Goal: Navigation & Orientation: Find specific page/section

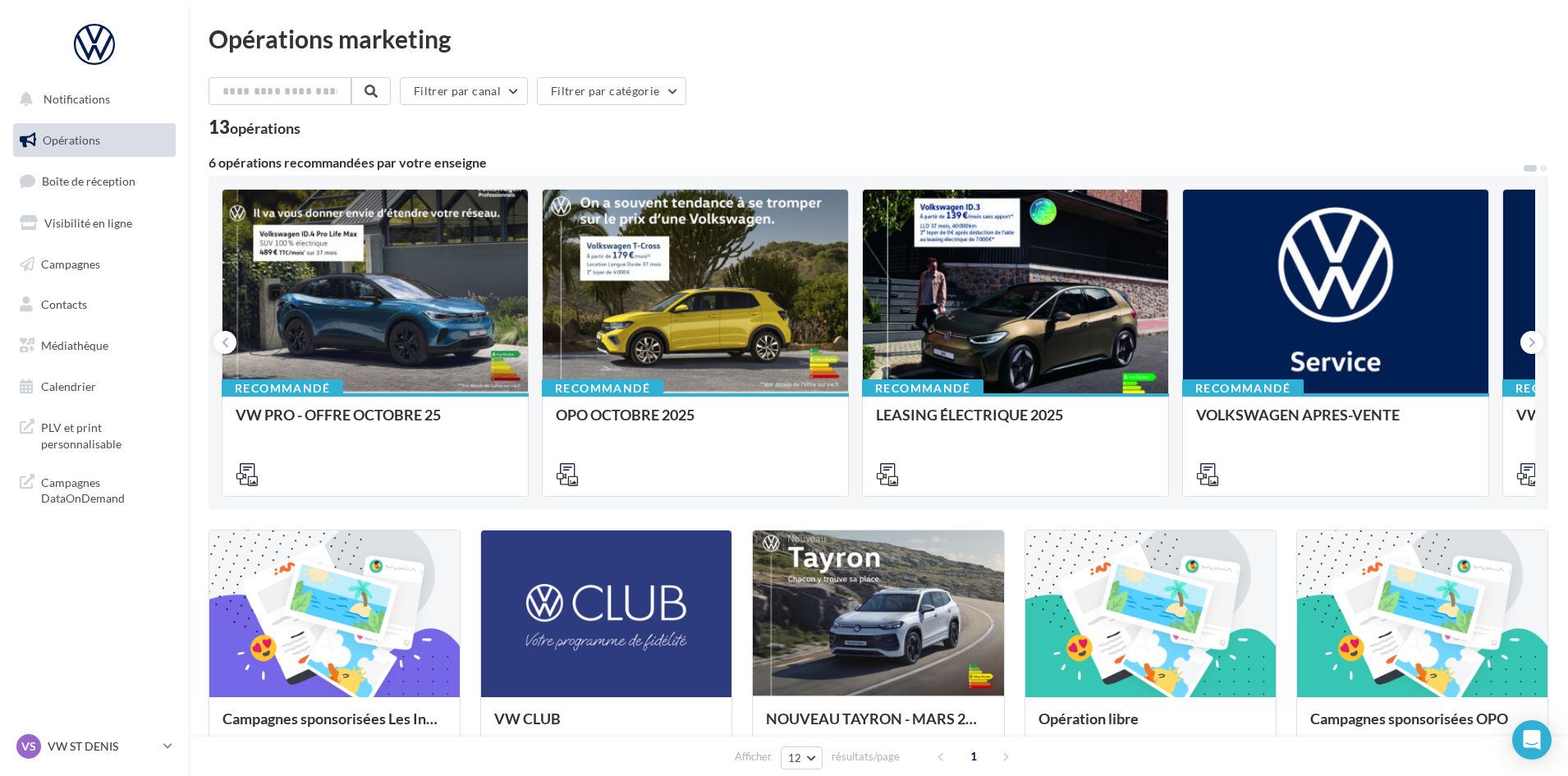
click at [936, 76] on div "Opérations marketing Filtrer par canal Filtrer par catégorie 13 opérations 6 op…" at bounding box center [878, 585] width 1340 height 1117
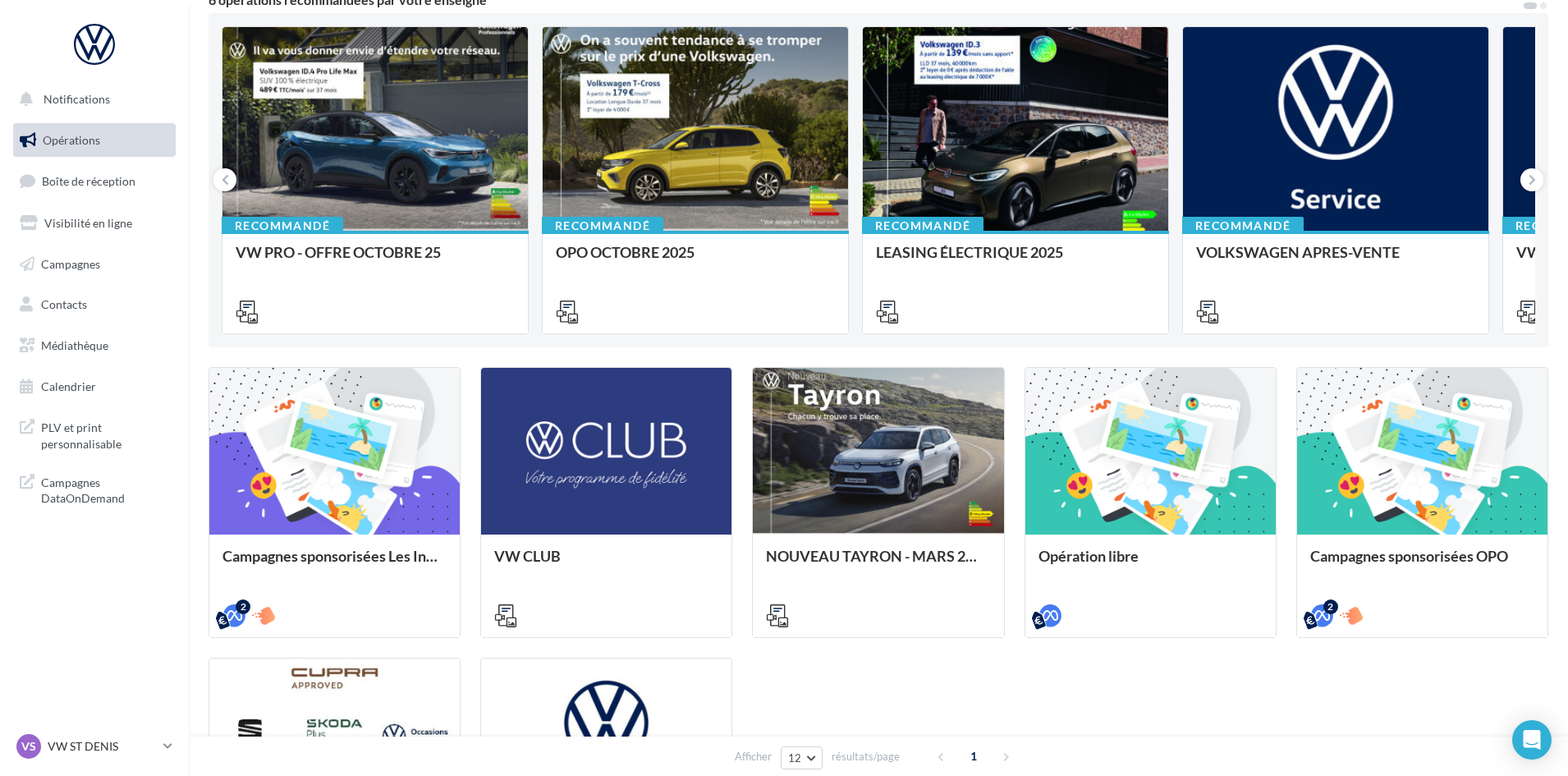
scroll to position [165, 0]
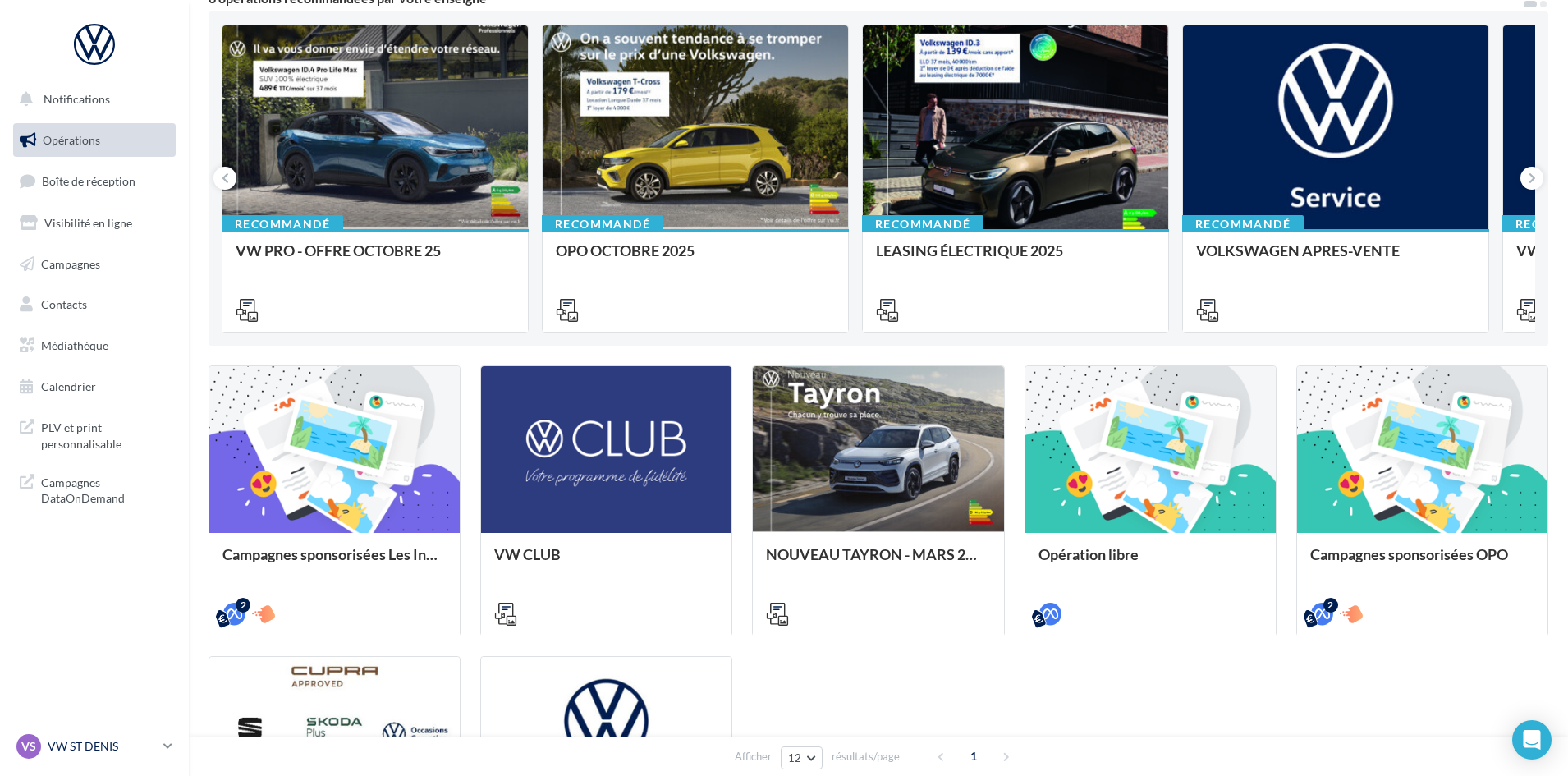
click at [81, 734] on div "VS VW ST DENIS vw-std-vil" at bounding box center [86, 747] width 140 height 25
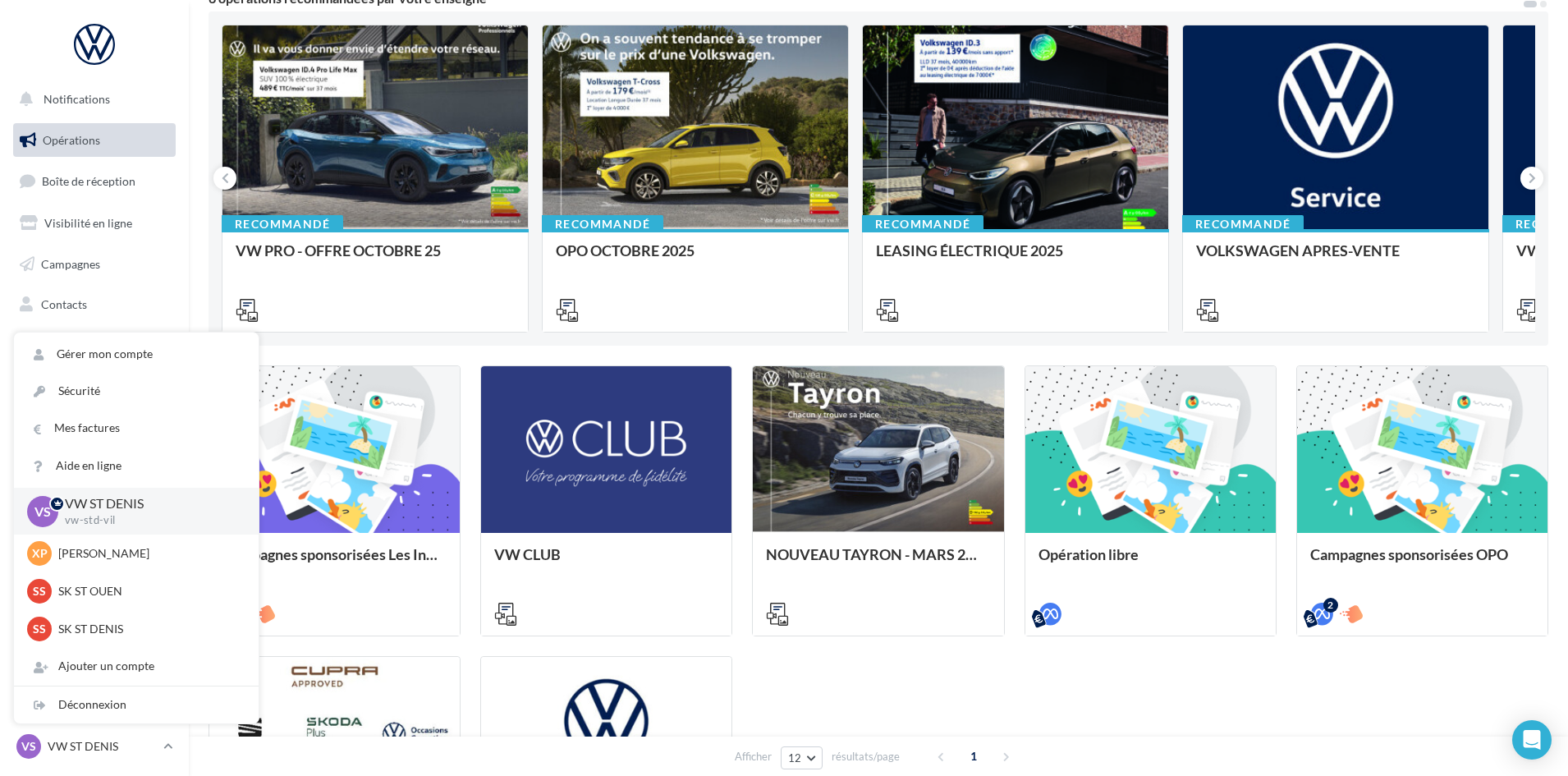
click at [219, 290] on div "Recommandé VW PRO - OFFRE OCTOBRE 25 Recommandé OPO OCTOBRE 2025 Recommandé LEA…" at bounding box center [878, 179] width 1340 height 334
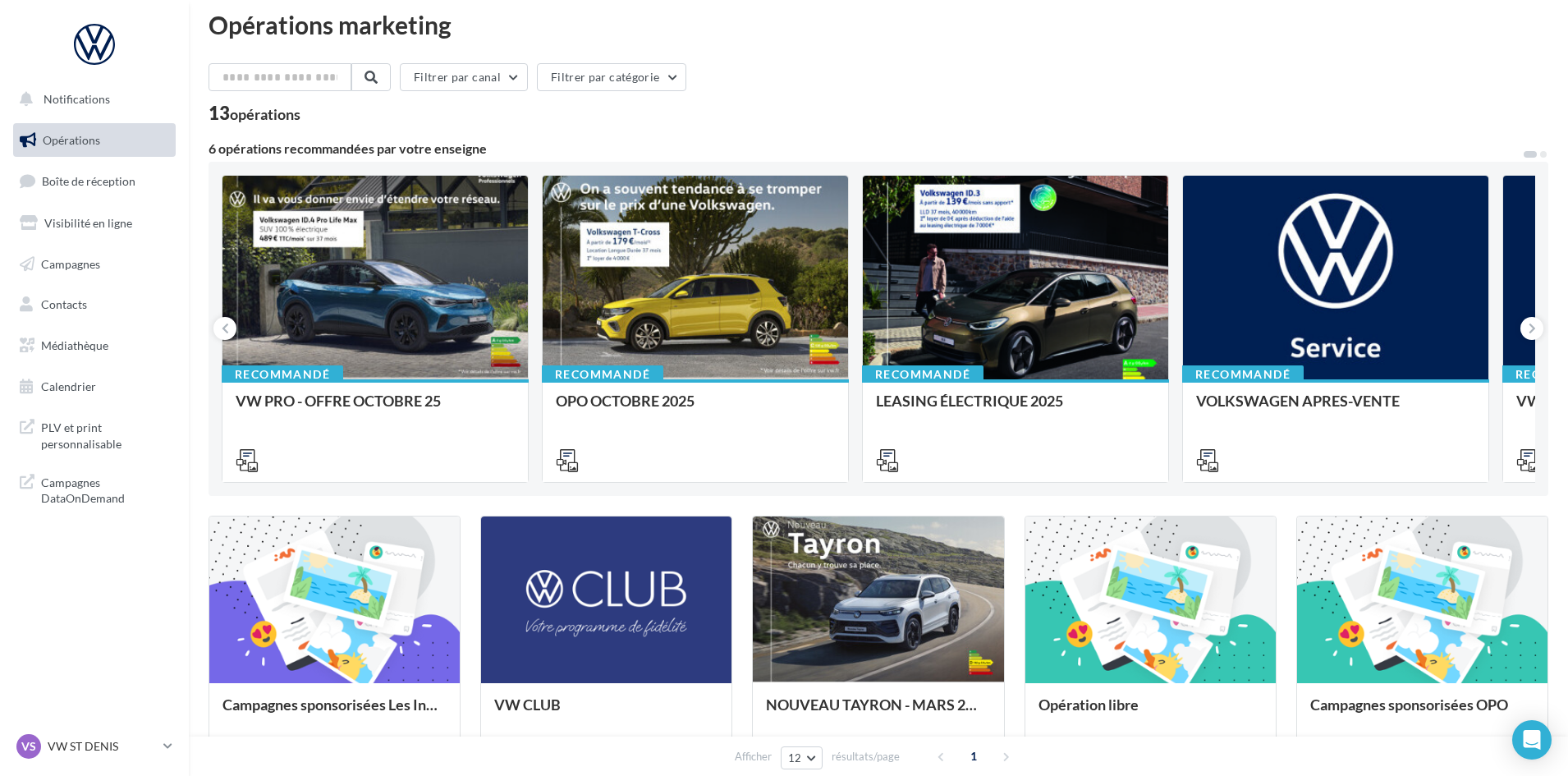
scroll to position [0, 0]
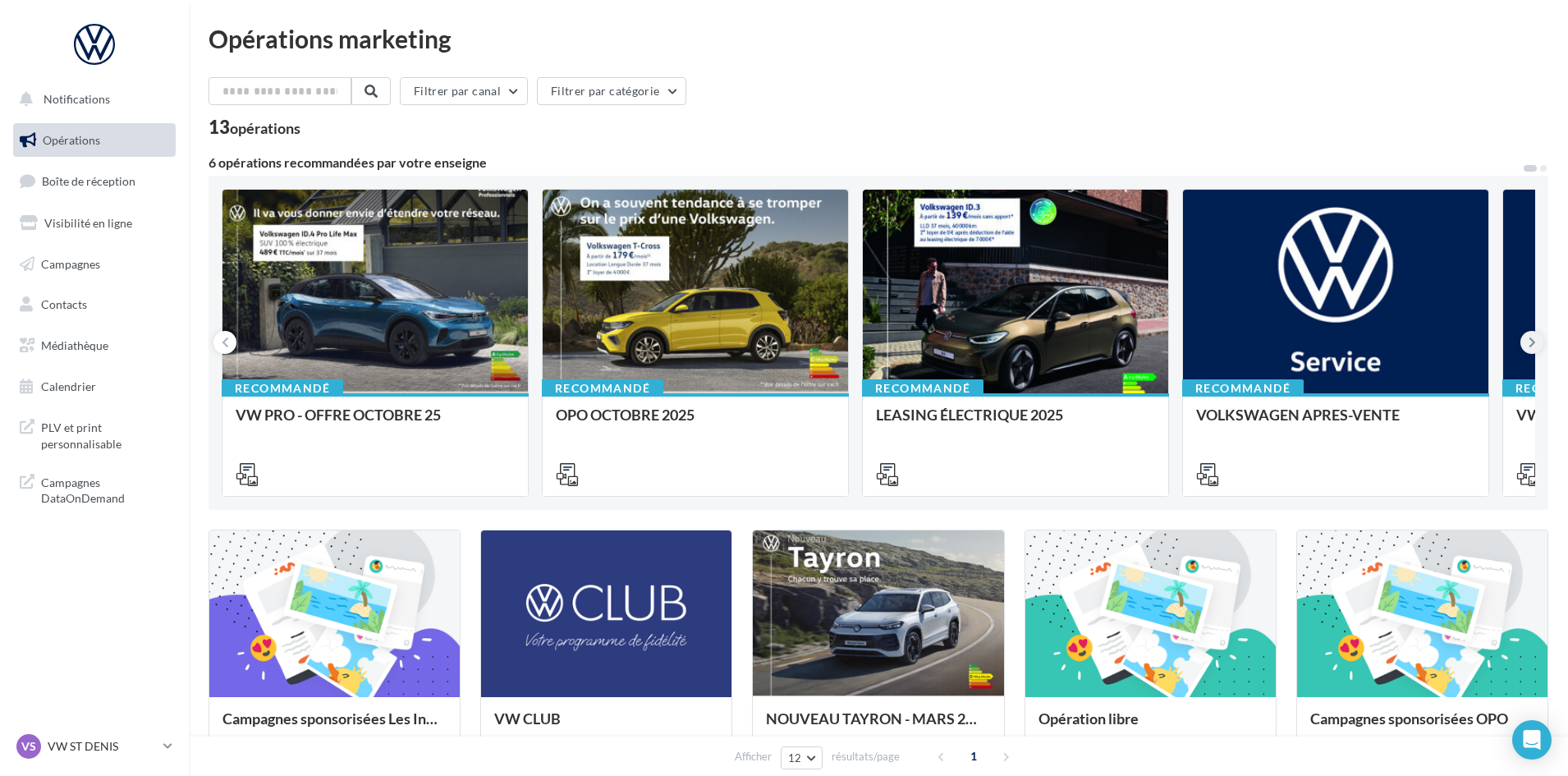
click at [1526, 344] on button at bounding box center [1531, 342] width 23 height 23
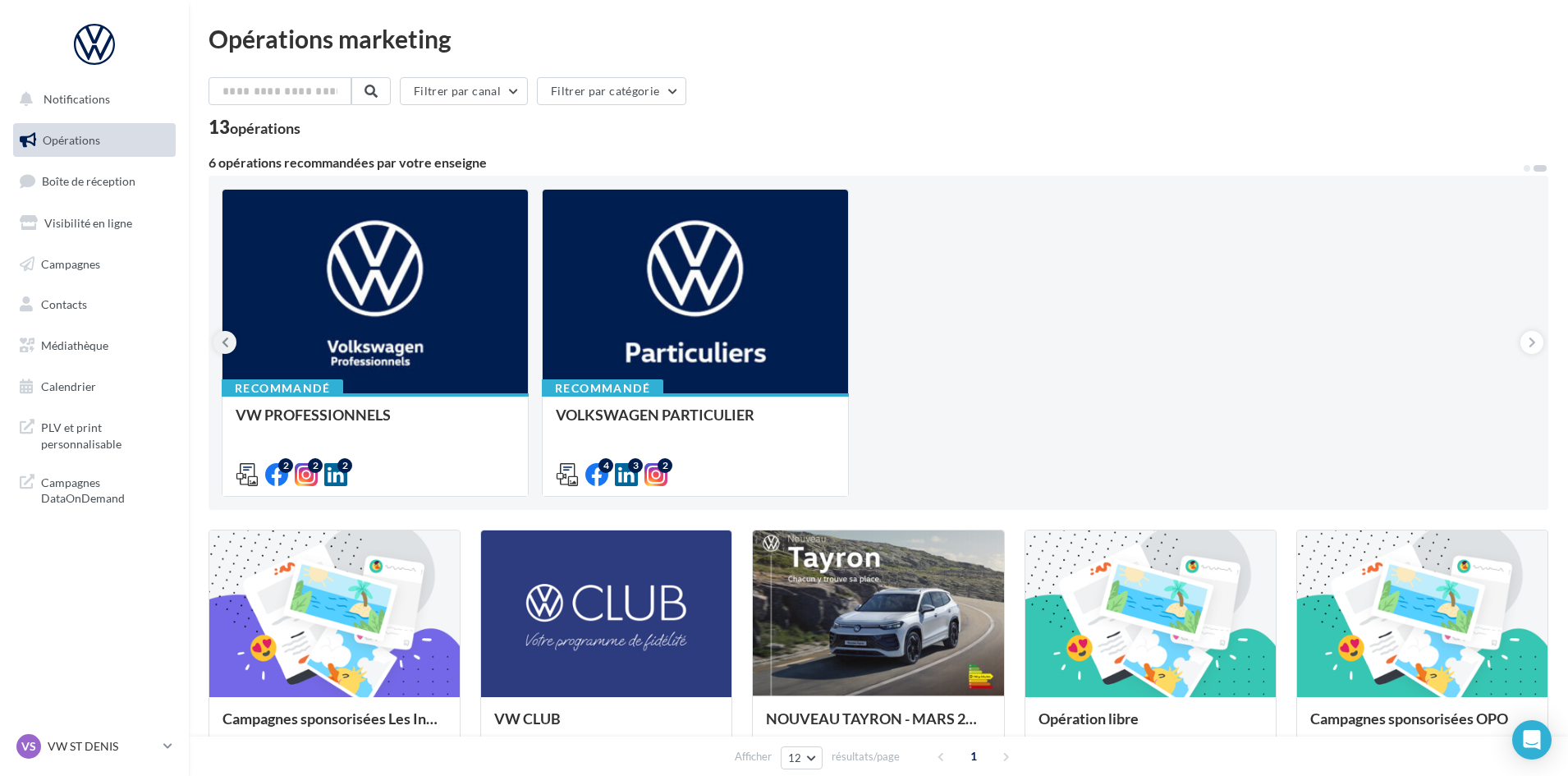
click at [218, 345] on button at bounding box center [225, 342] width 23 height 23
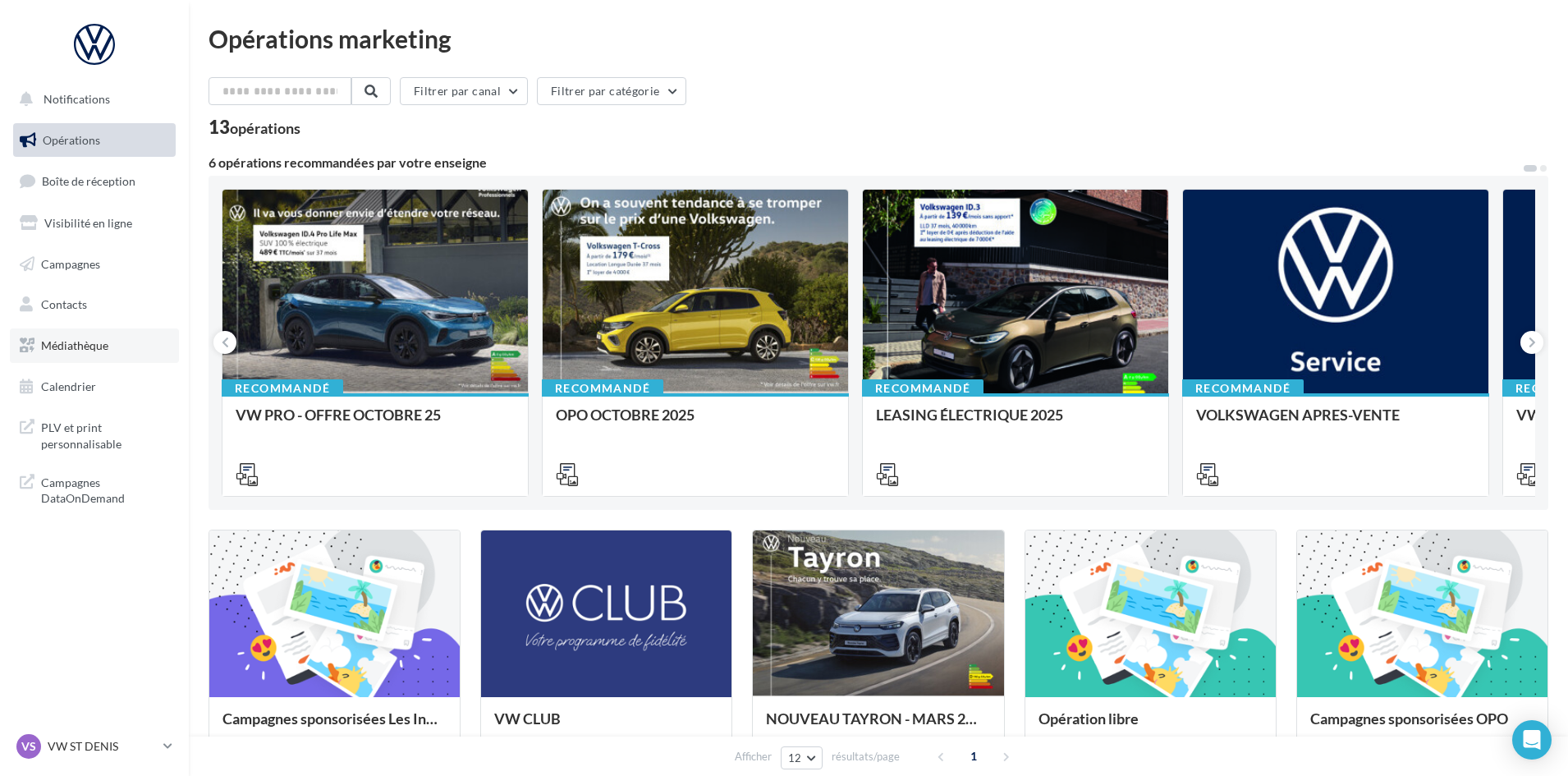
click at [91, 352] on link "Médiathèque" at bounding box center [95, 346] width 169 height 35
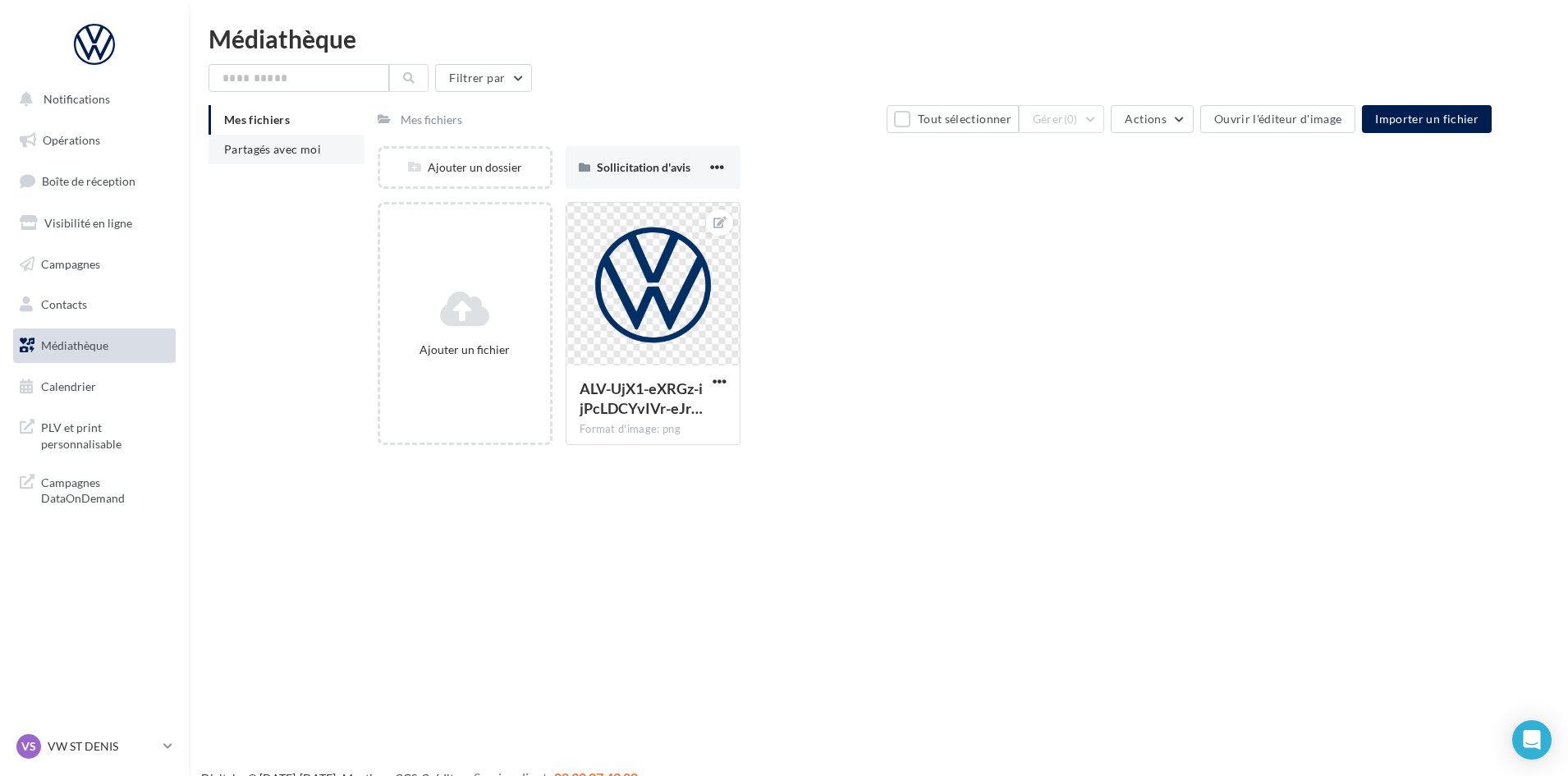
click at [252, 145] on span "Partagés avec moi" at bounding box center [272, 149] width 97 height 14
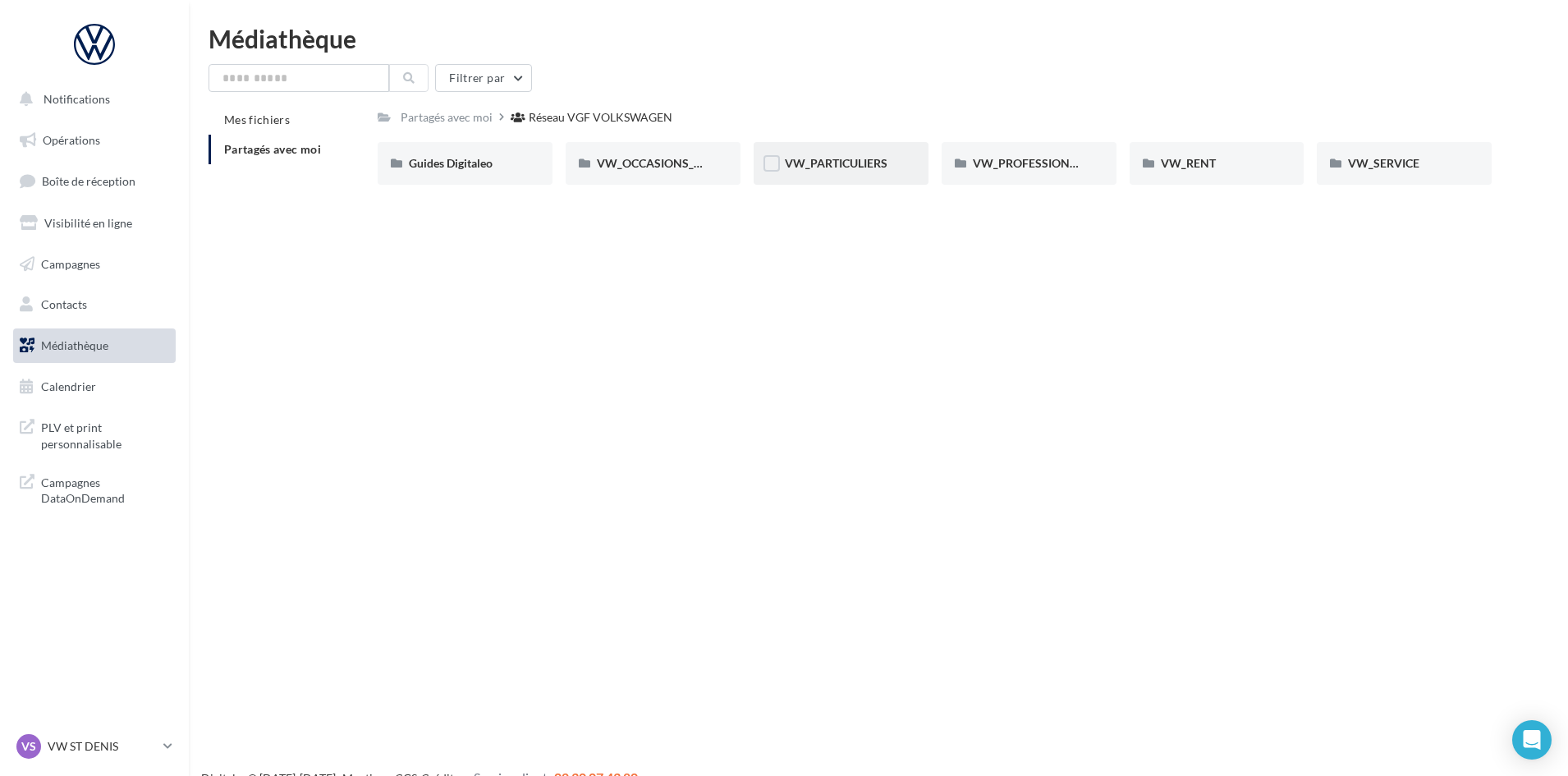
click at [863, 155] on div "VW_PARTICULIERS" at bounding box center [840, 163] width 174 height 42
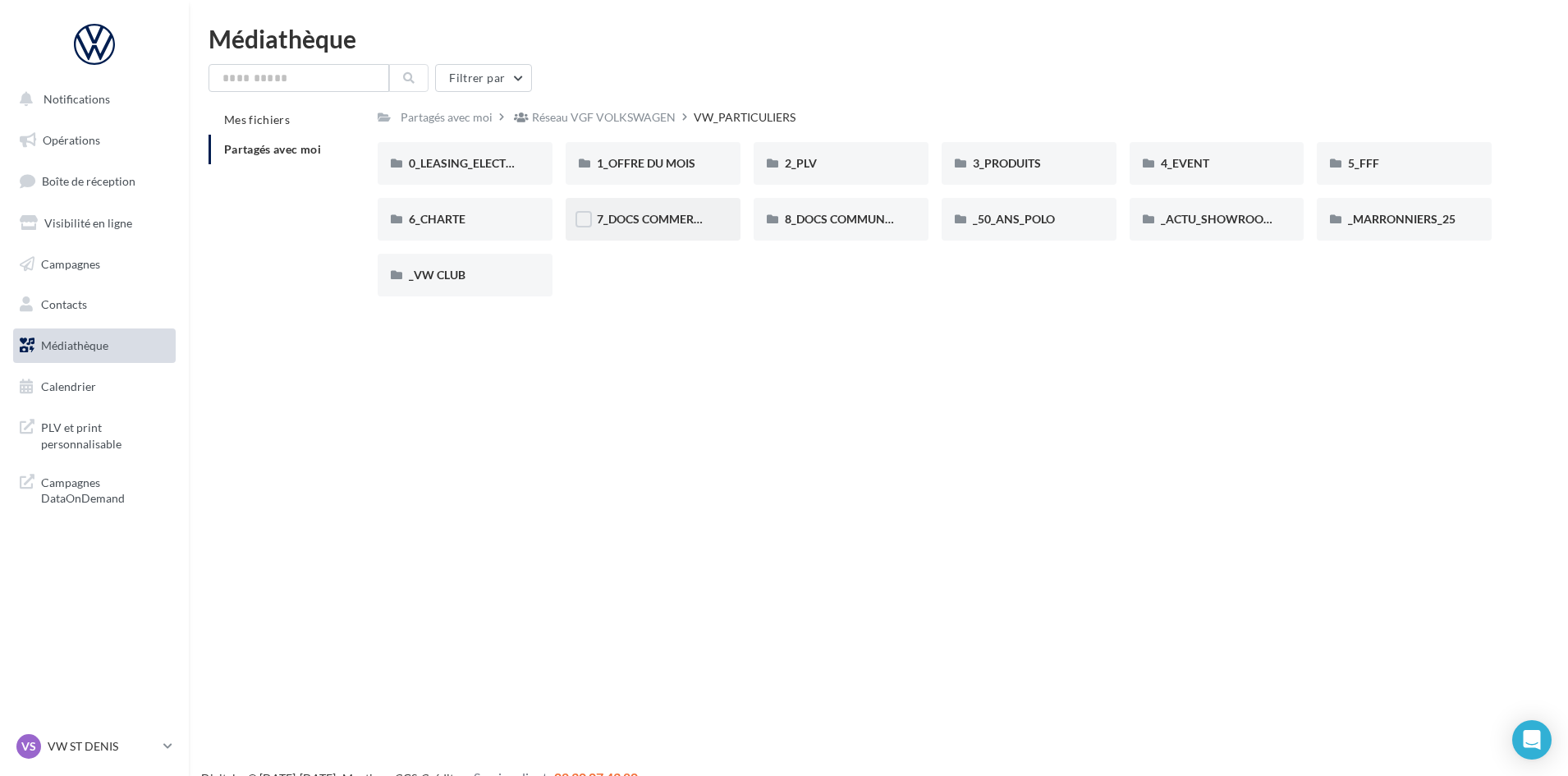
click at [662, 209] on div "7_DOCS COMMERCIAUX" at bounding box center [653, 219] width 174 height 42
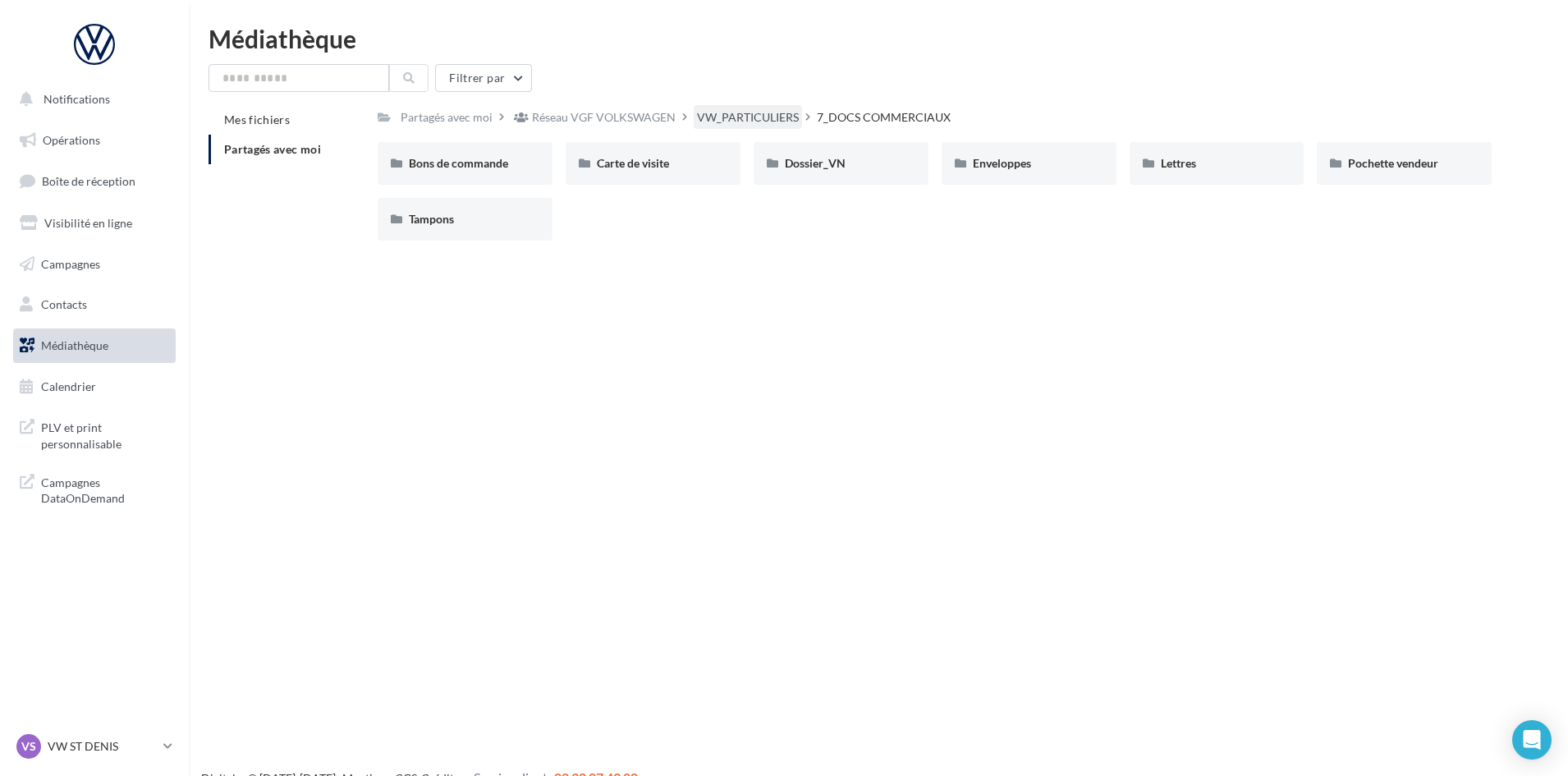
click at [742, 123] on div "VW_PARTICULIERS" at bounding box center [747, 117] width 102 height 17
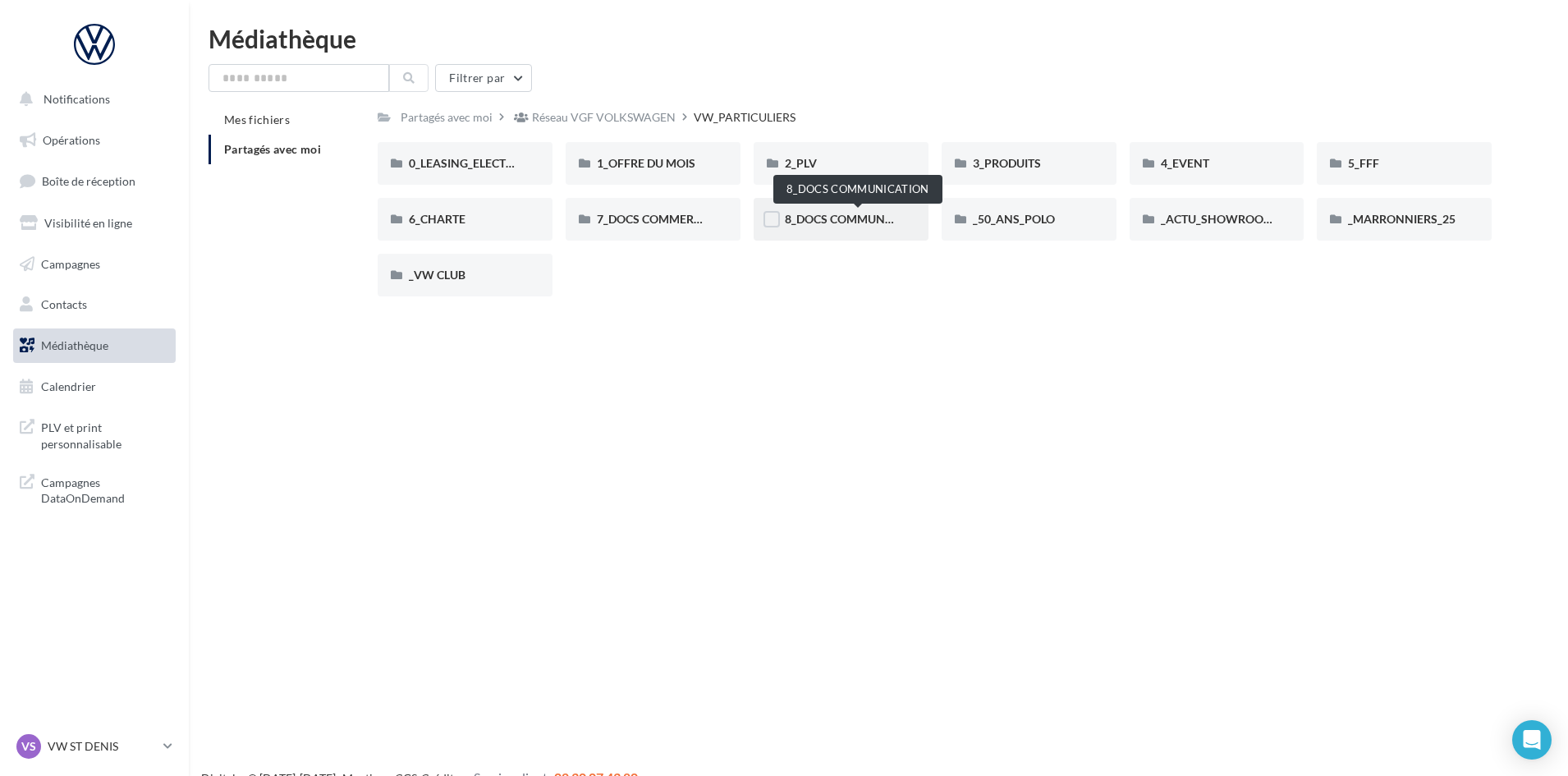
click at [832, 212] on span "8_DOCS COMMUNICATION" at bounding box center [858, 219] width 146 height 14
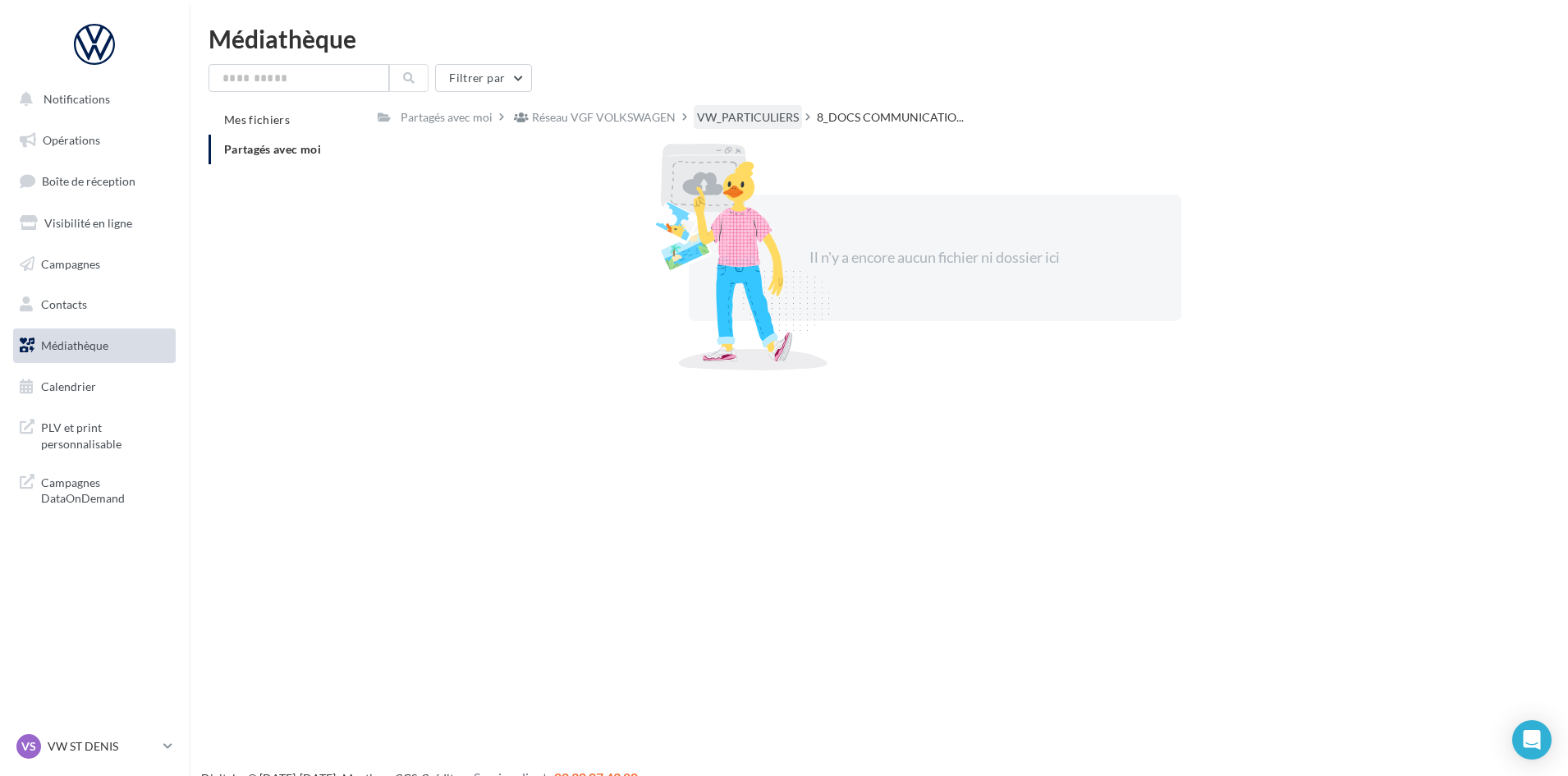
click at [719, 122] on div "VW_PARTICULIERS" at bounding box center [747, 117] width 102 height 17
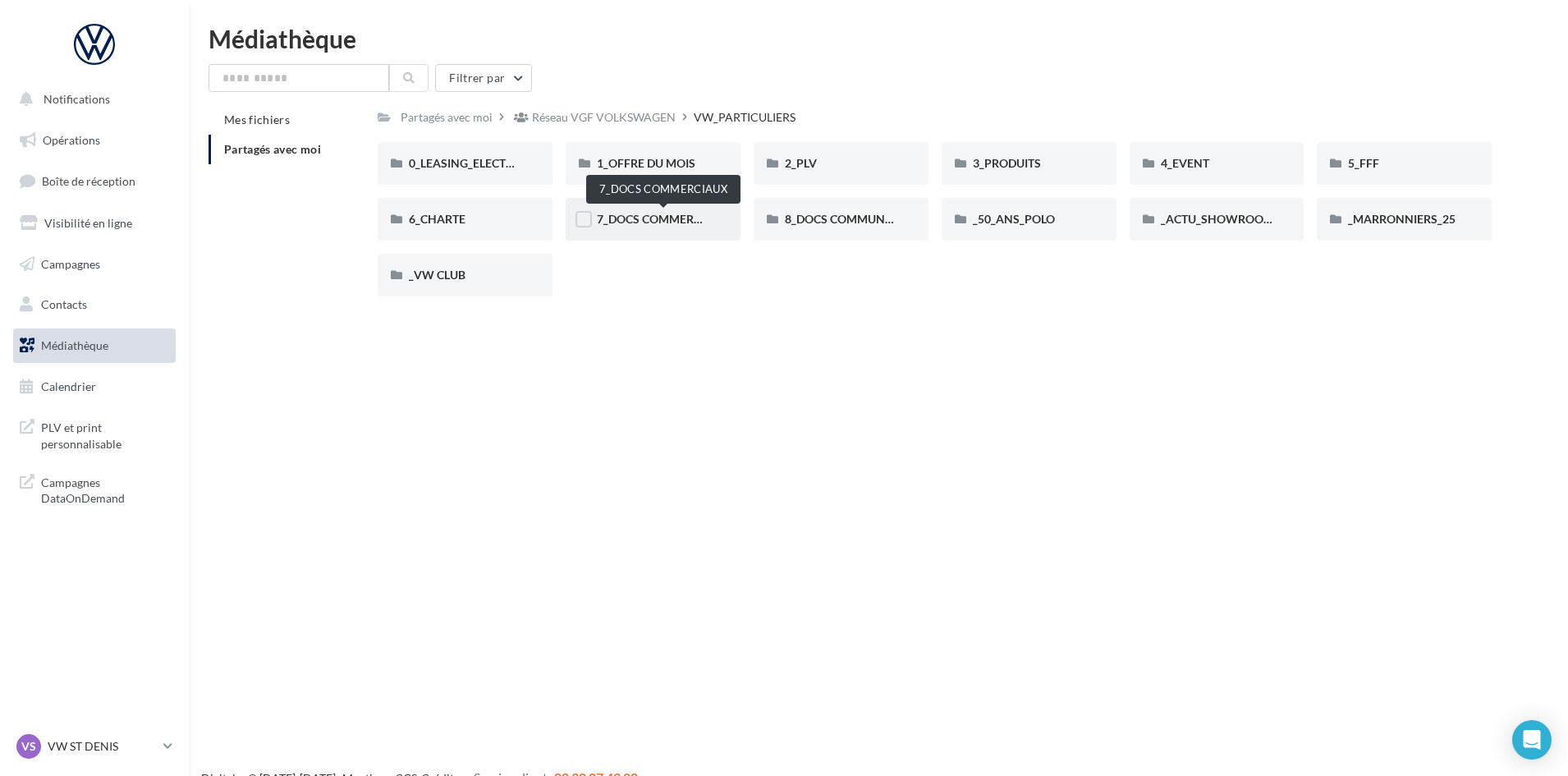
click at [653, 215] on span "7_DOCS COMMERCIAUX" at bounding box center [662, 219] width 132 height 14
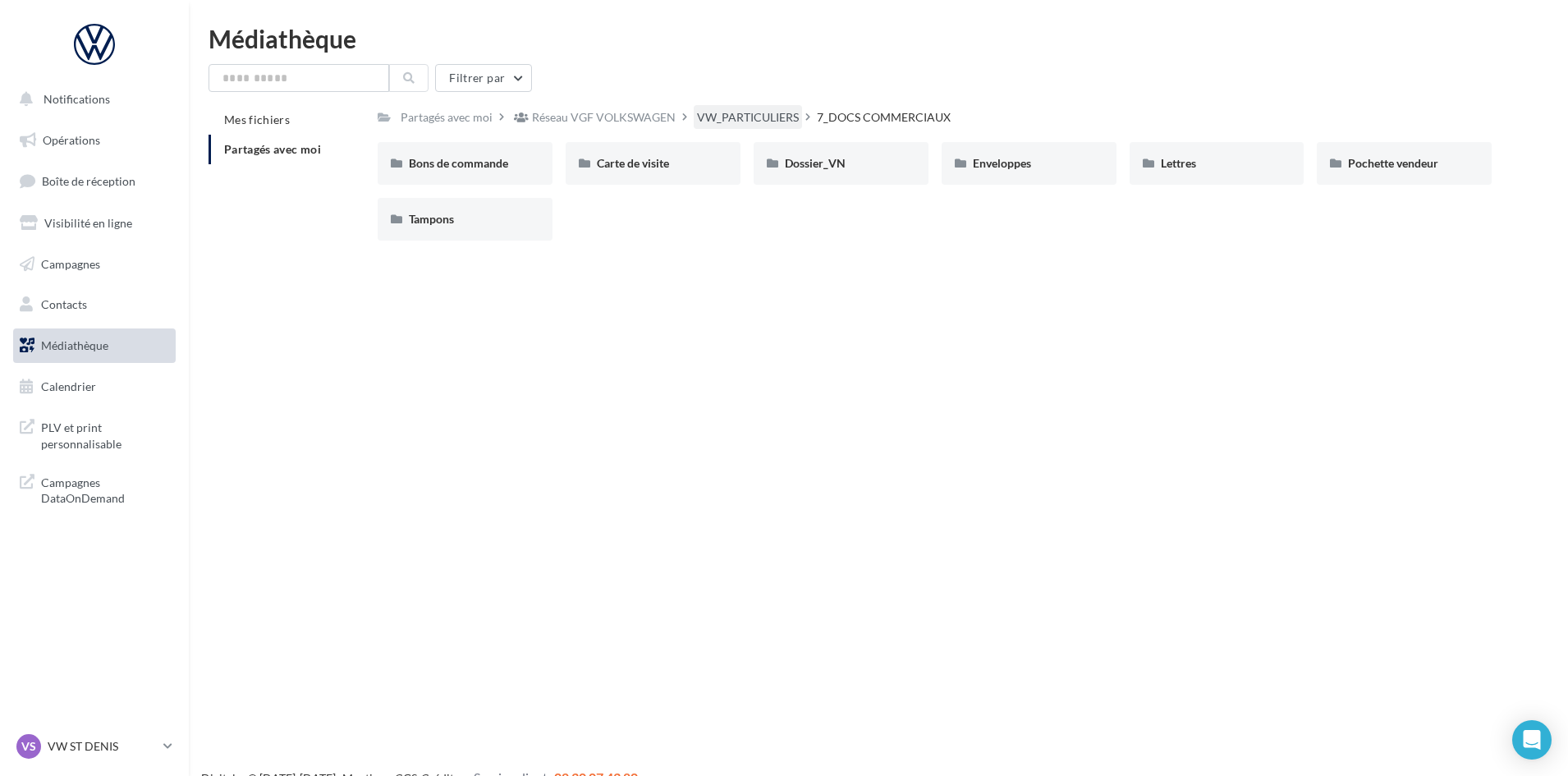
click at [726, 119] on div "VW_PARTICULIERS" at bounding box center [747, 117] width 102 height 17
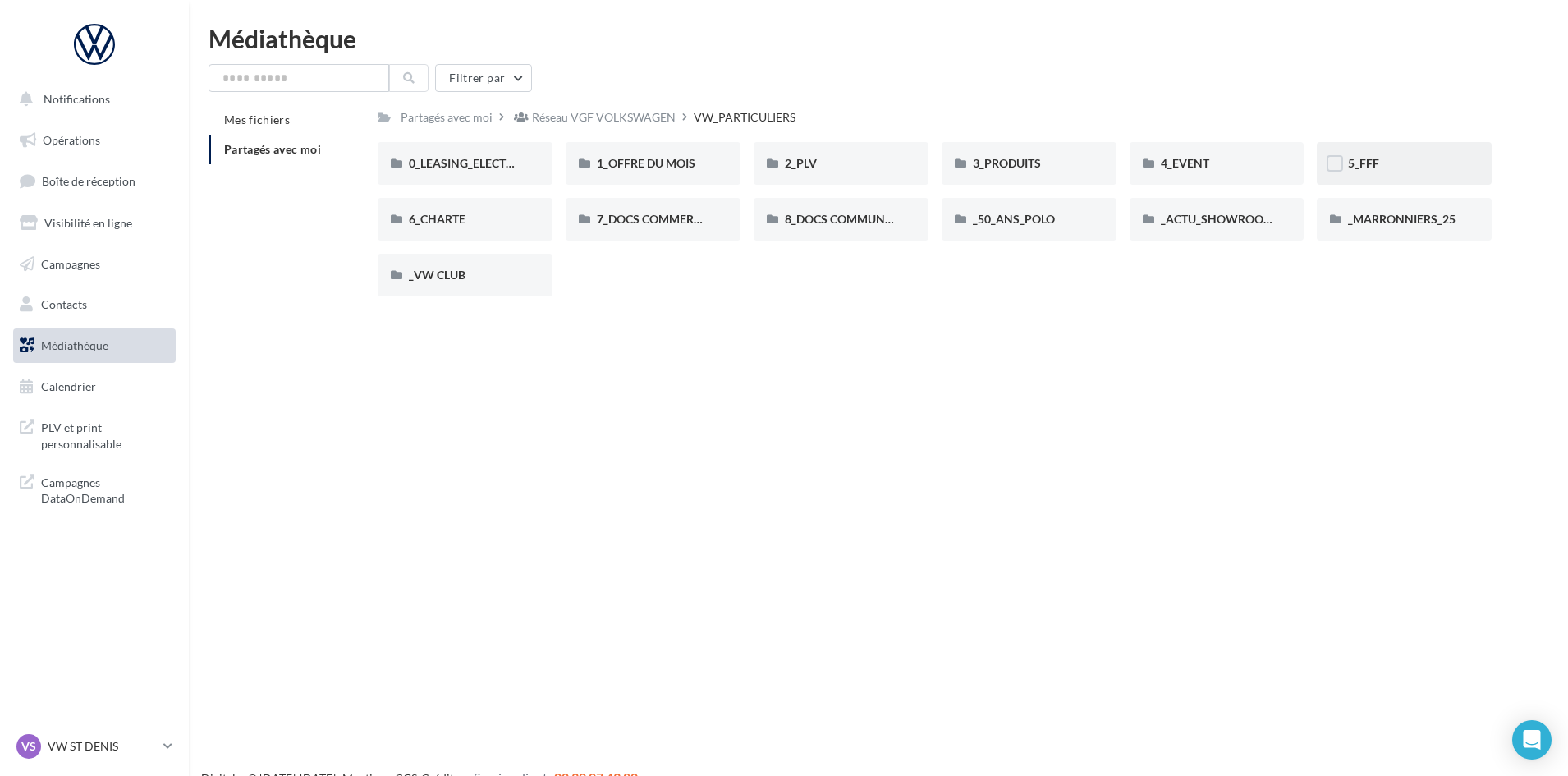
click at [1364, 174] on div "5_FFF" at bounding box center [1404, 163] width 174 height 42
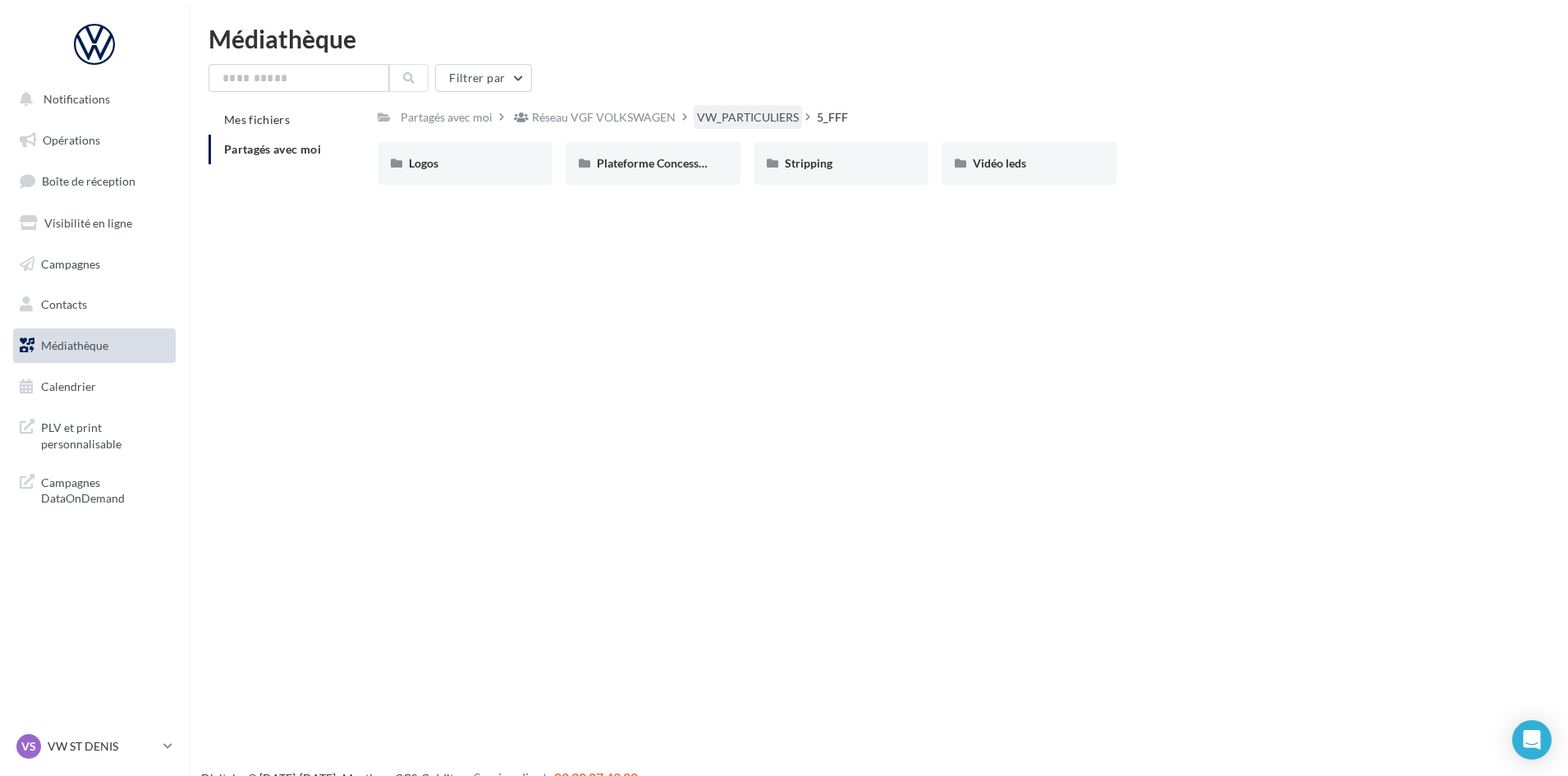
click at [734, 116] on div "VW_PARTICULIERS" at bounding box center [747, 117] width 102 height 17
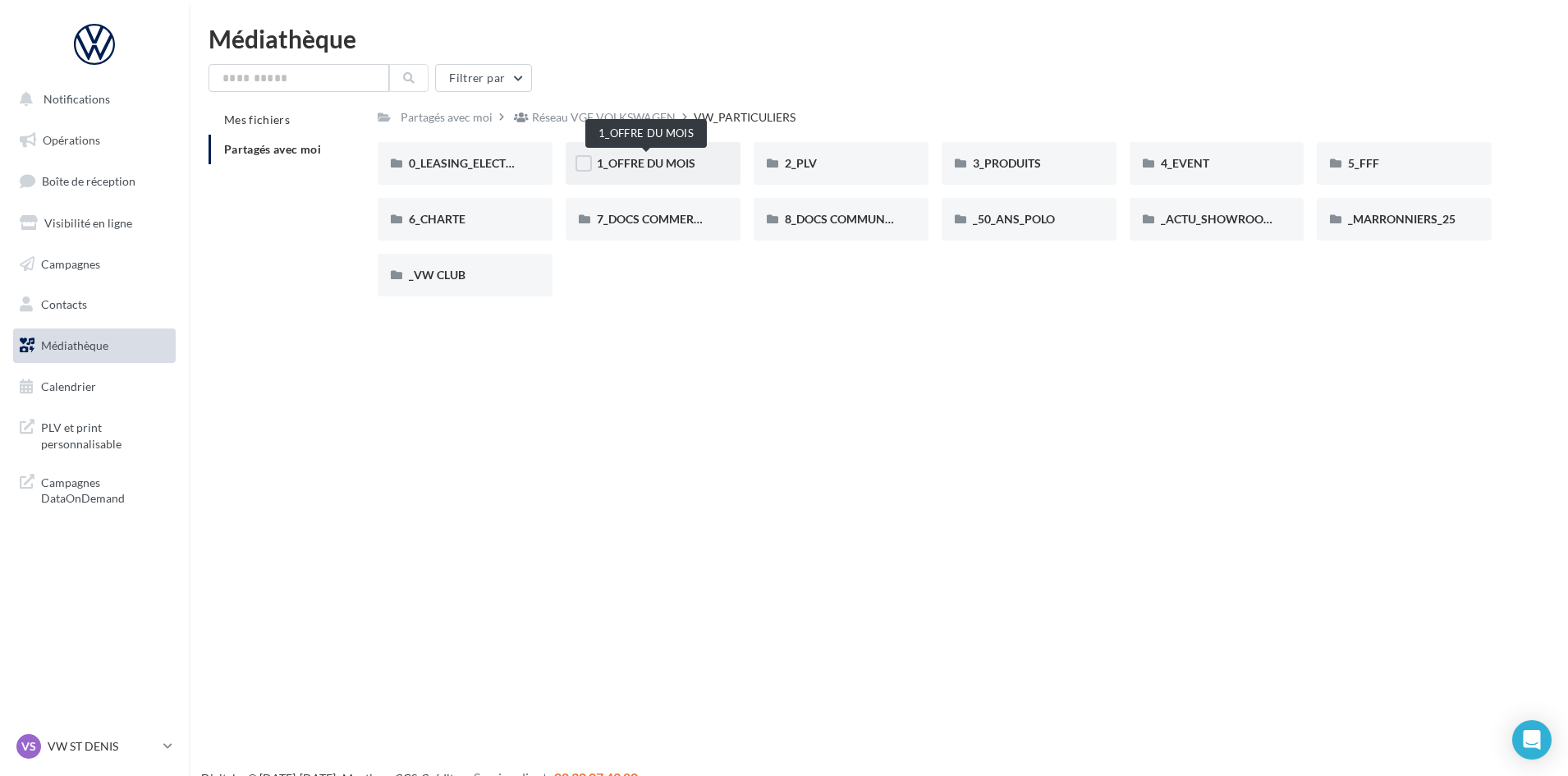
click at [632, 167] on span "1_OFFRE DU MOIS" at bounding box center [645, 163] width 99 height 14
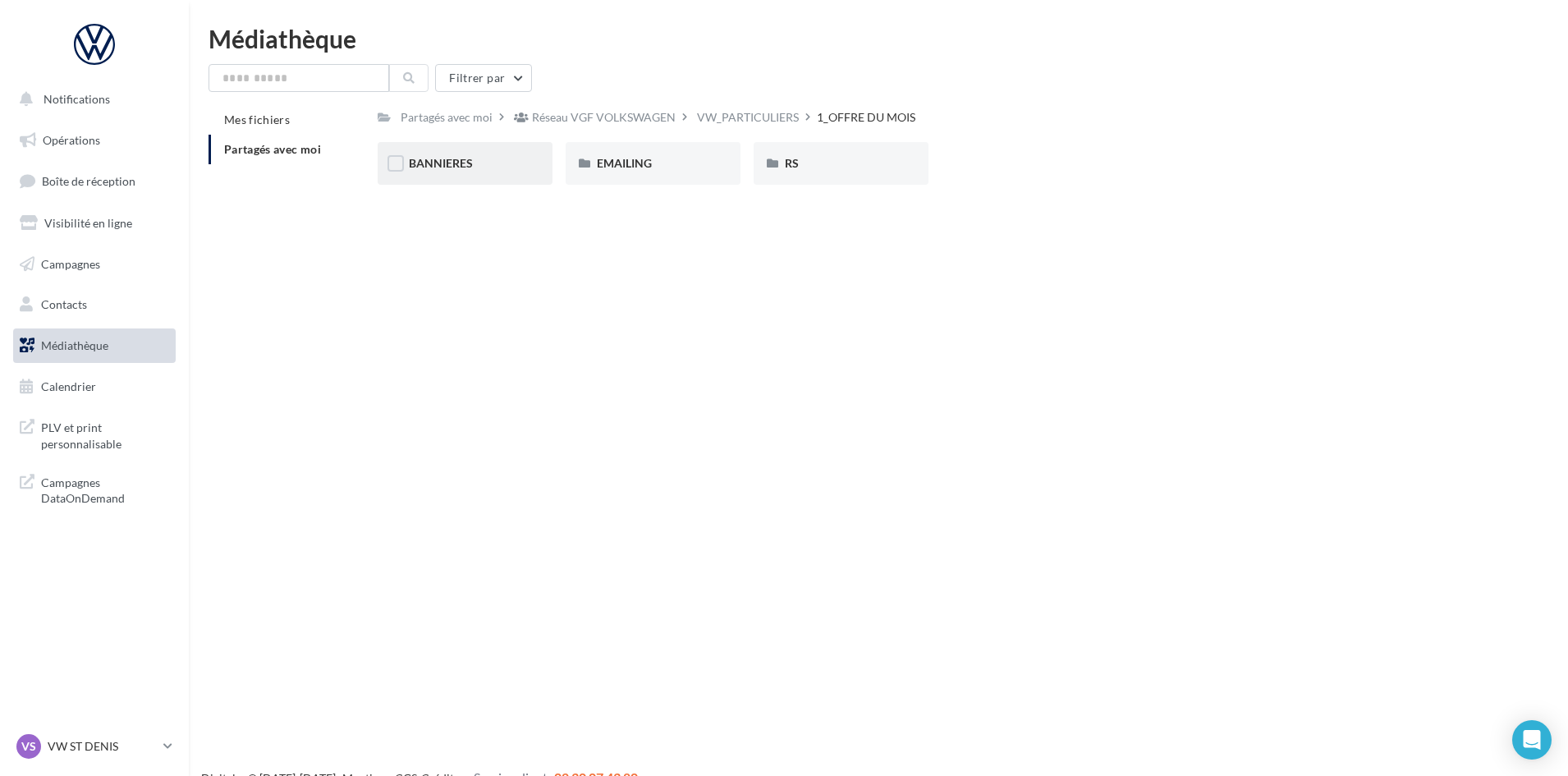
click at [431, 159] on span "BANNIERES" at bounding box center [440, 163] width 64 height 14
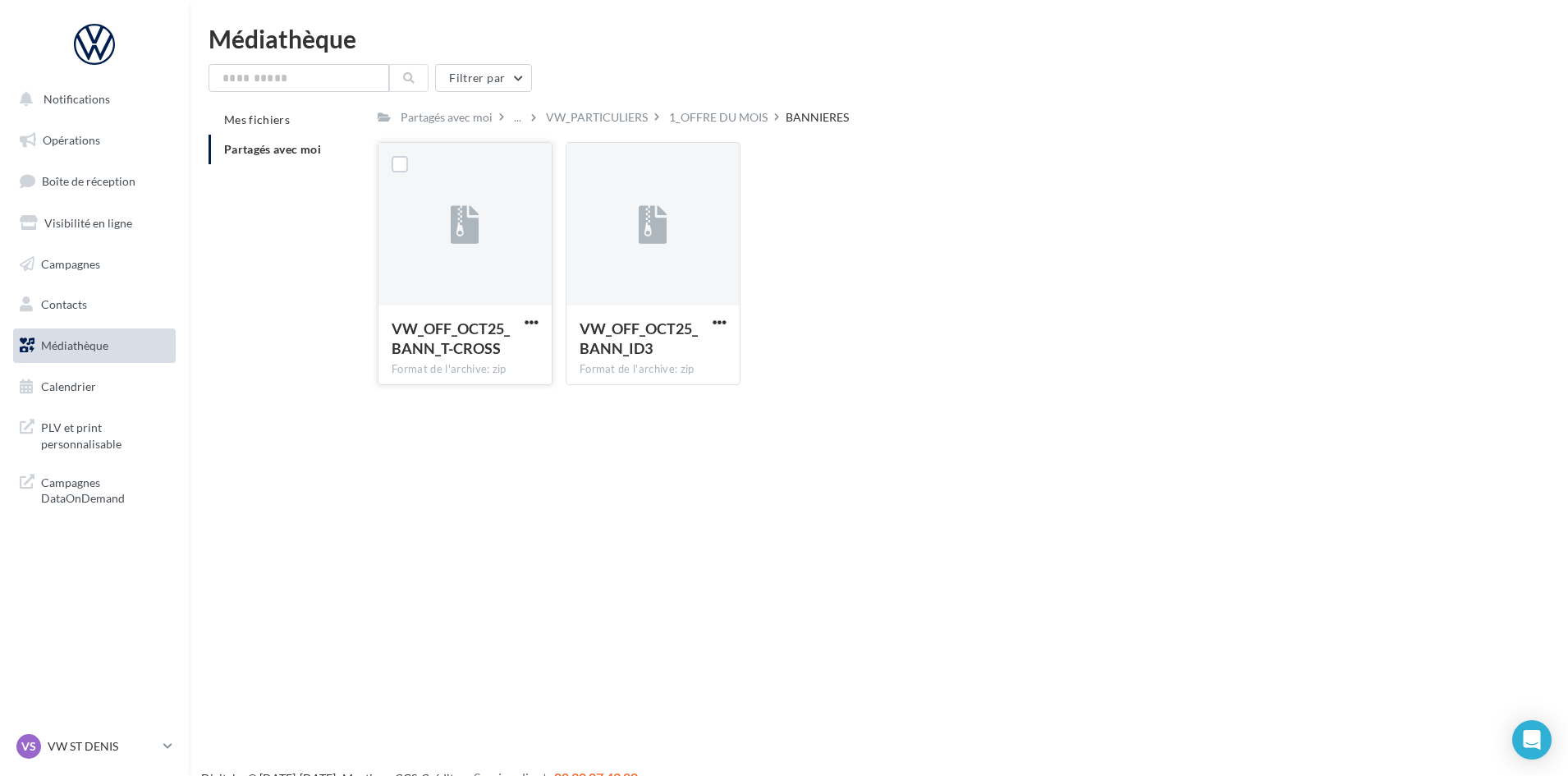
click at [457, 235] on icon at bounding box center [465, 225] width 29 height 37
click at [580, 116] on div "VW_PARTICULIERS" at bounding box center [596, 117] width 102 height 17
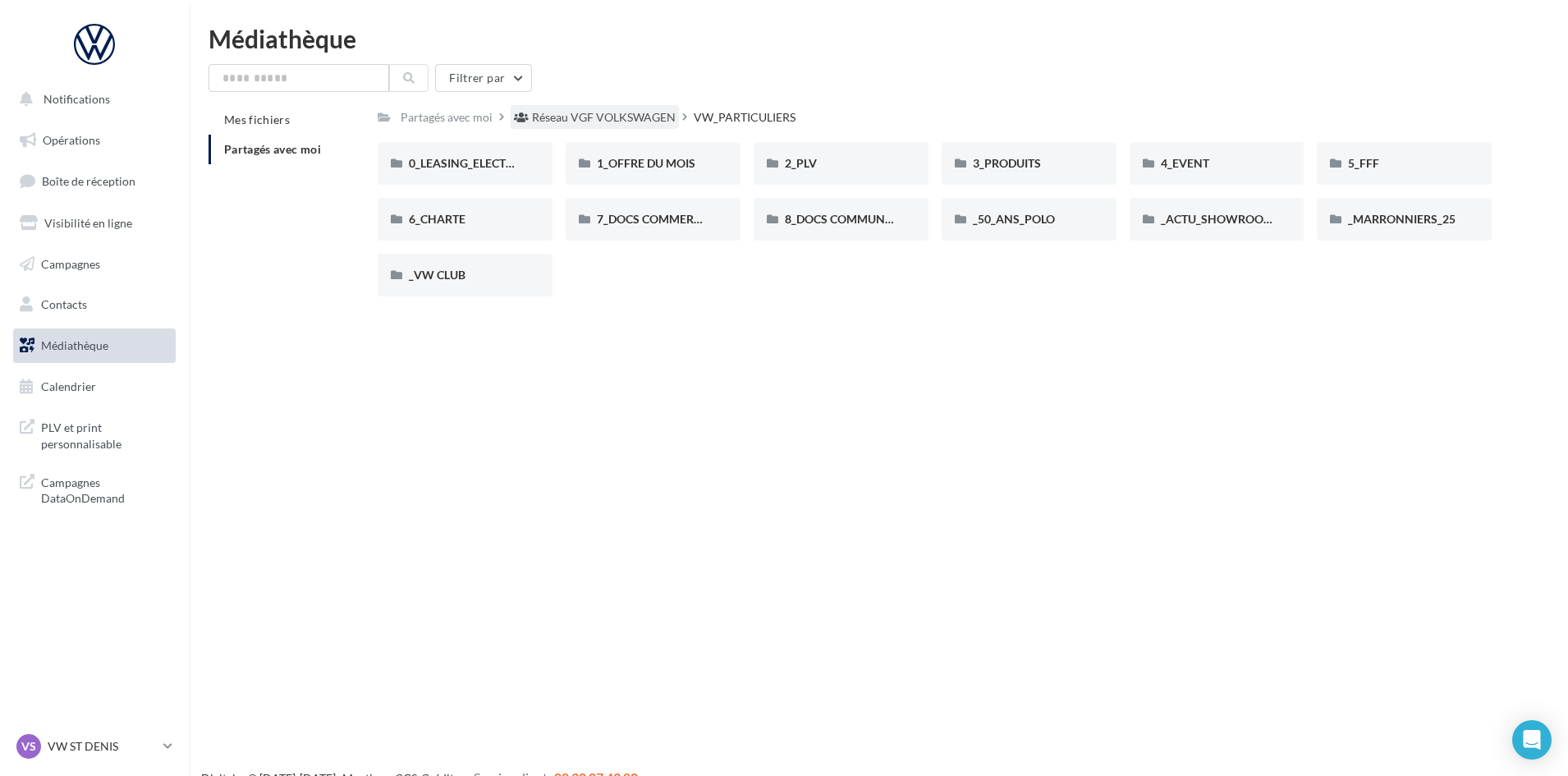
click at [578, 116] on div "Réseau VGF VOLKSWAGEN" at bounding box center [603, 117] width 144 height 17
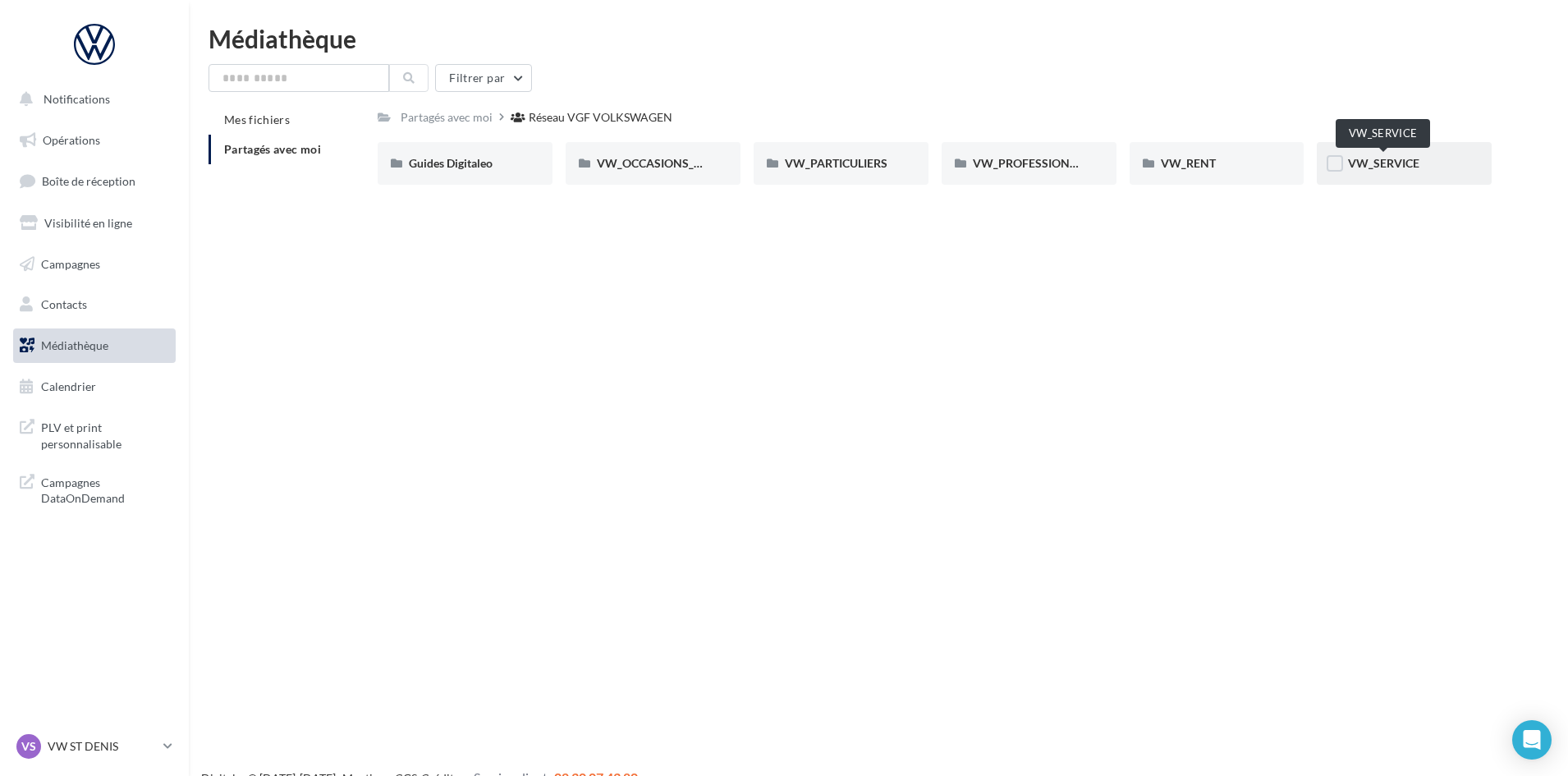
click at [1380, 158] on span "VW_SERVICE" at bounding box center [1384, 163] width 71 height 14
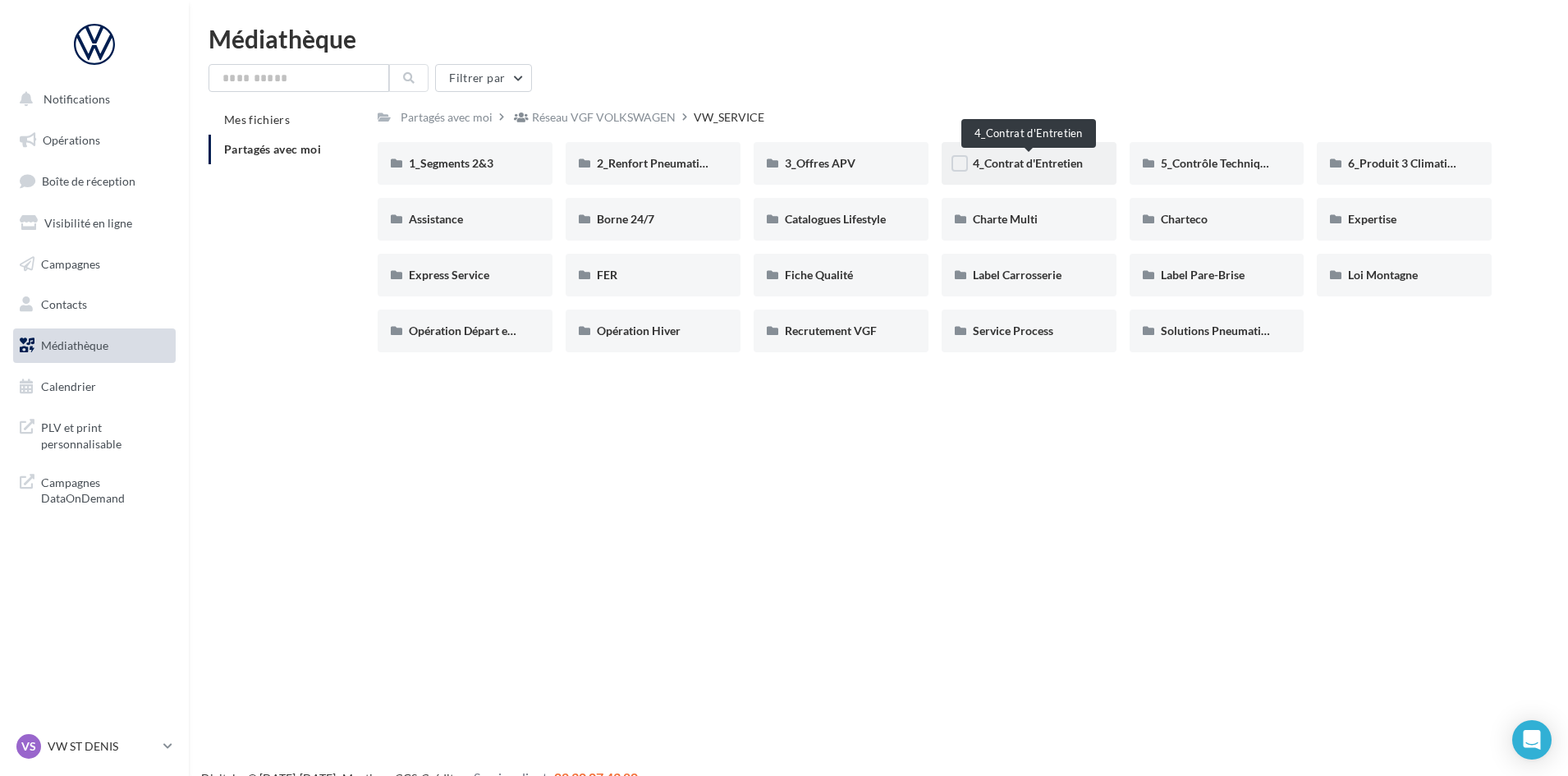
click at [1006, 161] on span "4_Contrat d'Entretien" at bounding box center [1027, 163] width 110 height 14
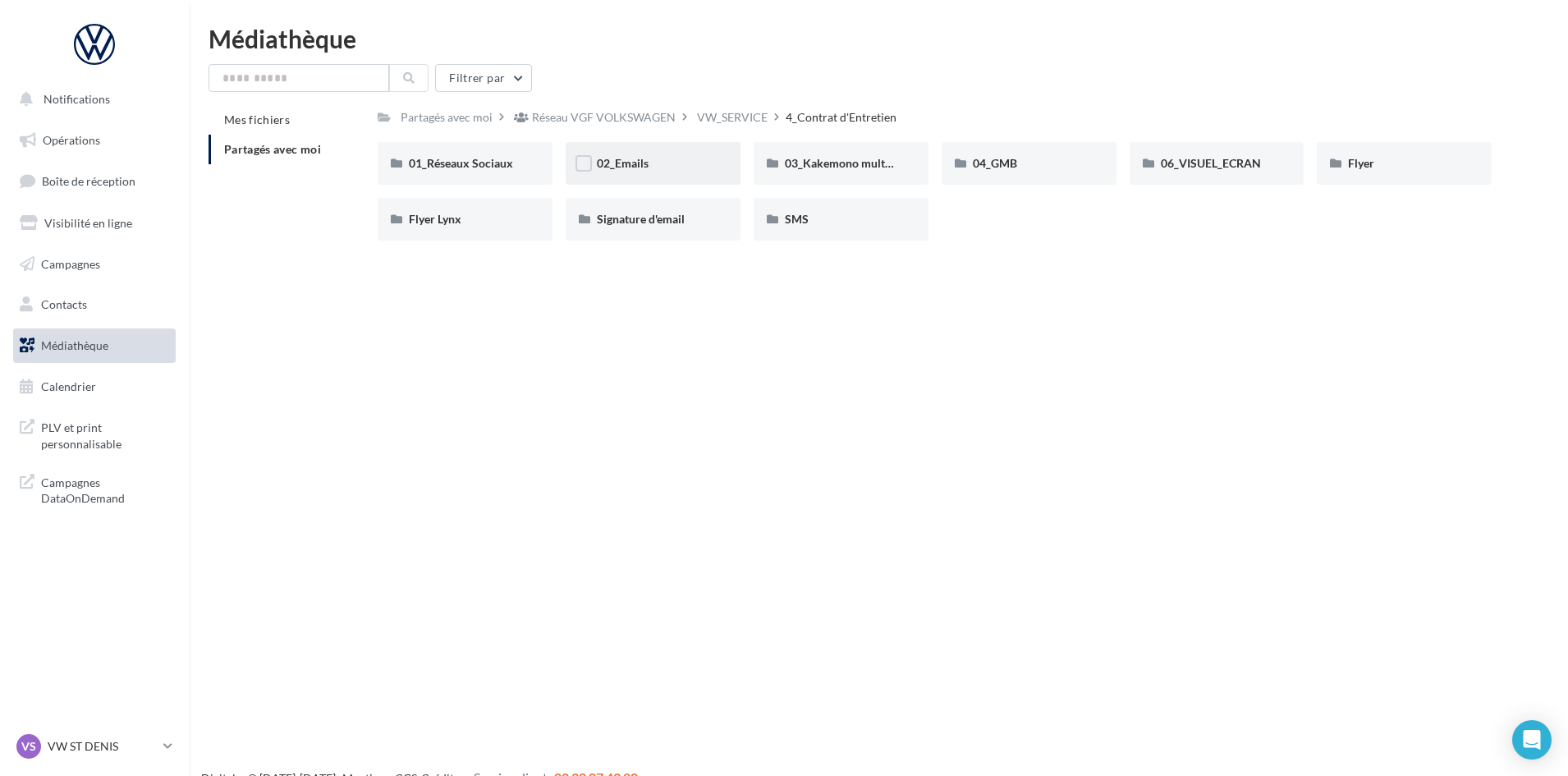
click at [634, 151] on div "02_Emails" at bounding box center [653, 163] width 174 height 42
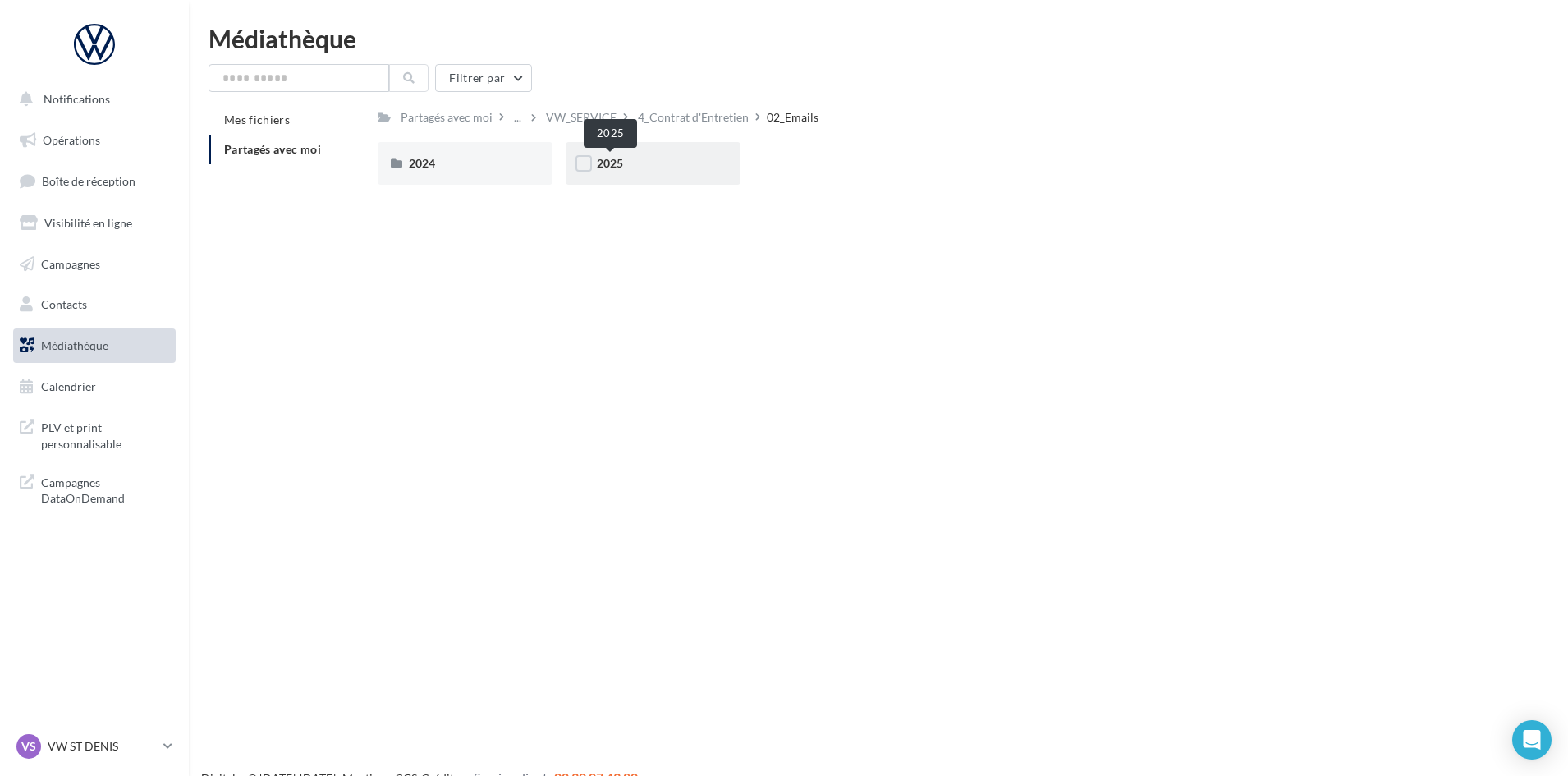
click at [607, 159] on span "2025" at bounding box center [610, 163] width 27 height 14
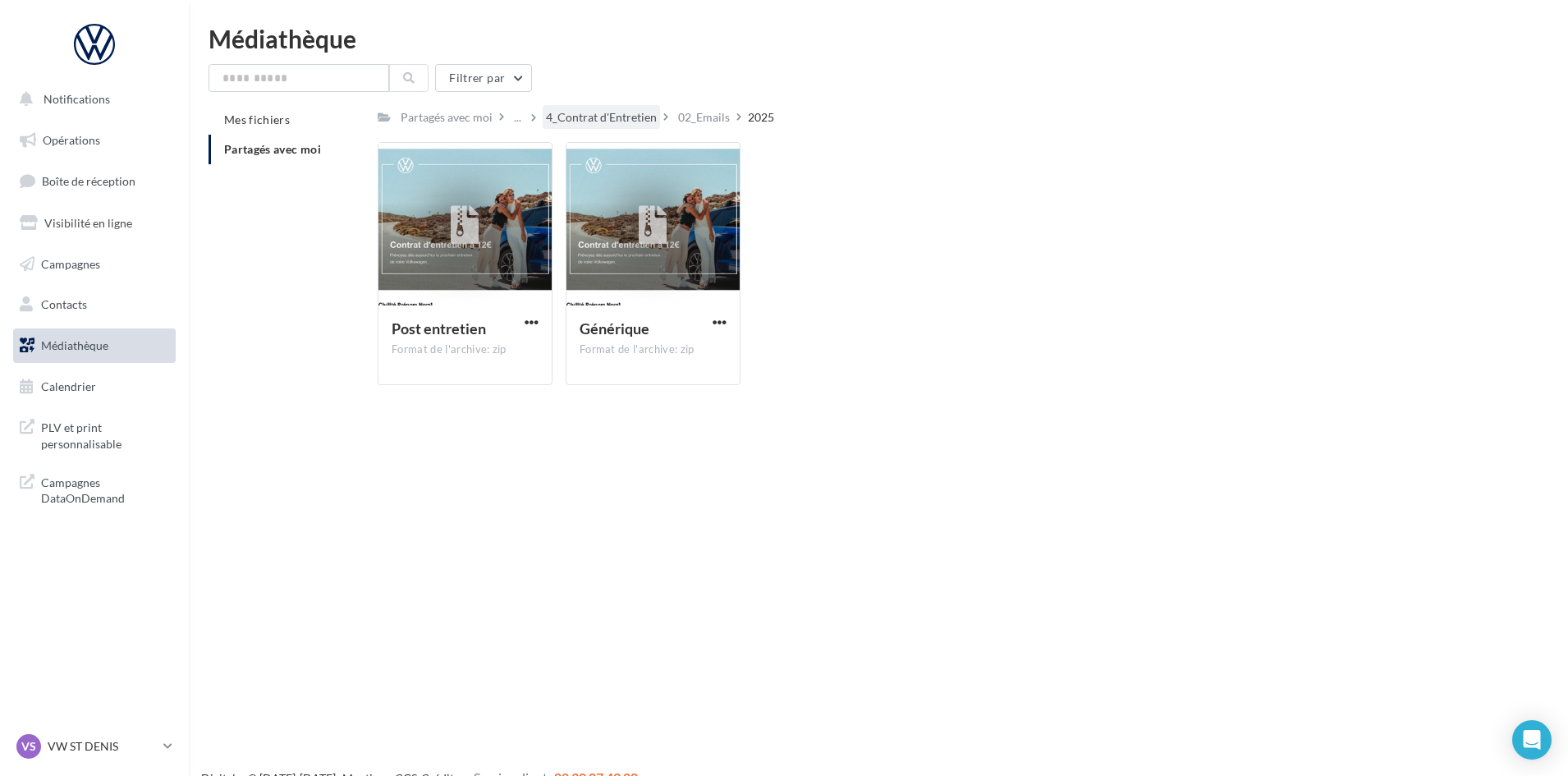
click at [610, 115] on div "4_Contrat d'Entretien" at bounding box center [600, 117] width 110 height 17
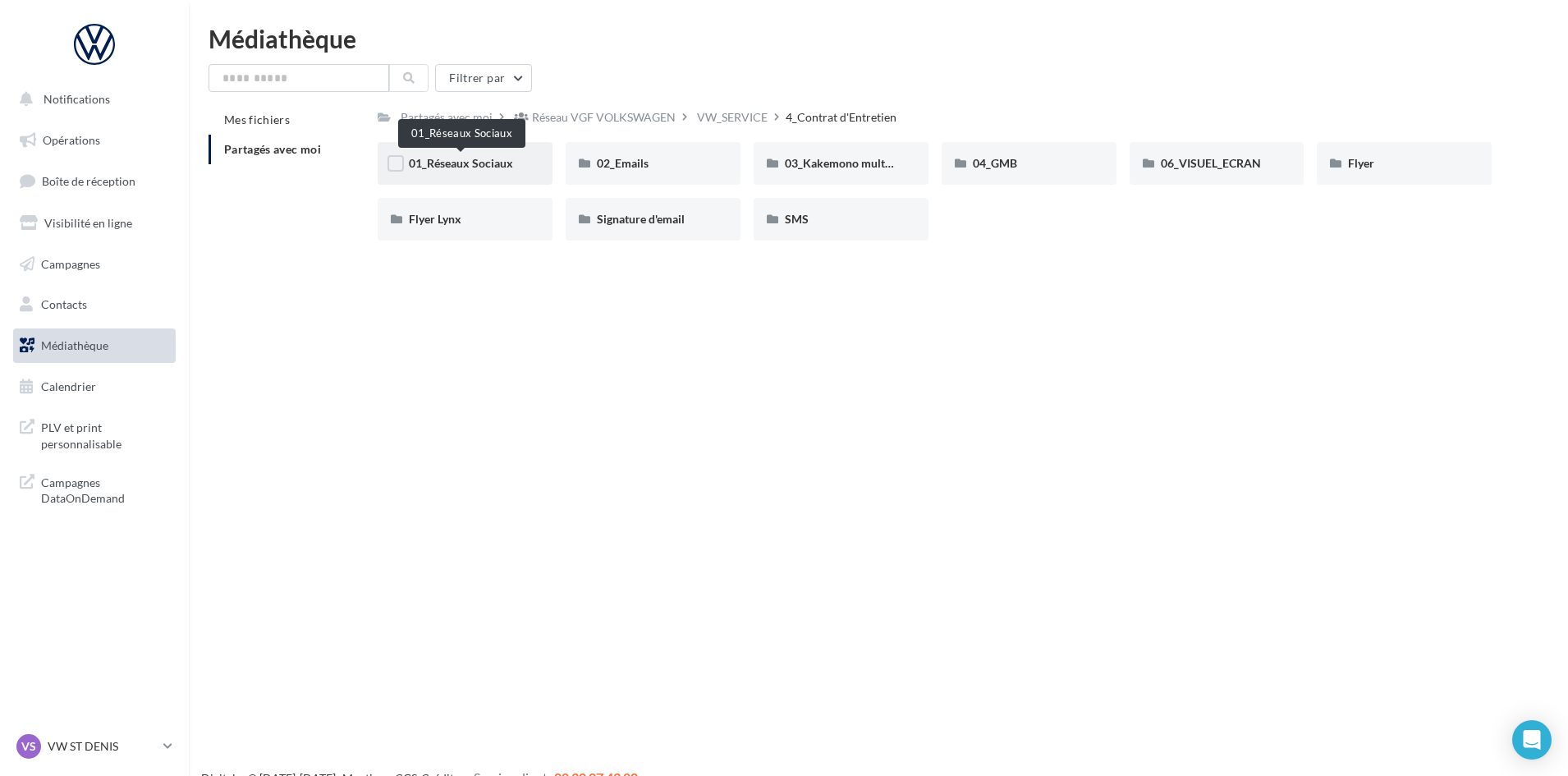
click at [447, 169] on span "01_Réseaux Sociaux" at bounding box center [461, 163] width 105 height 14
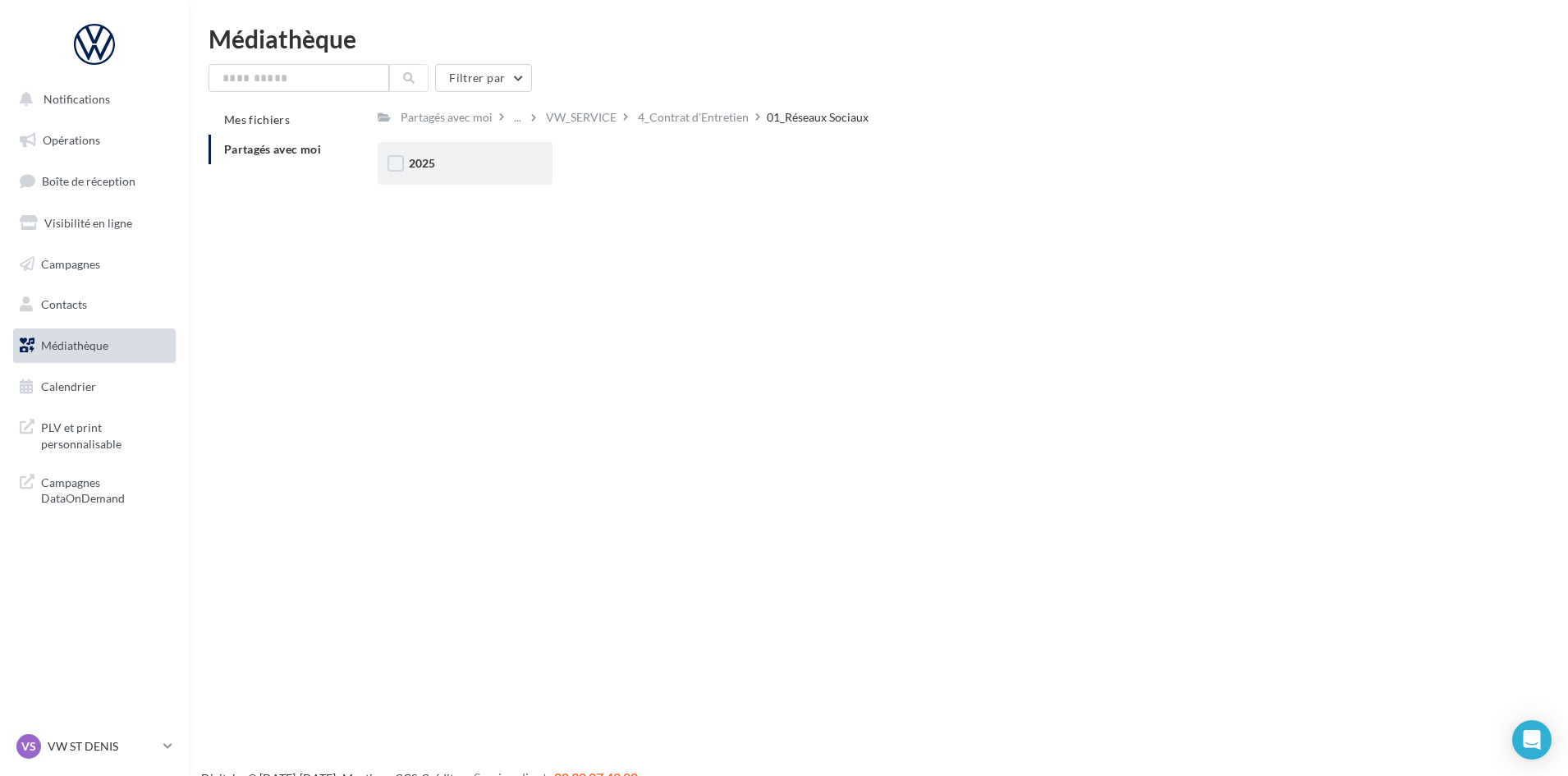
click at [443, 166] on div "2025" at bounding box center [464, 164] width 112 height 17
click at [598, 165] on span "Posts" at bounding box center [610, 163] width 28 height 14
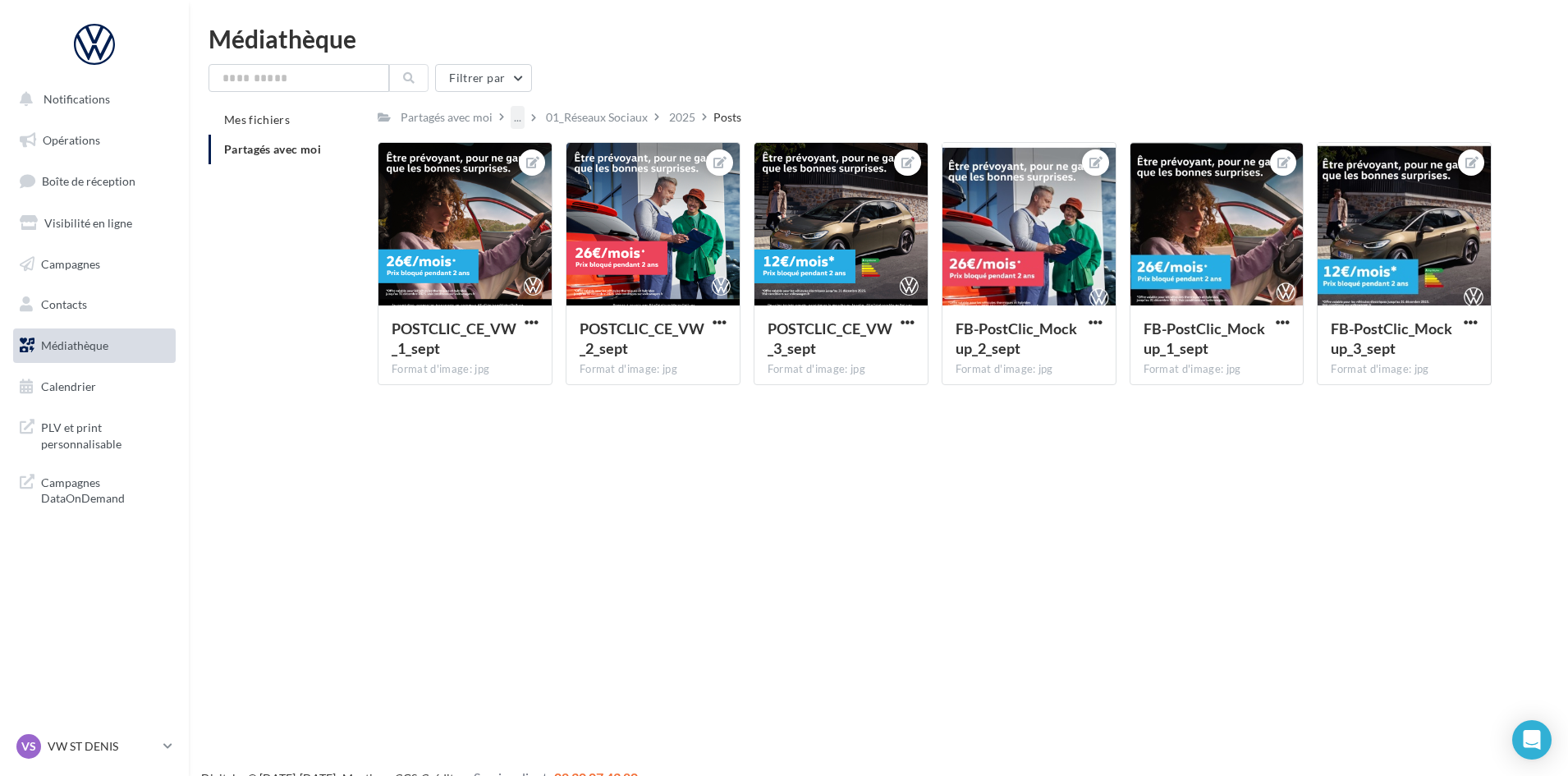
click at [515, 112] on div "..." at bounding box center [517, 117] width 14 height 23
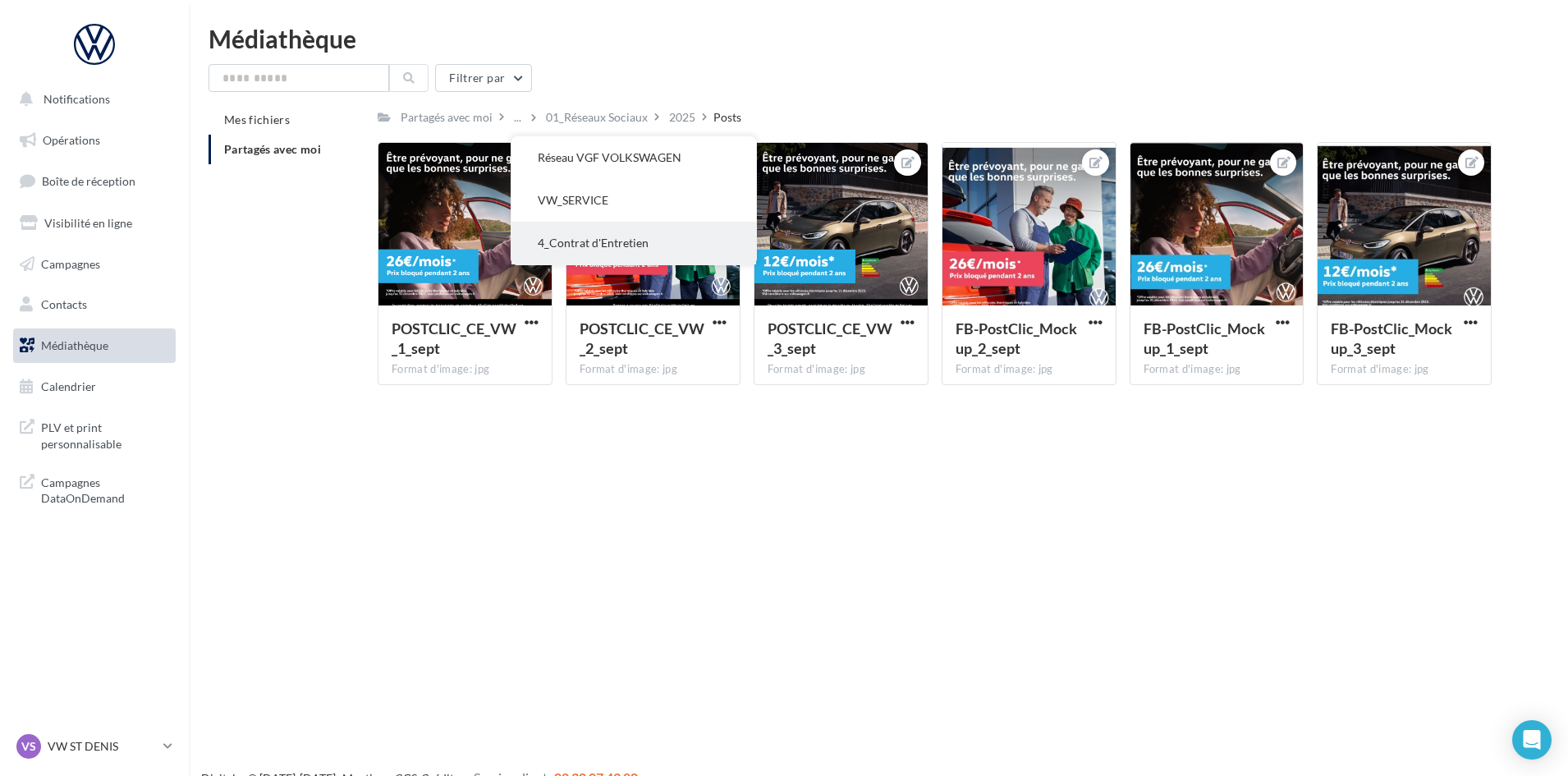
click at [577, 237] on button "4_Contrat d'Entretien" at bounding box center [634, 243] width 245 height 42
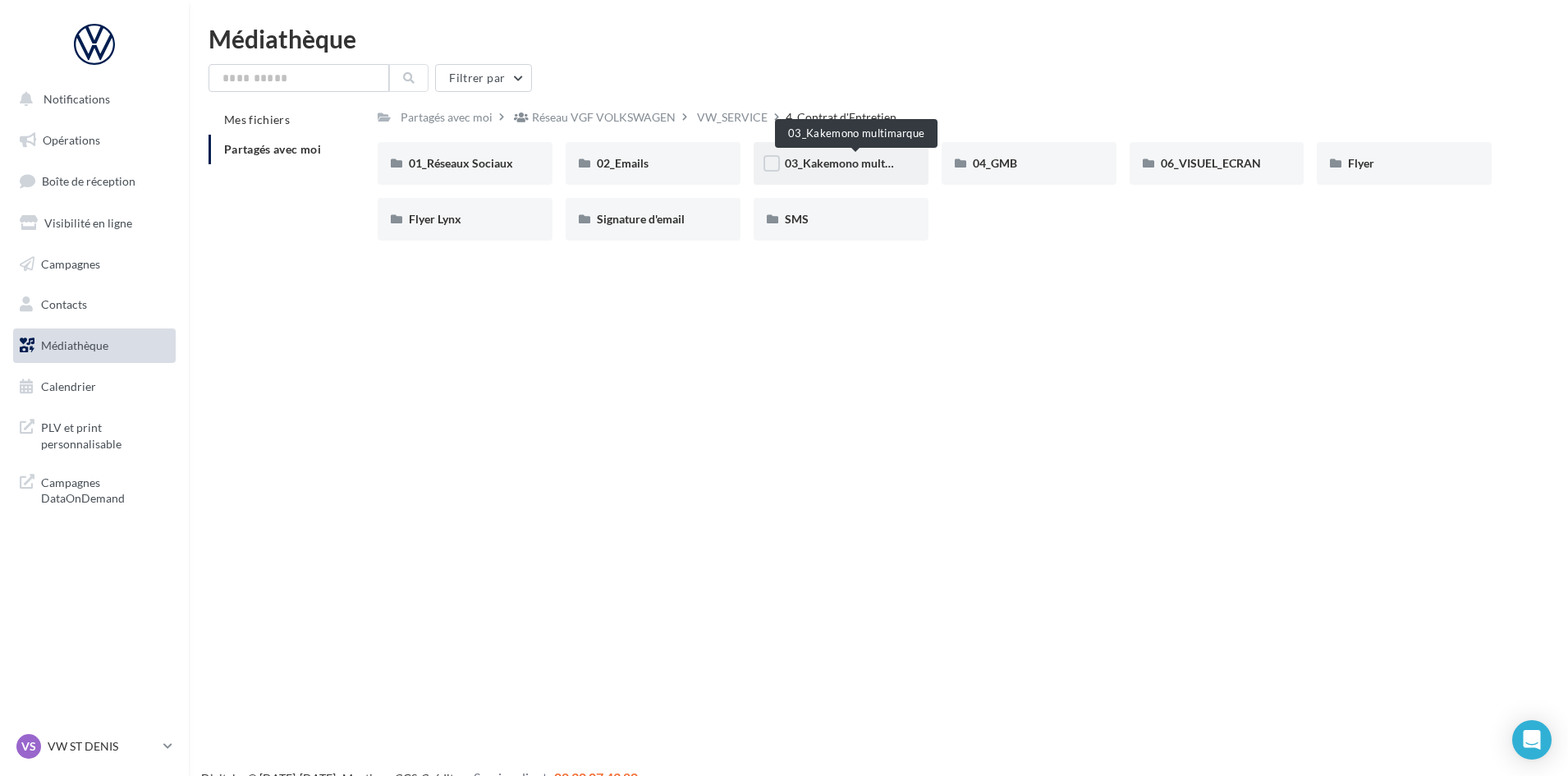
click at [833, 166] on span "03_Kakemono multimarque" at bounding box center [856, 163] width 143 height 14
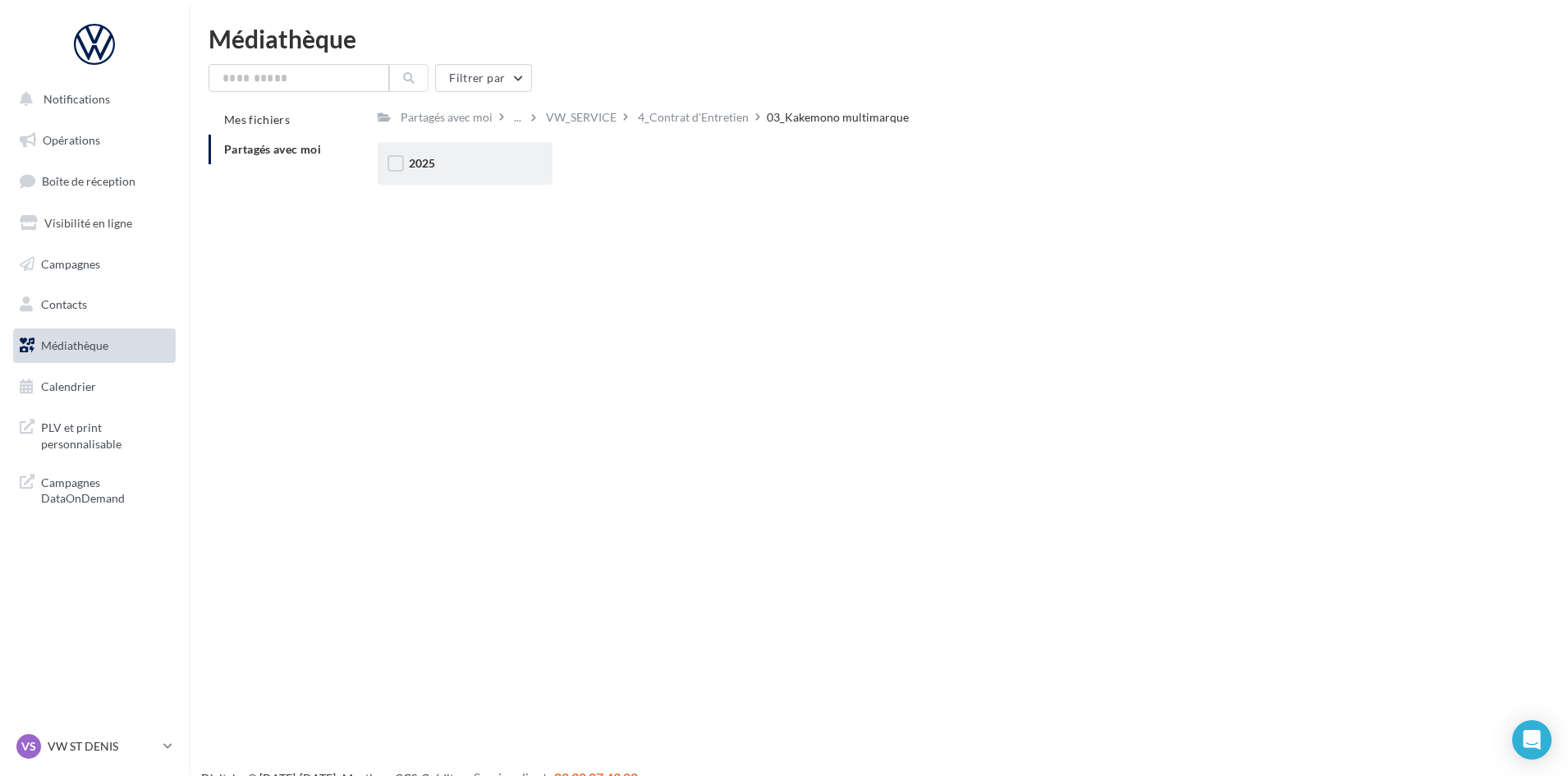
click at [470, 158] on div "2025" at bounding box center [464, 164] width 112 height 17
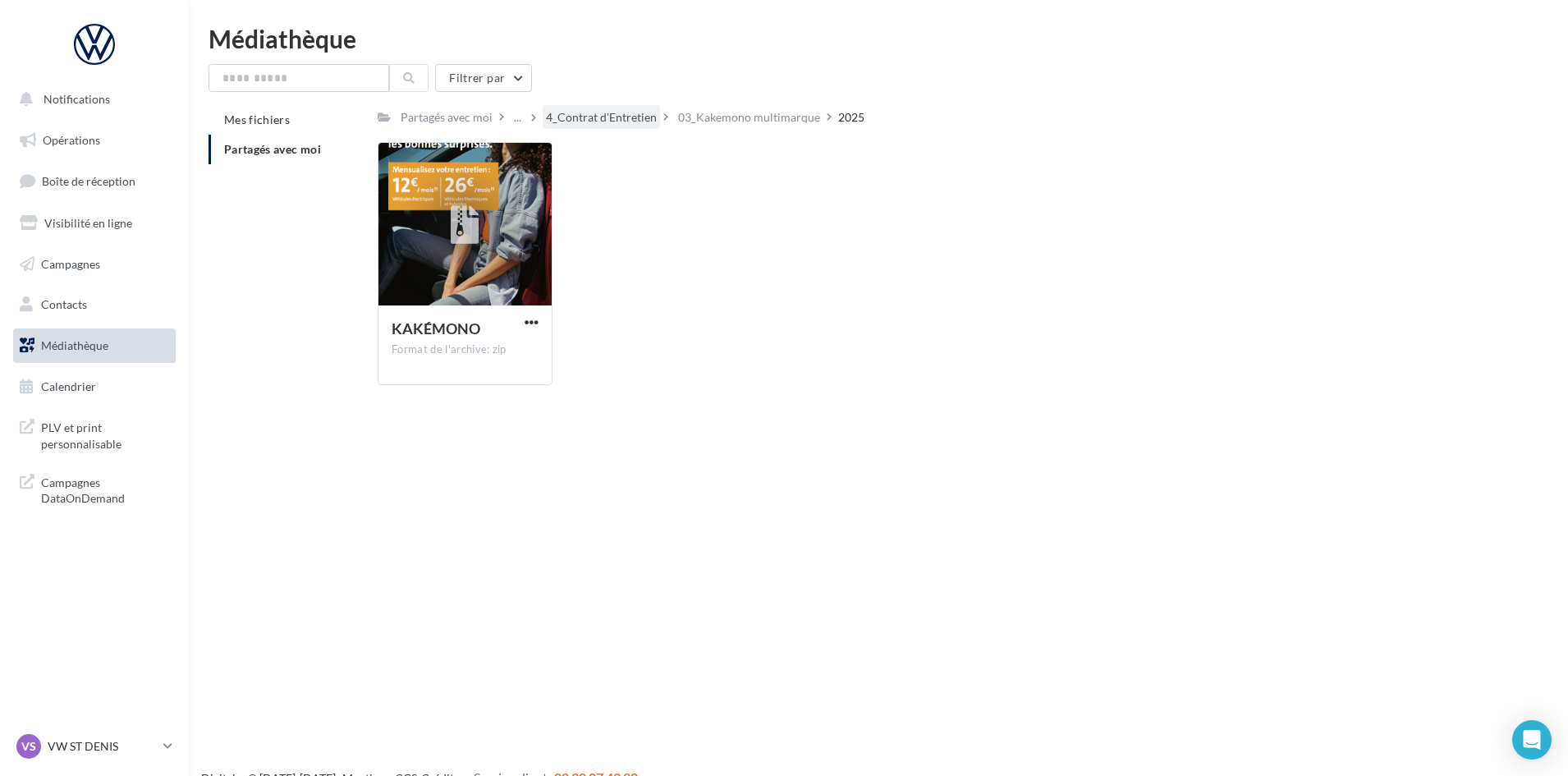
click at [629, 119] on div "4_Contrat d'Entretien" at bounding box center [600, 117] width 110 height 17
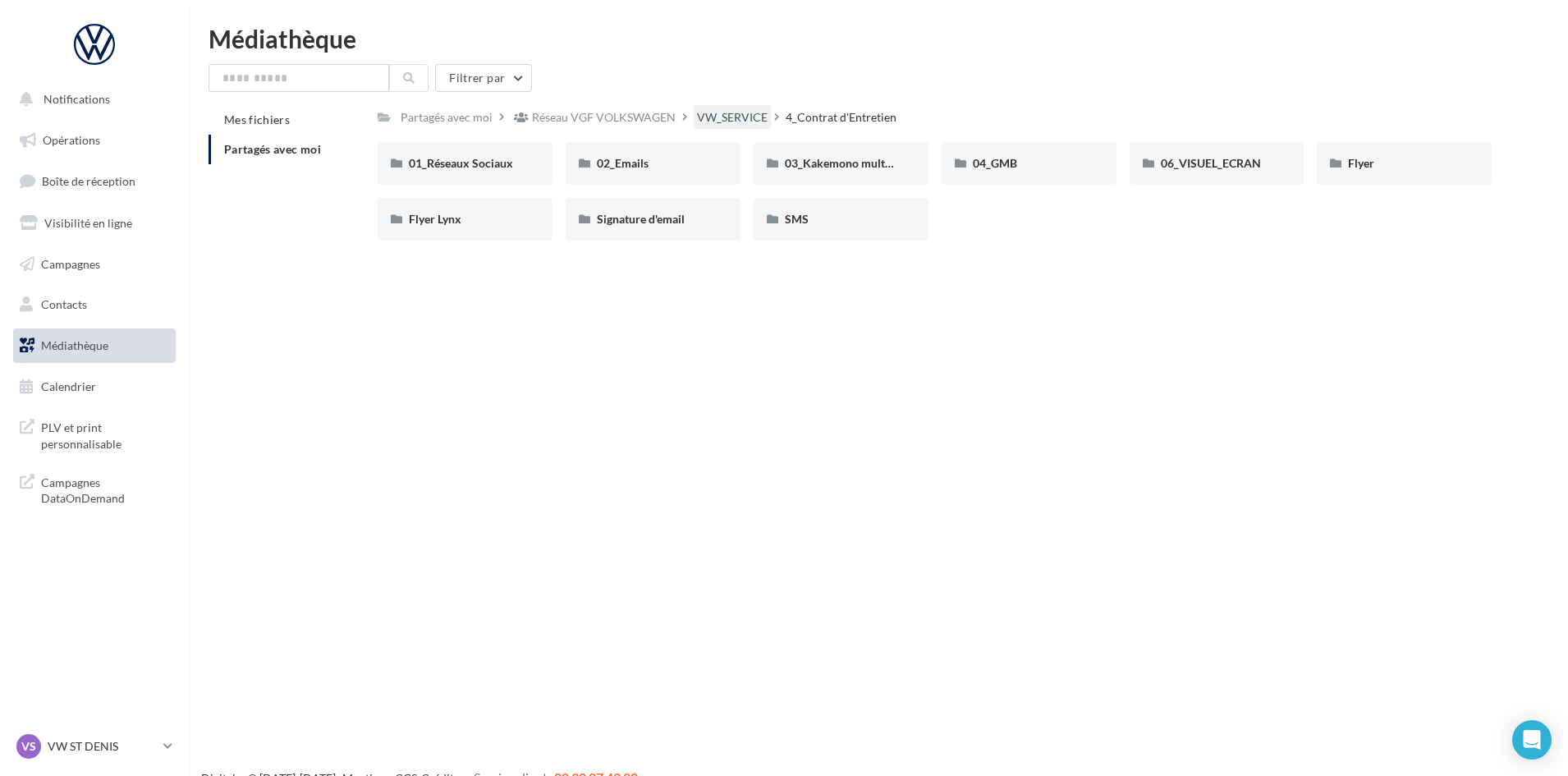
click at [718, 120] on div "VW_SERVICE" at bounding box center [732, 117] width 71 height 17
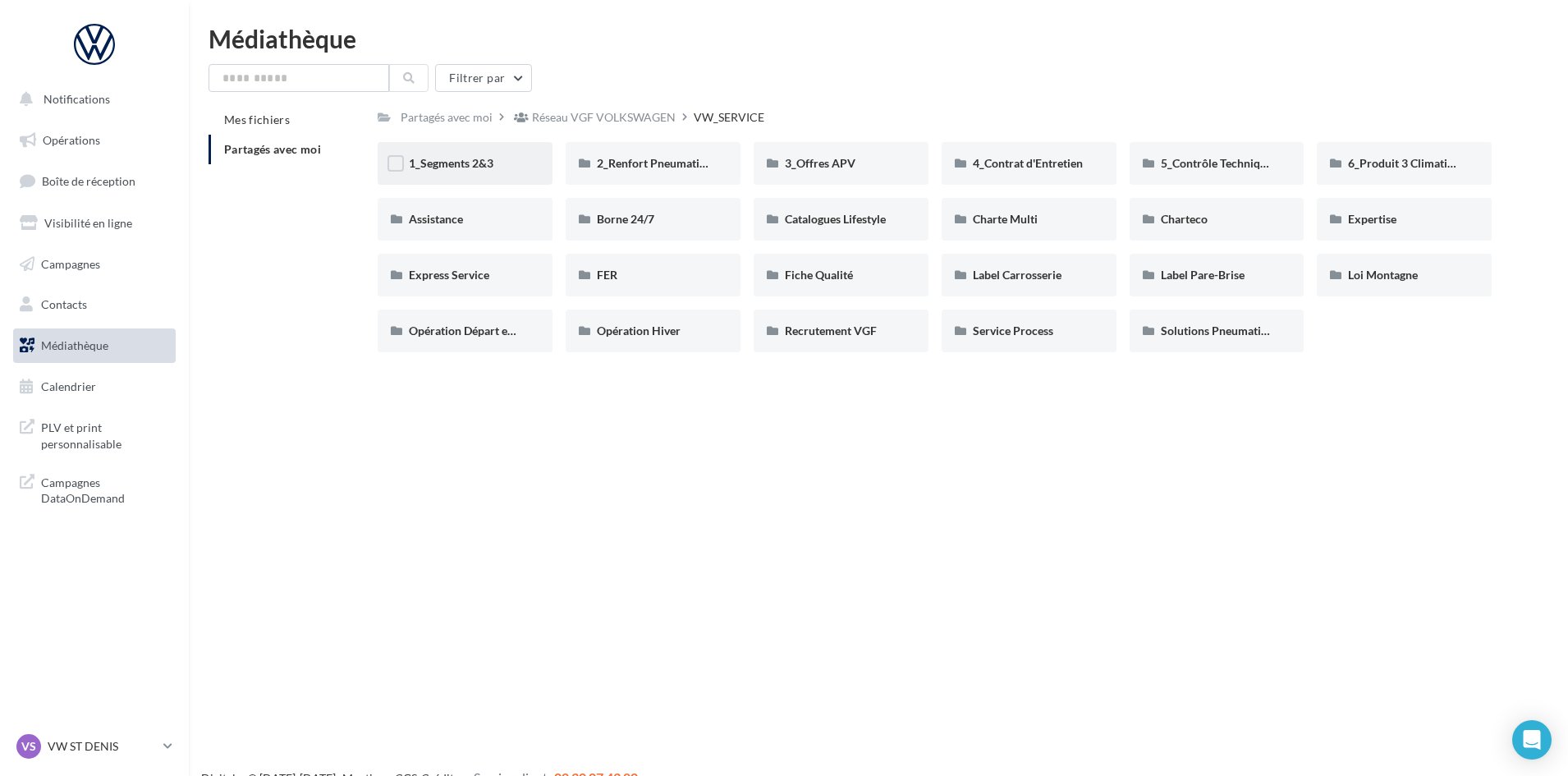
click at [472, 174] on div "1_Segments 2&3" at bounding box center [465, 163] width 174 height 42
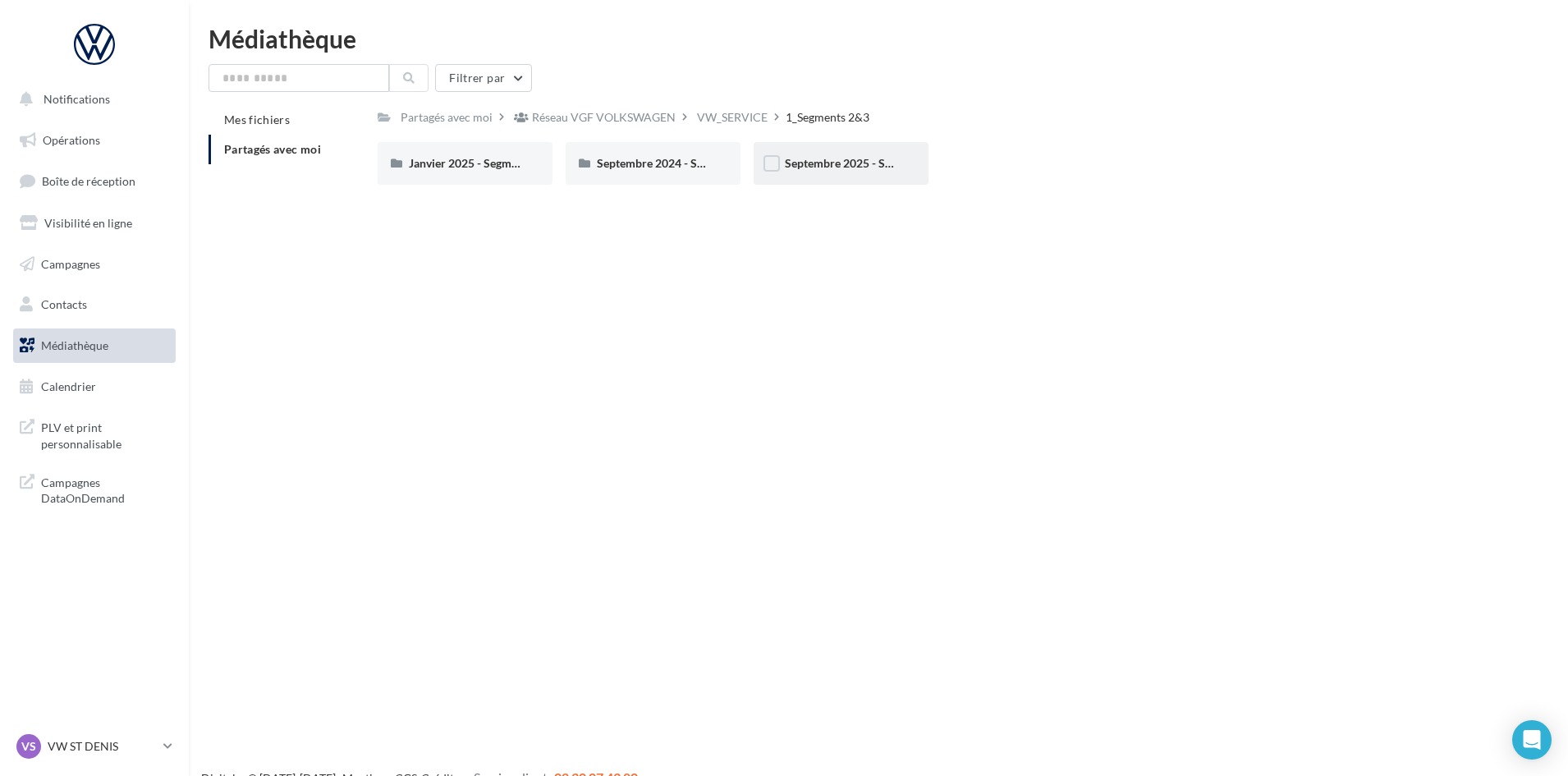
click at [852, 174] on div "Septembre 2025 - Segments 2&3" at bounding box center [840, 163] width 174 height 42
click at [973, 174] on div "INFO RESEAU" at bounding box center [1029, 163] width 174 height 42
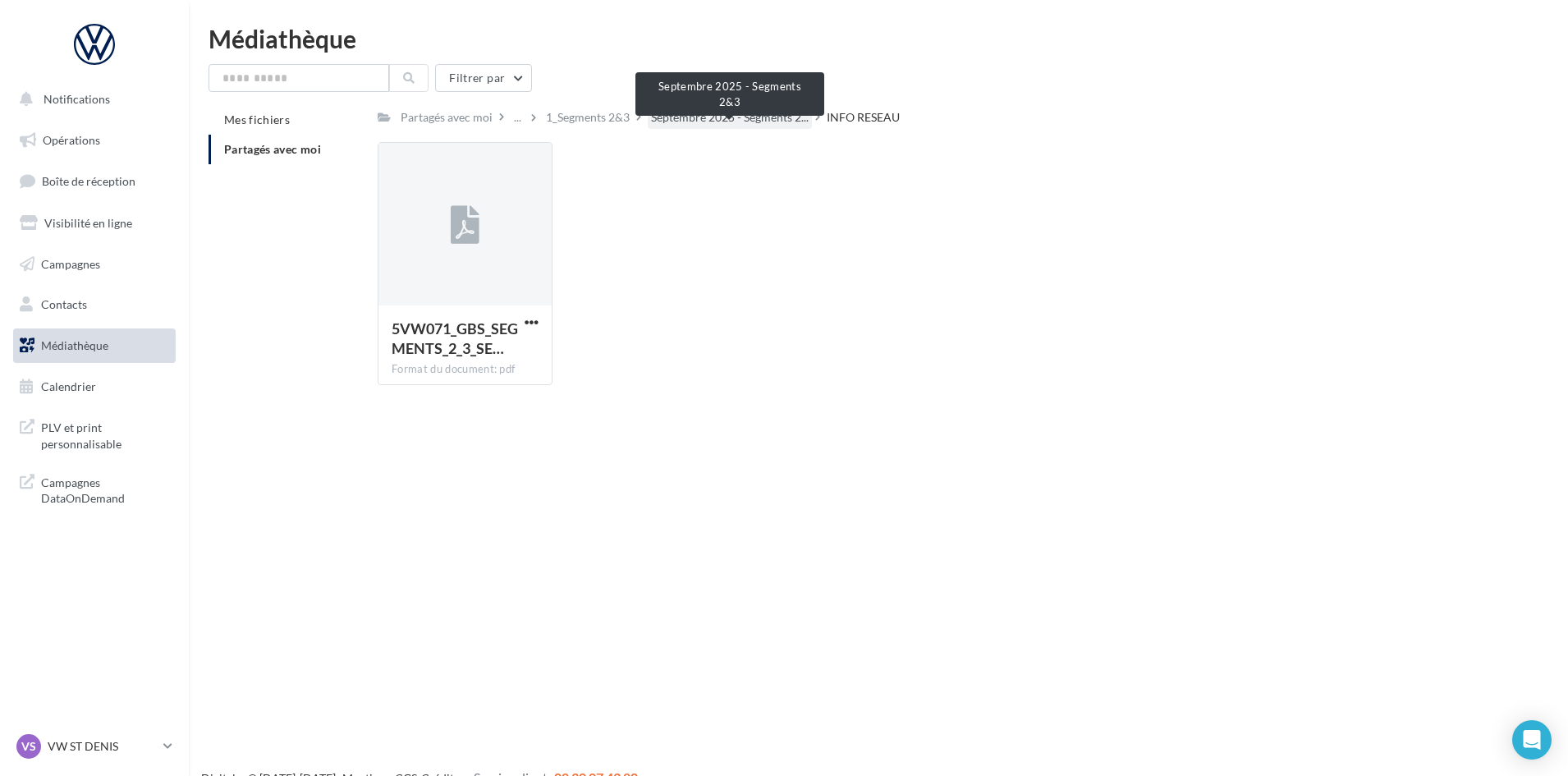
click at [749, 120] on span "Septembre 2025 - Segments 2..." at bounding box center [730, 117] width 158 height 17
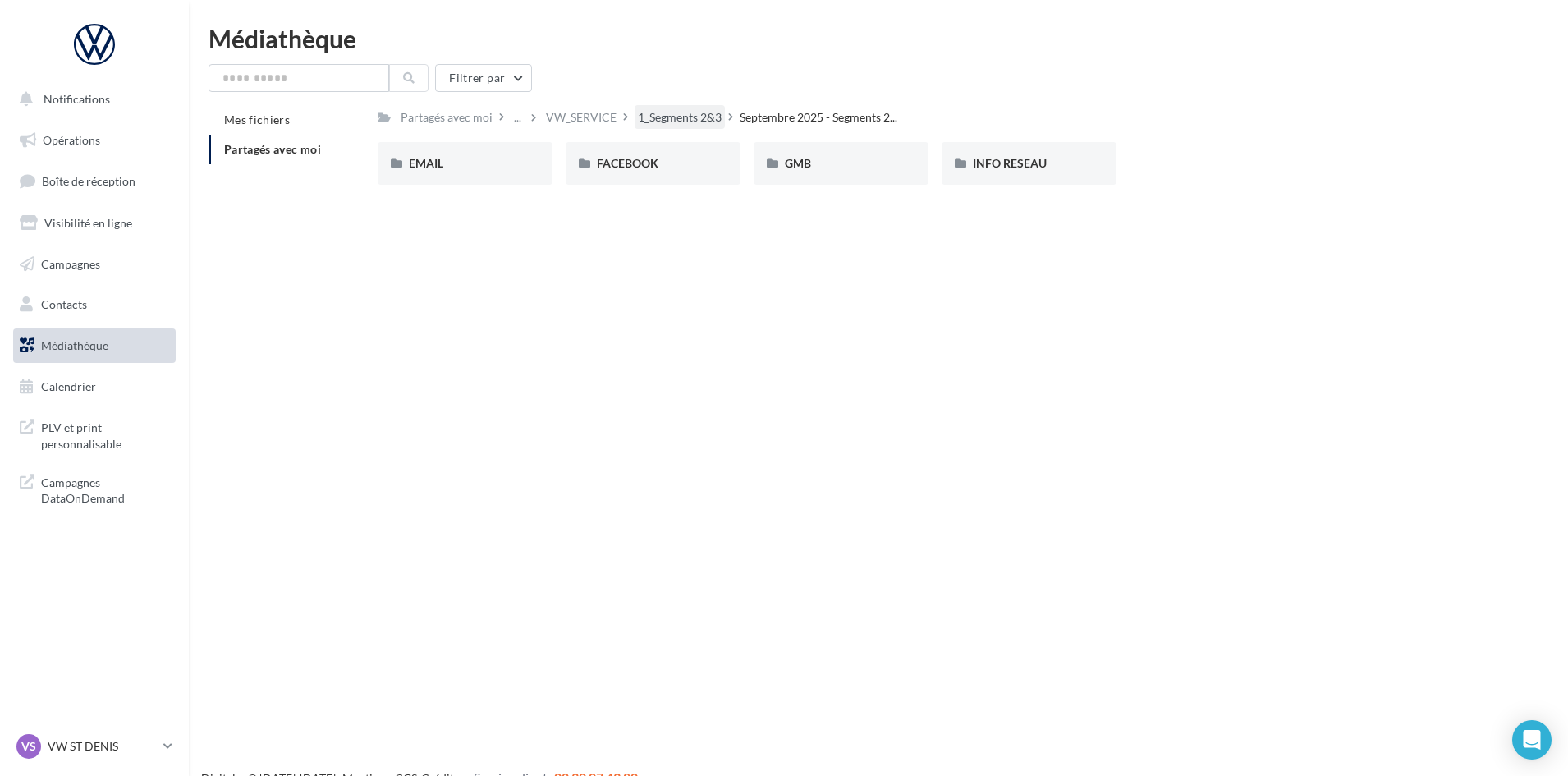
click at [664, 117] on div "1_Segments 2&3" at bounding box center [679, 117] width 84 height 17
click at [747, 119] on div "VW_SERVICE" at bounding box center [732, 117] width 71 height 17
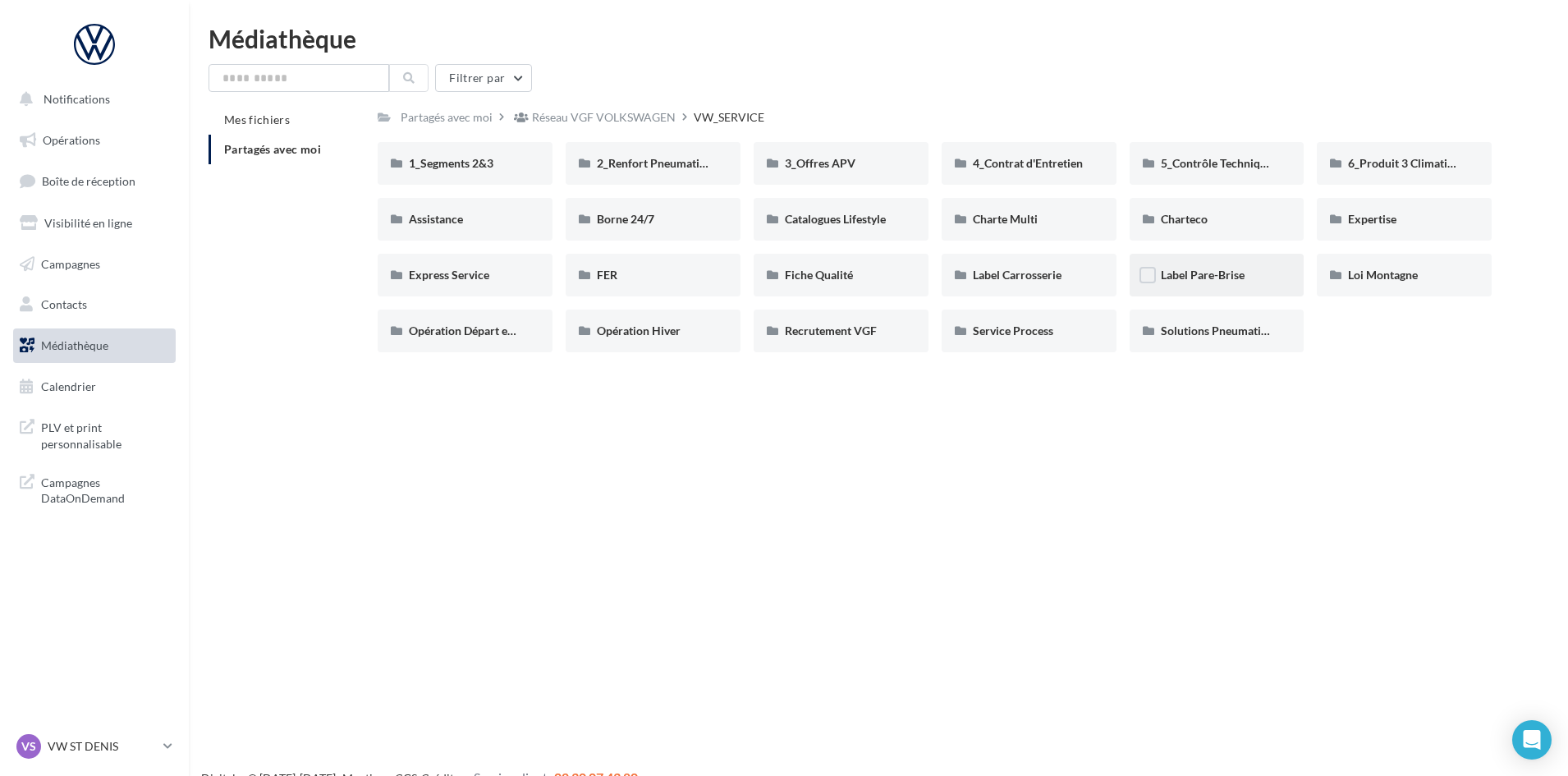
drag, startPoint x: 1052, startPoint y: 282, endPoint x: 1223, endPoint y: 287, distance: 171.1
click at [1230, 284] on div "1_Segments 2&3 1_Segments 2&3 2_Renfort Pneumatiques 2_Renfort Pneumatiques 3_O…" at bounding box center [941, 253] width 1127 height 223
click at [1223, 284] on div "Label Pare-Brise" at bounding box center [1217, 274] width 174 height 42
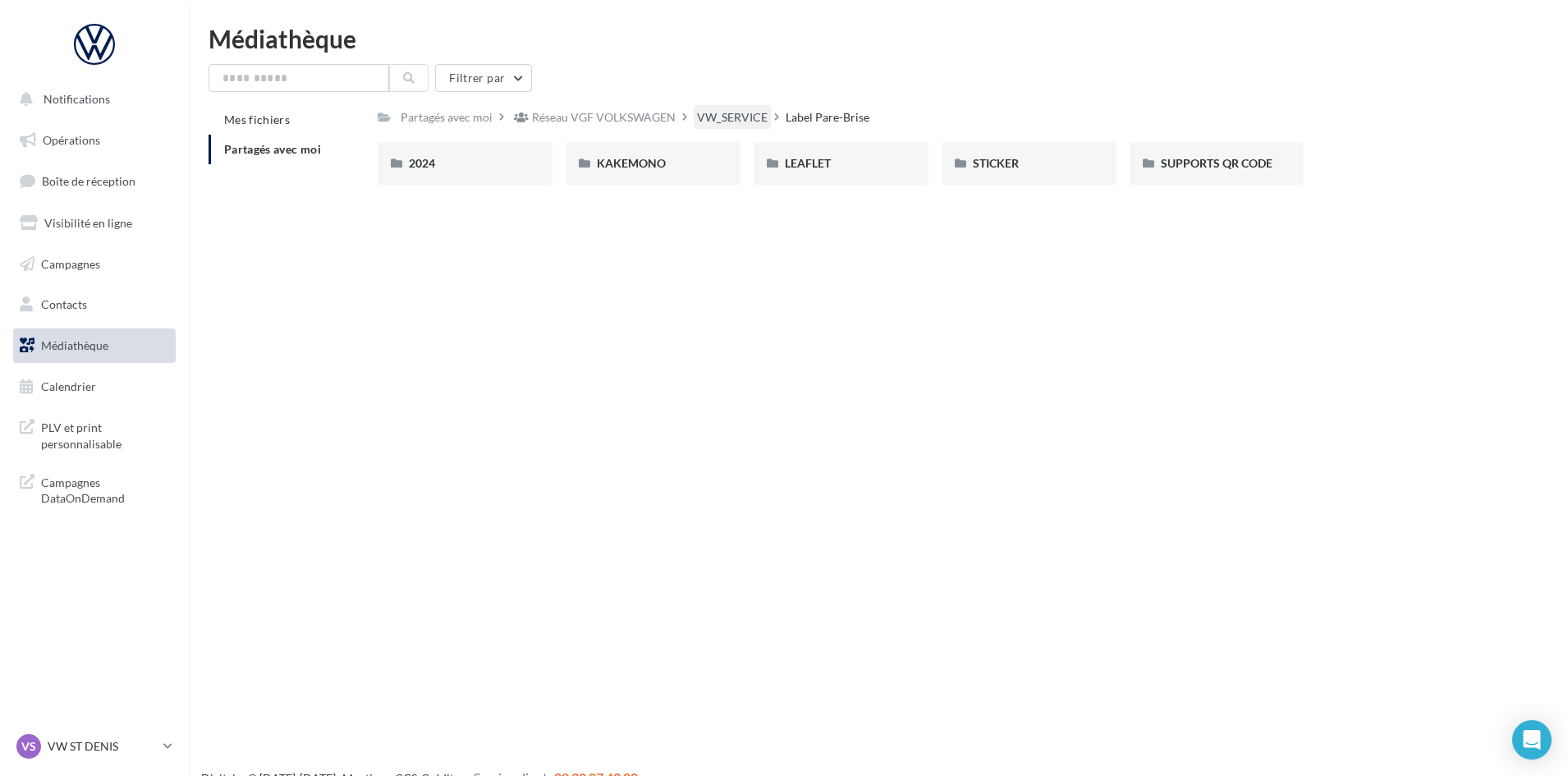
click at [720, 112] on div "VW_SERVICE" at bounding box center [732, 117] width 71 height 17
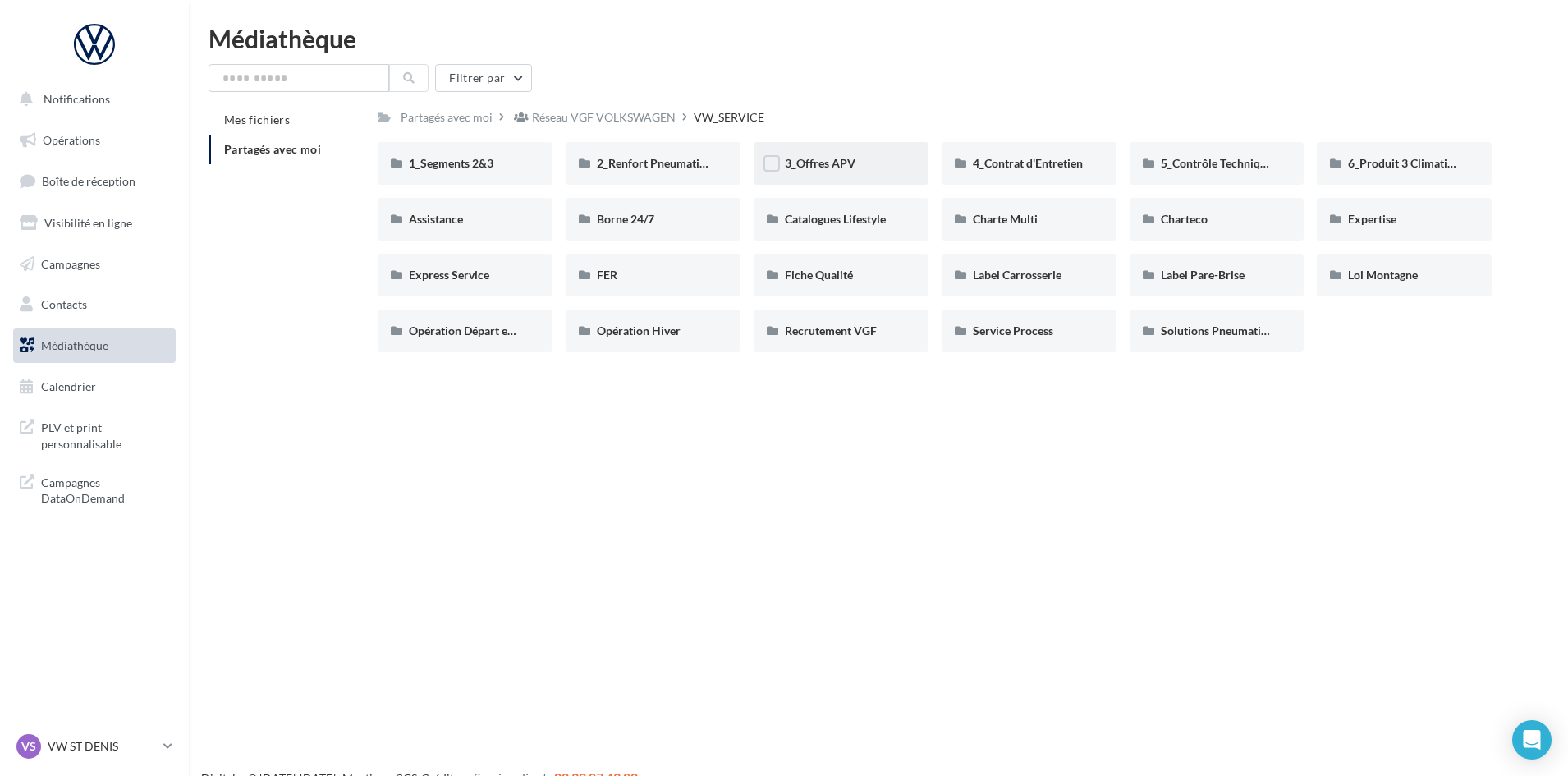
click at [838, 169] on span "3_Offres APV" at bounding box center [820, 163] width 71 height 14
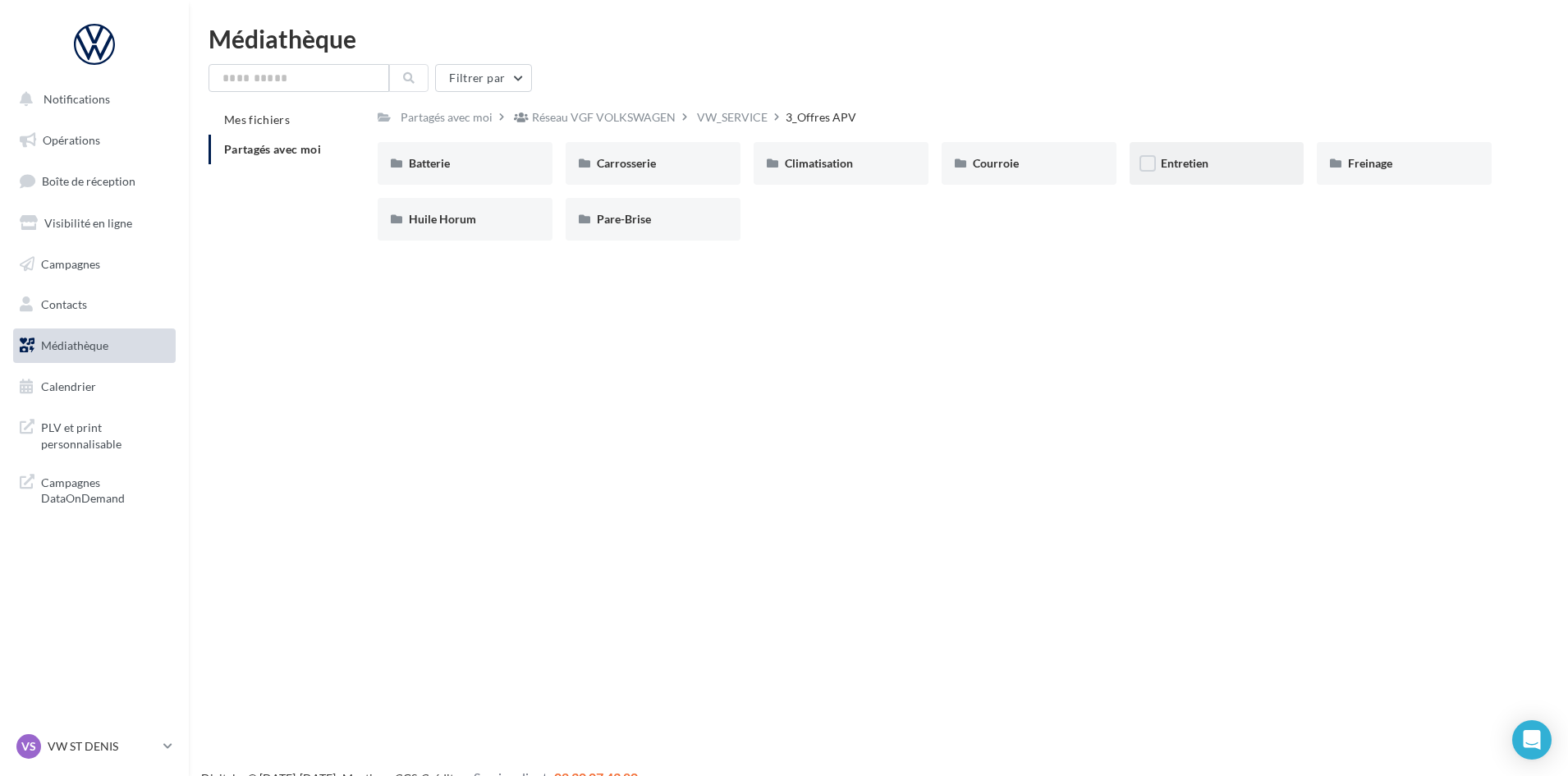
click at [1210, 158] on div "Entretien" at bounding box center [1216, 164] width 112 height 17
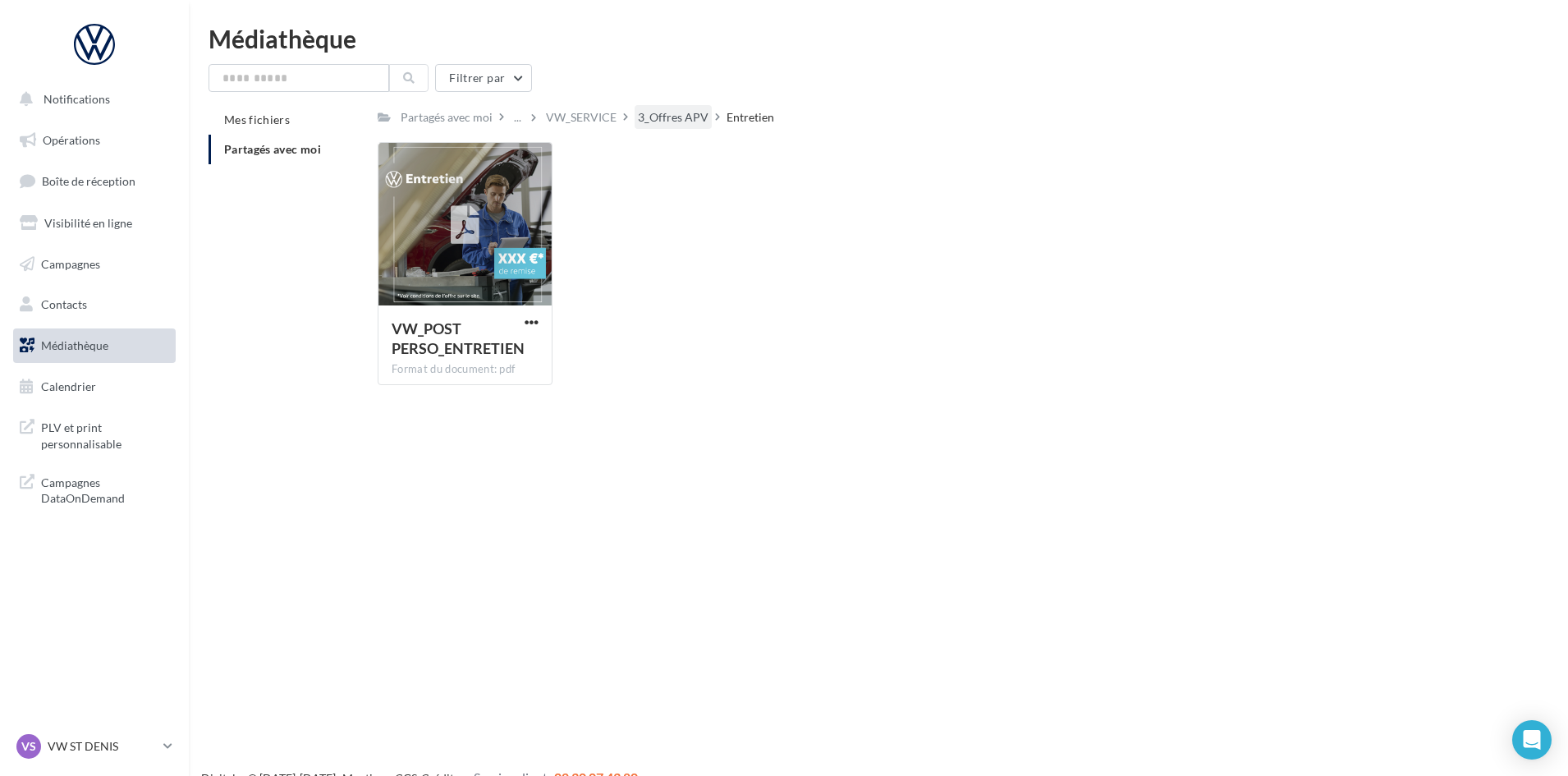
click at [645, 109] on div "3_Offres APV" at bounding box center [673, 117] width 71 height 17
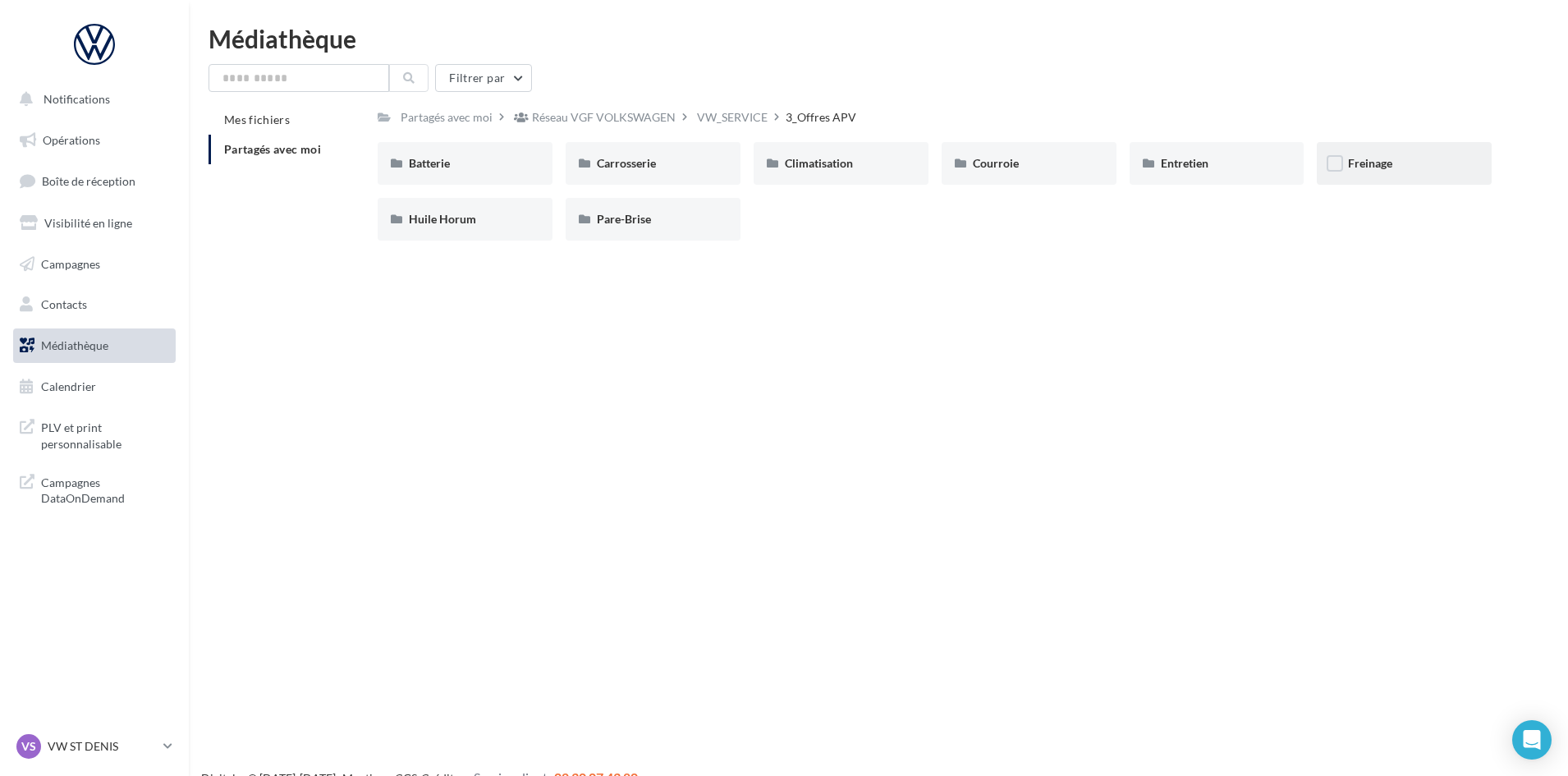
click at [1399, 149] on div "Freinage" at bounding box center [1404, 163] width 174 height 42
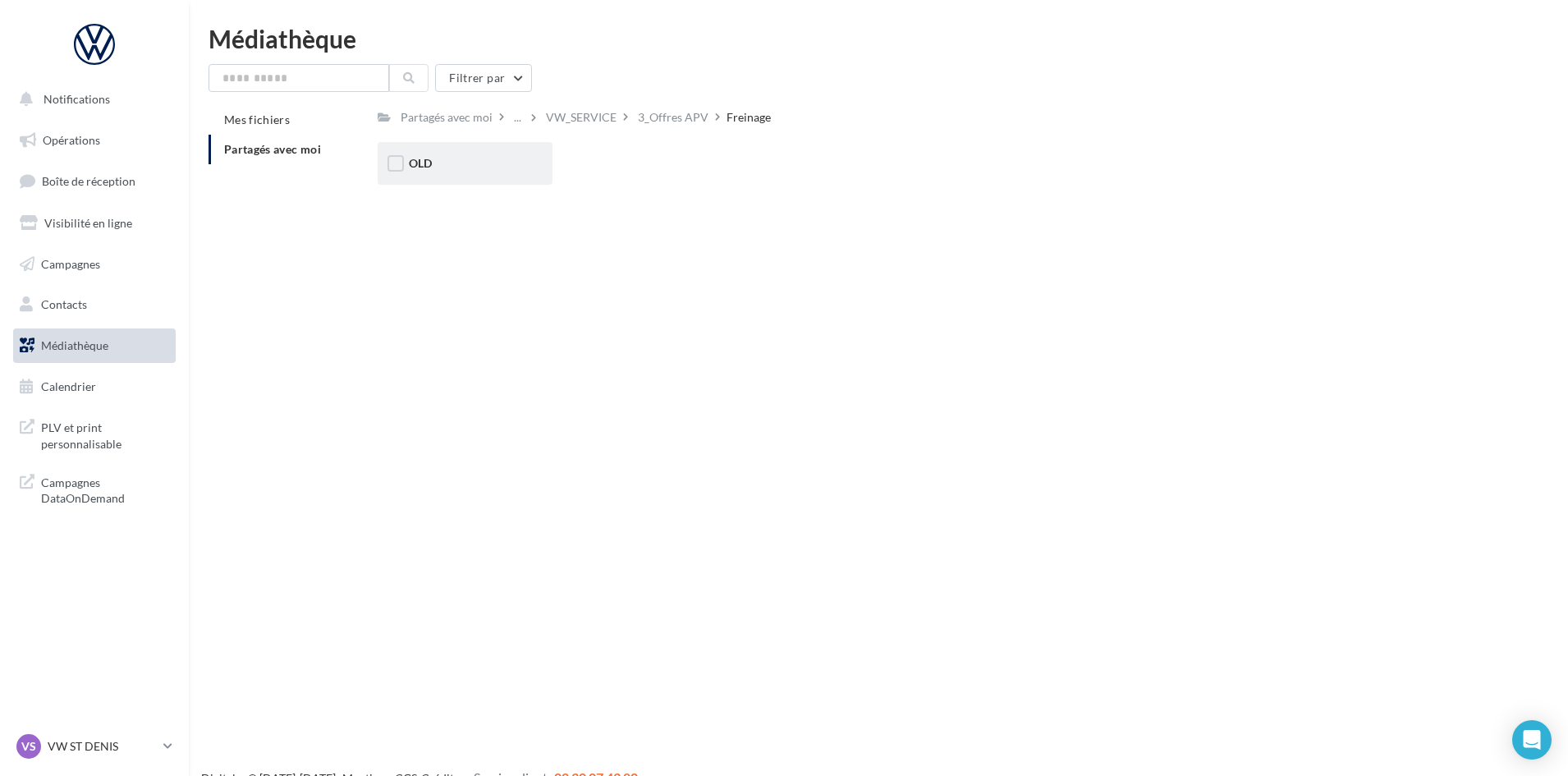
click at [463, 155] on div "OLD" at bounding box center [465, 163] width 174 height 42
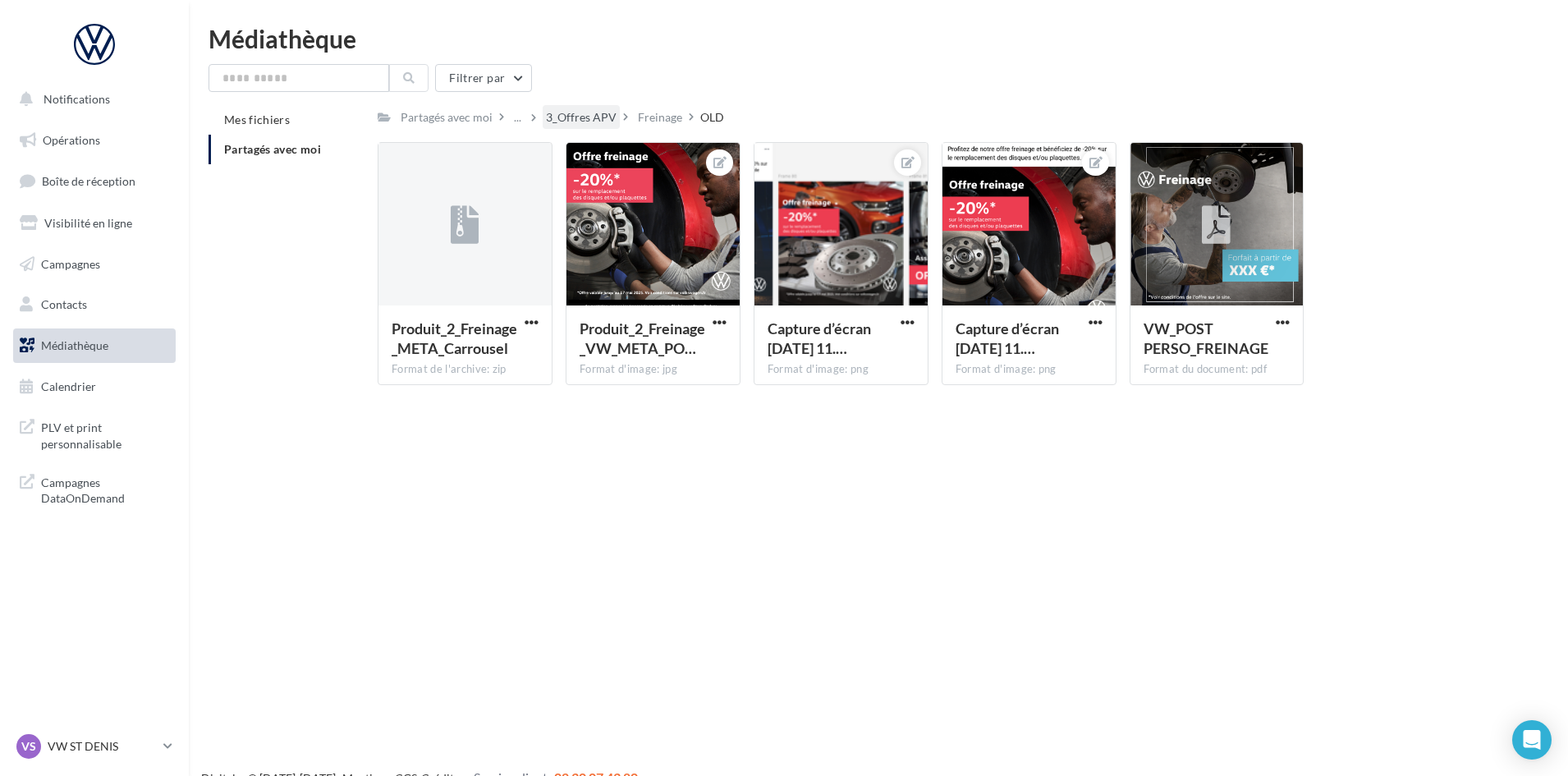
click at [598, 120] on div "3_Offres APV" at bounding box center [581, 117] width 71 height 17
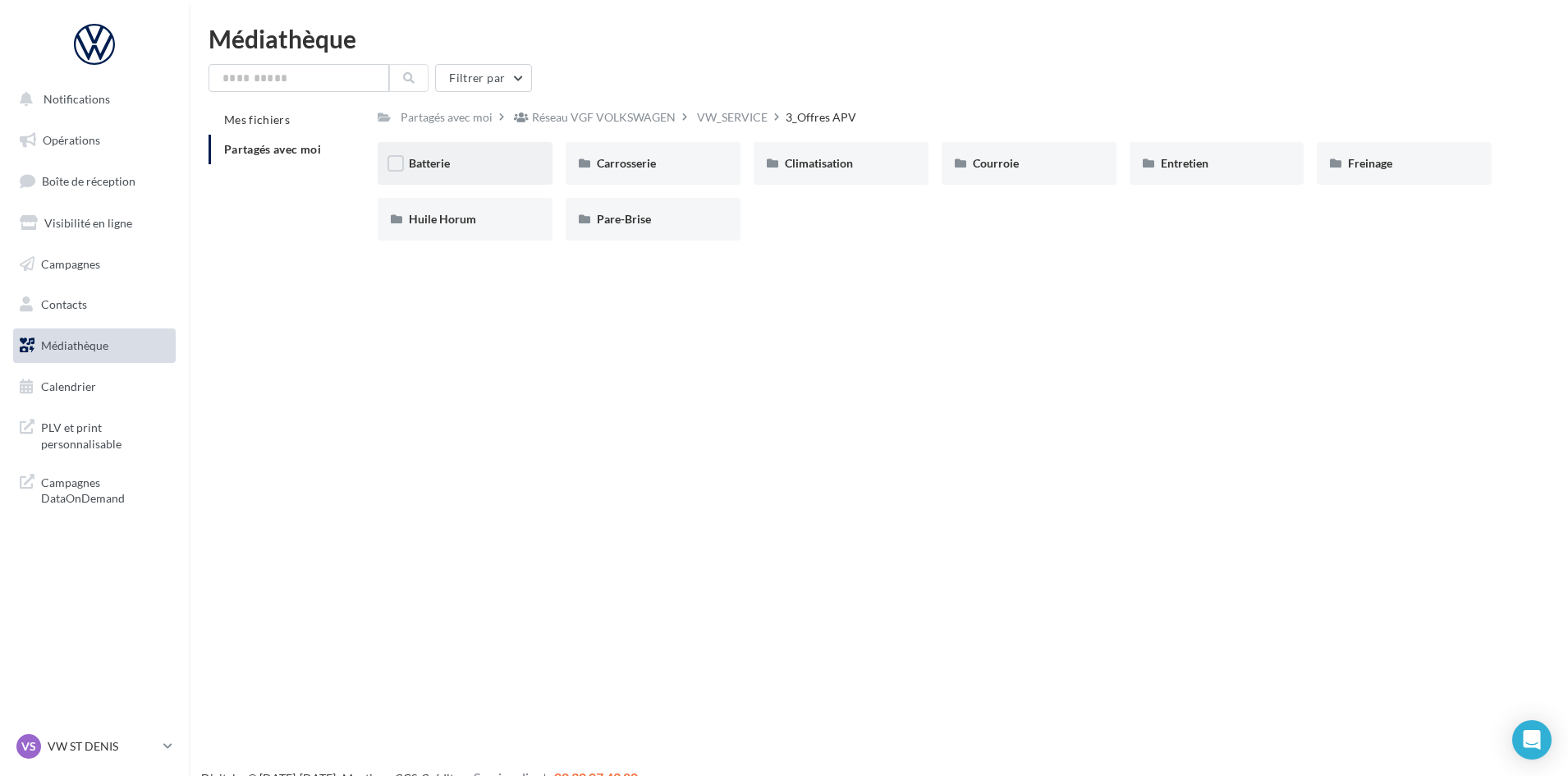
click at [445, 179] on div "Batterie" at bounding box center [465, 163] width 174 height 42
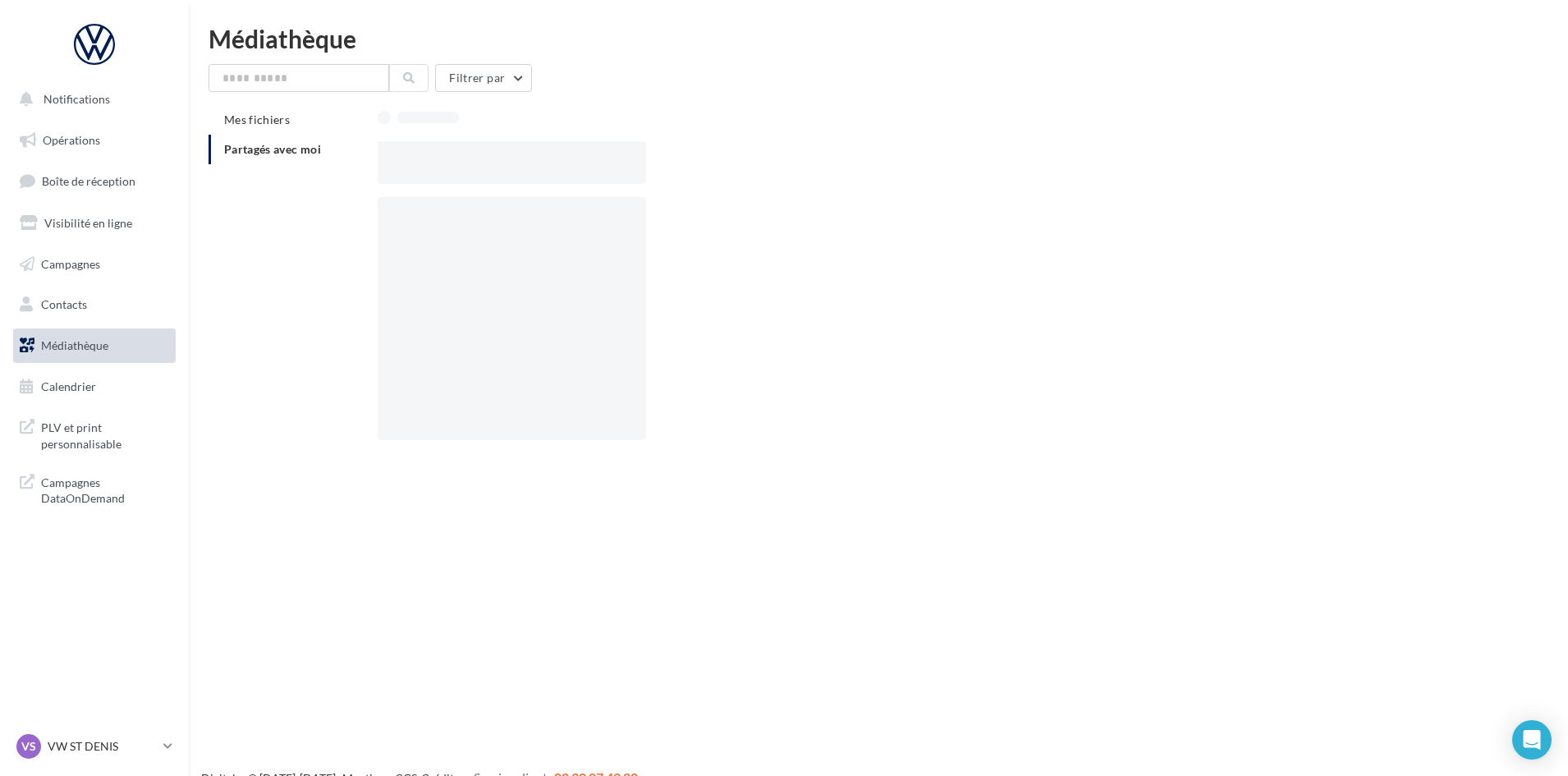
click at [445, 179] on div at bounding box center [512, 162] width 268 height 42
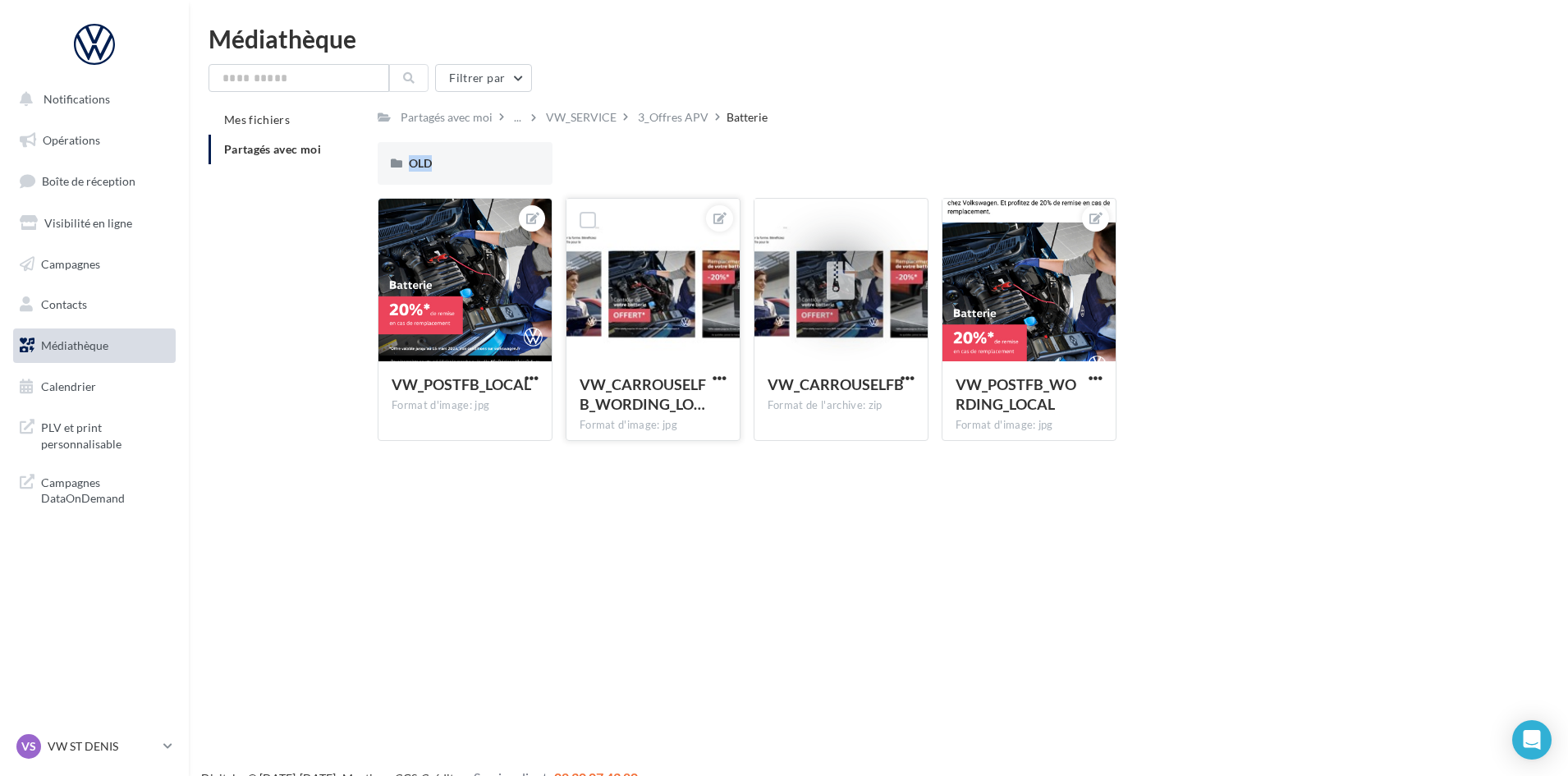
click at [639, 287] on div at bounding box center [653, 281] width 174 height 165
click at [713, 213] on icon at bounding box center [720, 219] width 13 height 12
click at [827, 27] on div at bounding box center [784, 363] width 1568 height 776
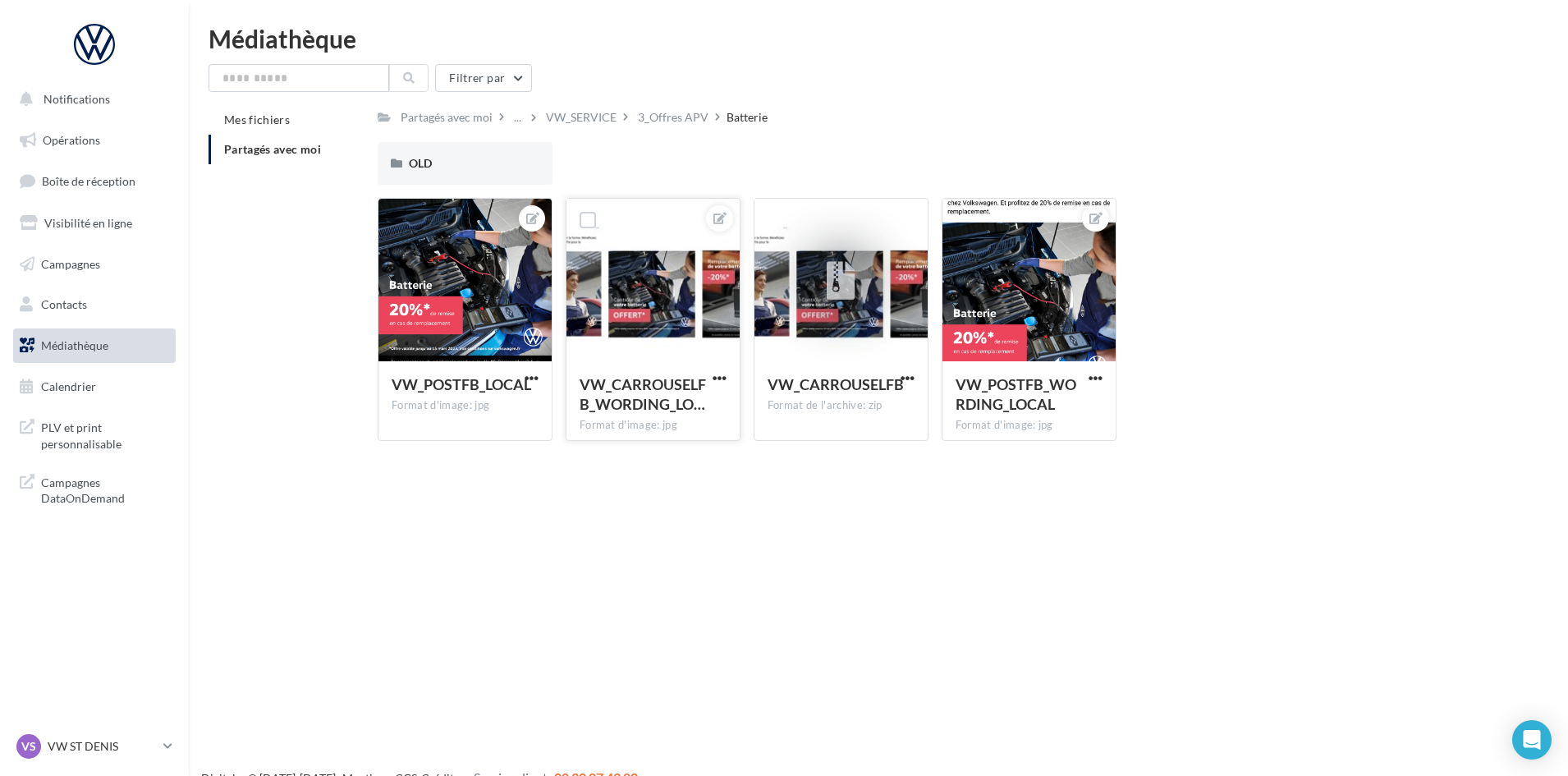
click at [674, 317] on div at bounding box center [653, 281] width 174 height 165
click at [724, 225] on button at bounding box center [719, 219] width 13 height 20
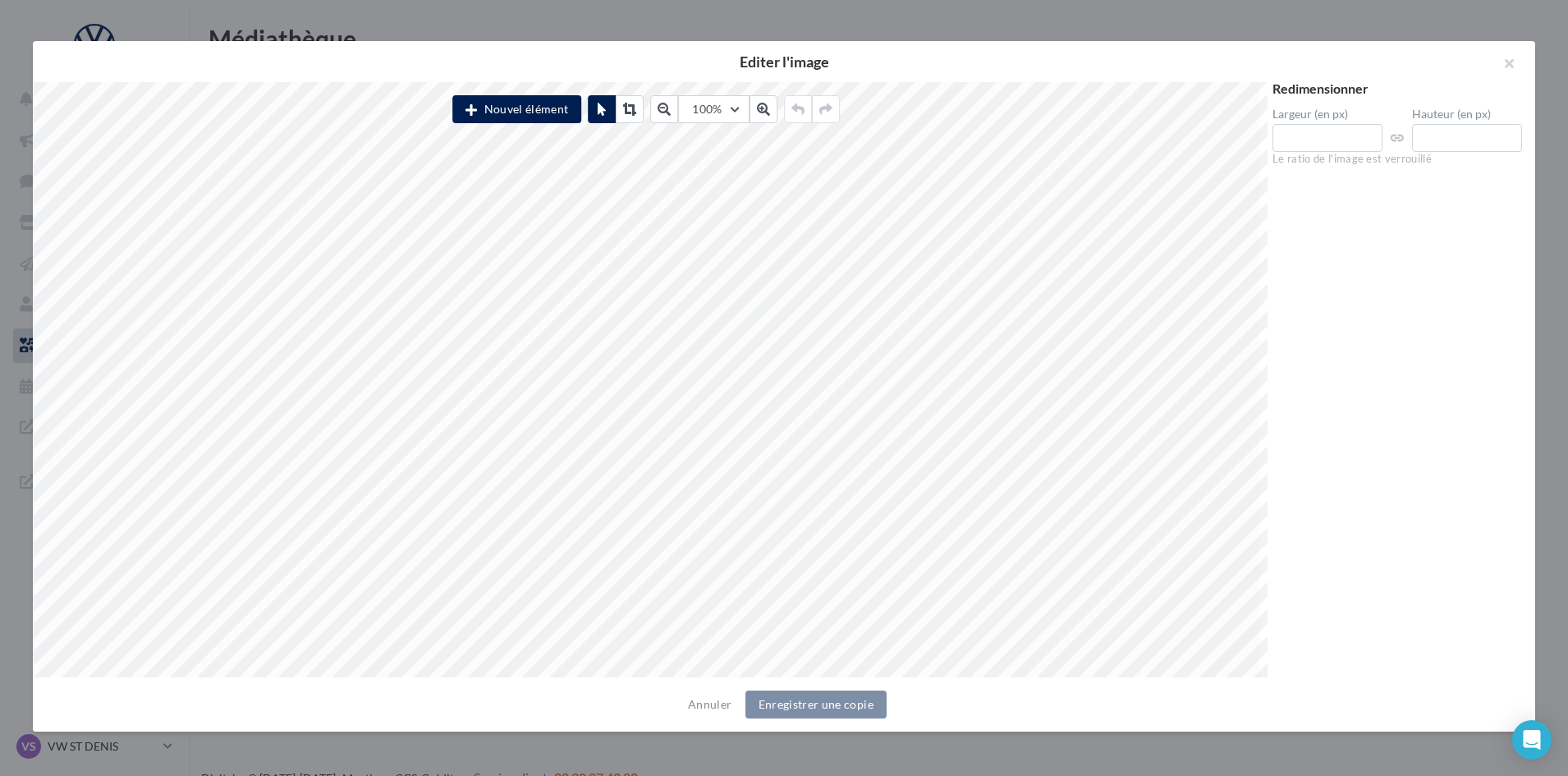
click at [688, 17] on div at bounding box center [784, 388] width 1568 height 776
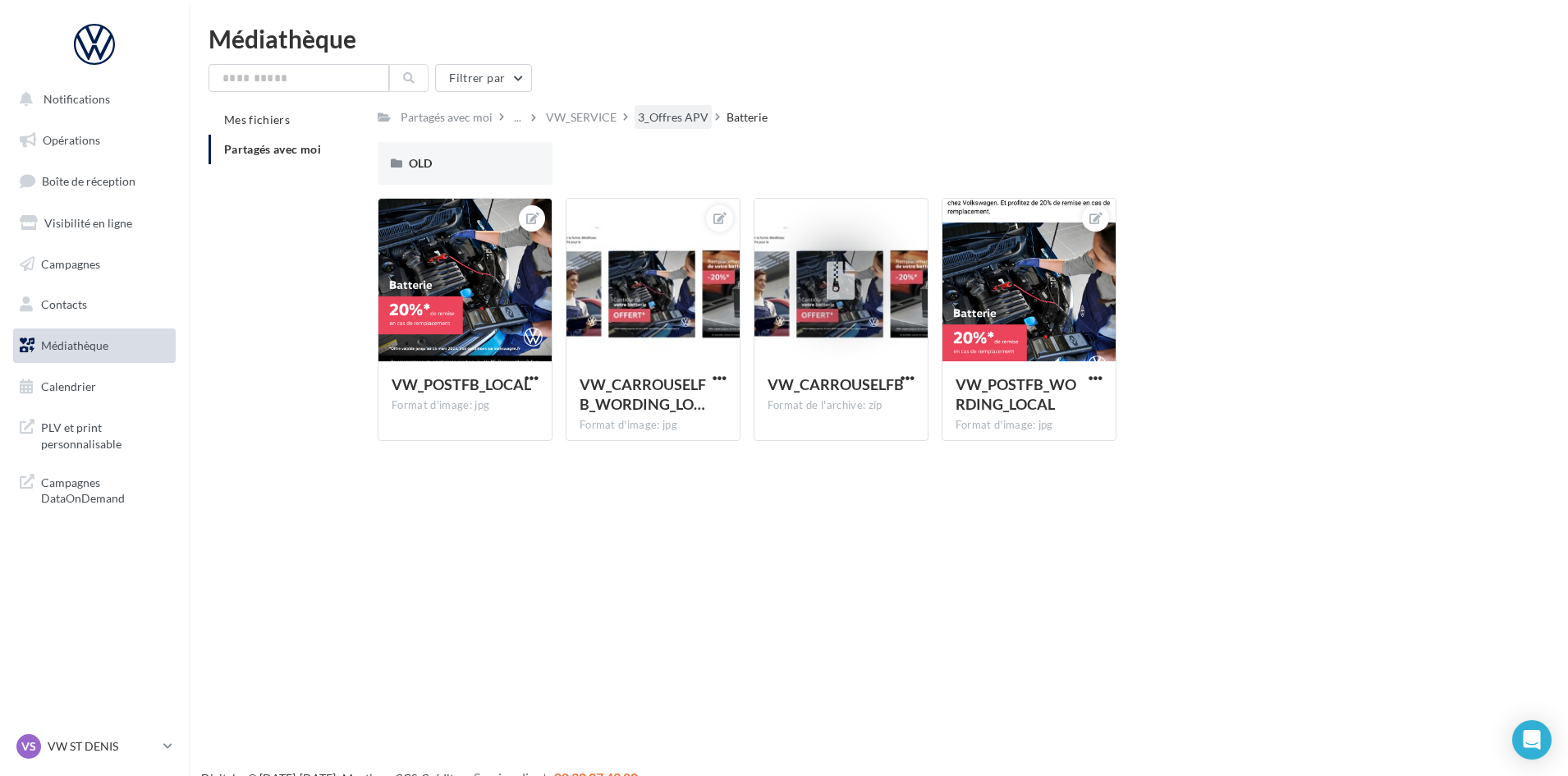
click at [660, 111] on div "3_Offres APV" at bounding box center [673, 117] width 71 height 17
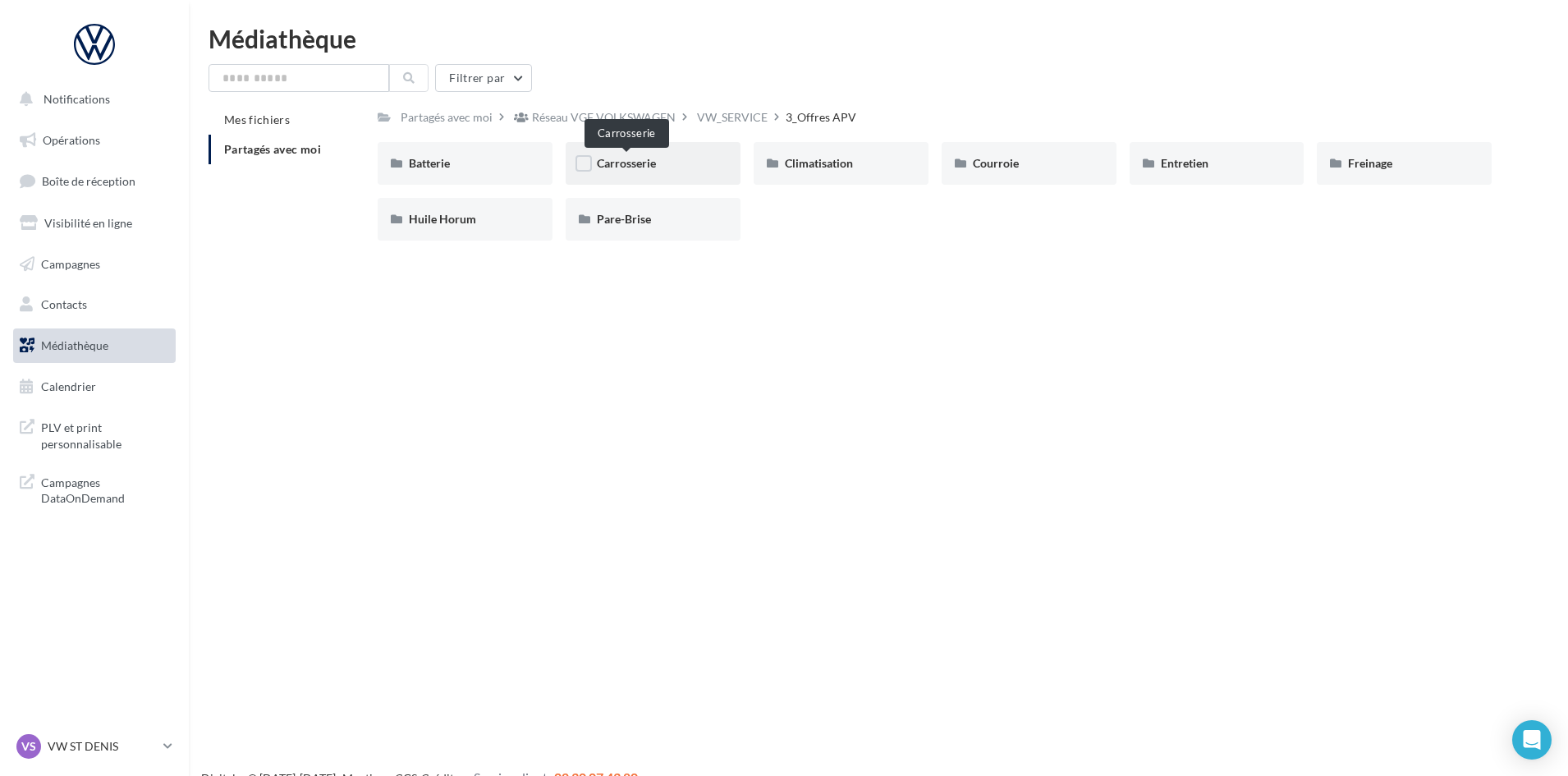
click at [607, 165] on span "Carrosserie" at bounding box center [625, 163] width 59 height 14
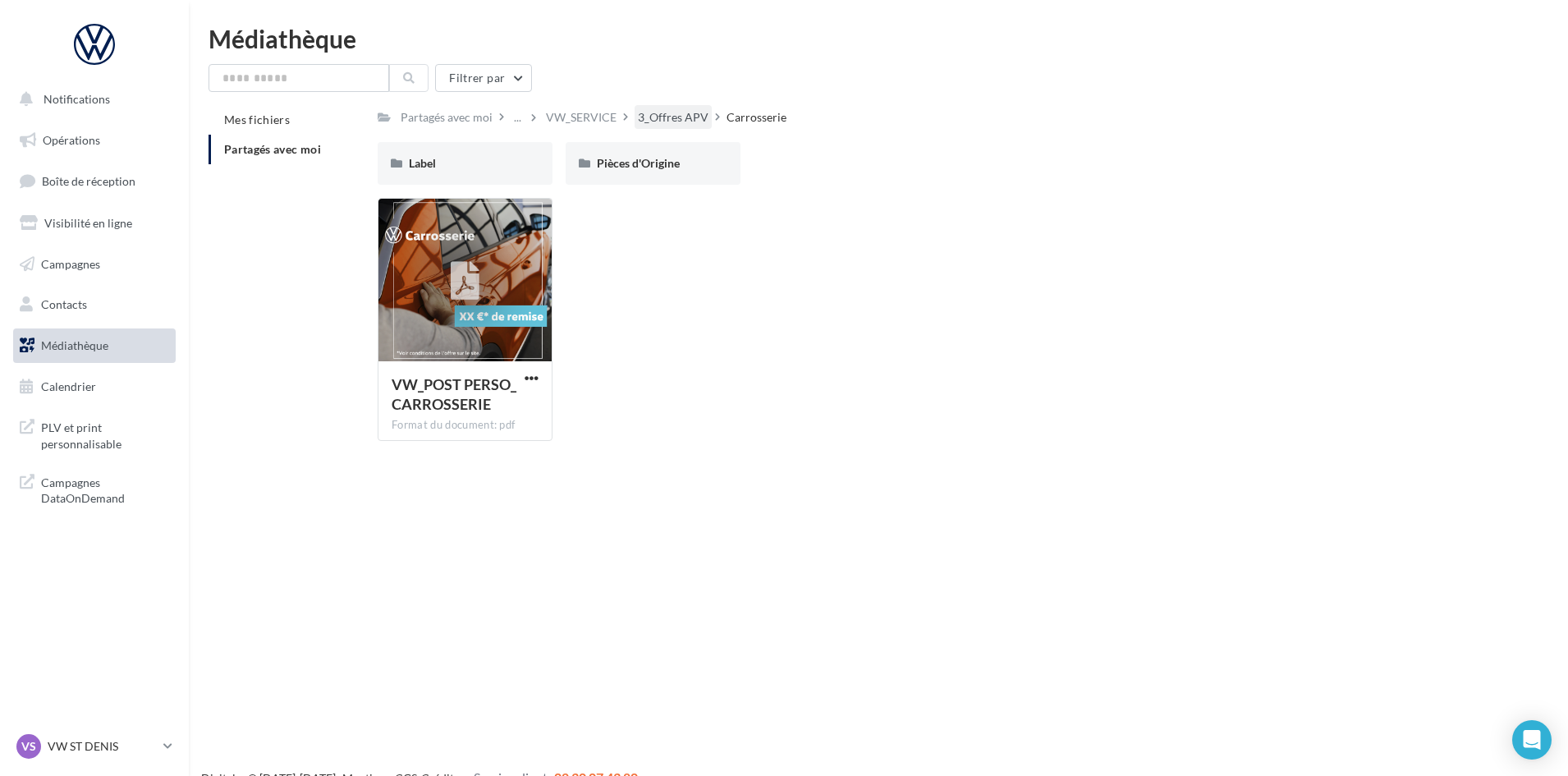
click at [674, 117] on div "3_Offres APV" at bounding box center [673, 117] width 71 height 17
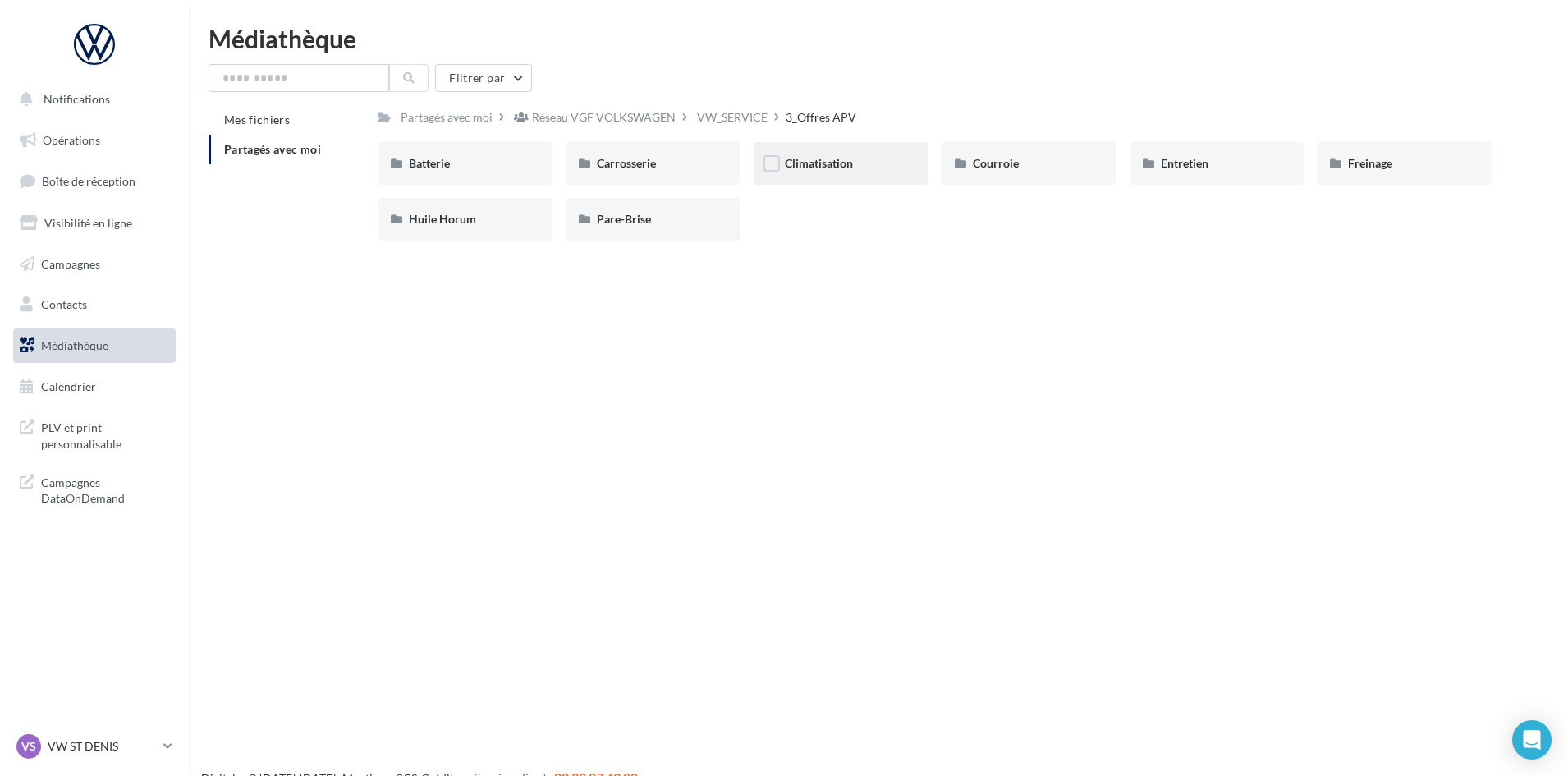
click at [796, 169] on span "Climatisation" at bounding box center [819, 163] width 68 height 14
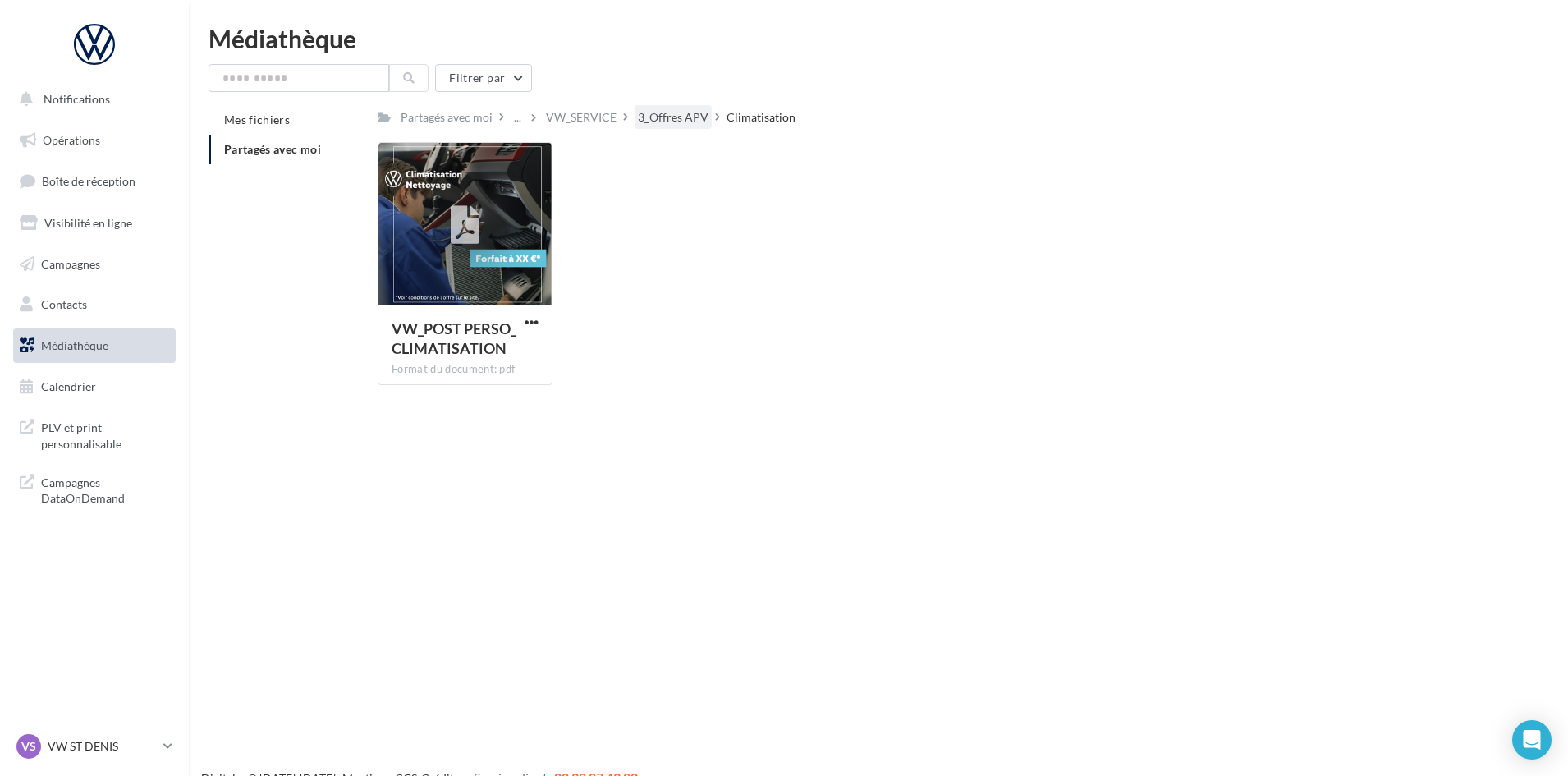
click at [672, 117] on div "3_Offres APV" at bounding box center [673, 117] width 71 height 17
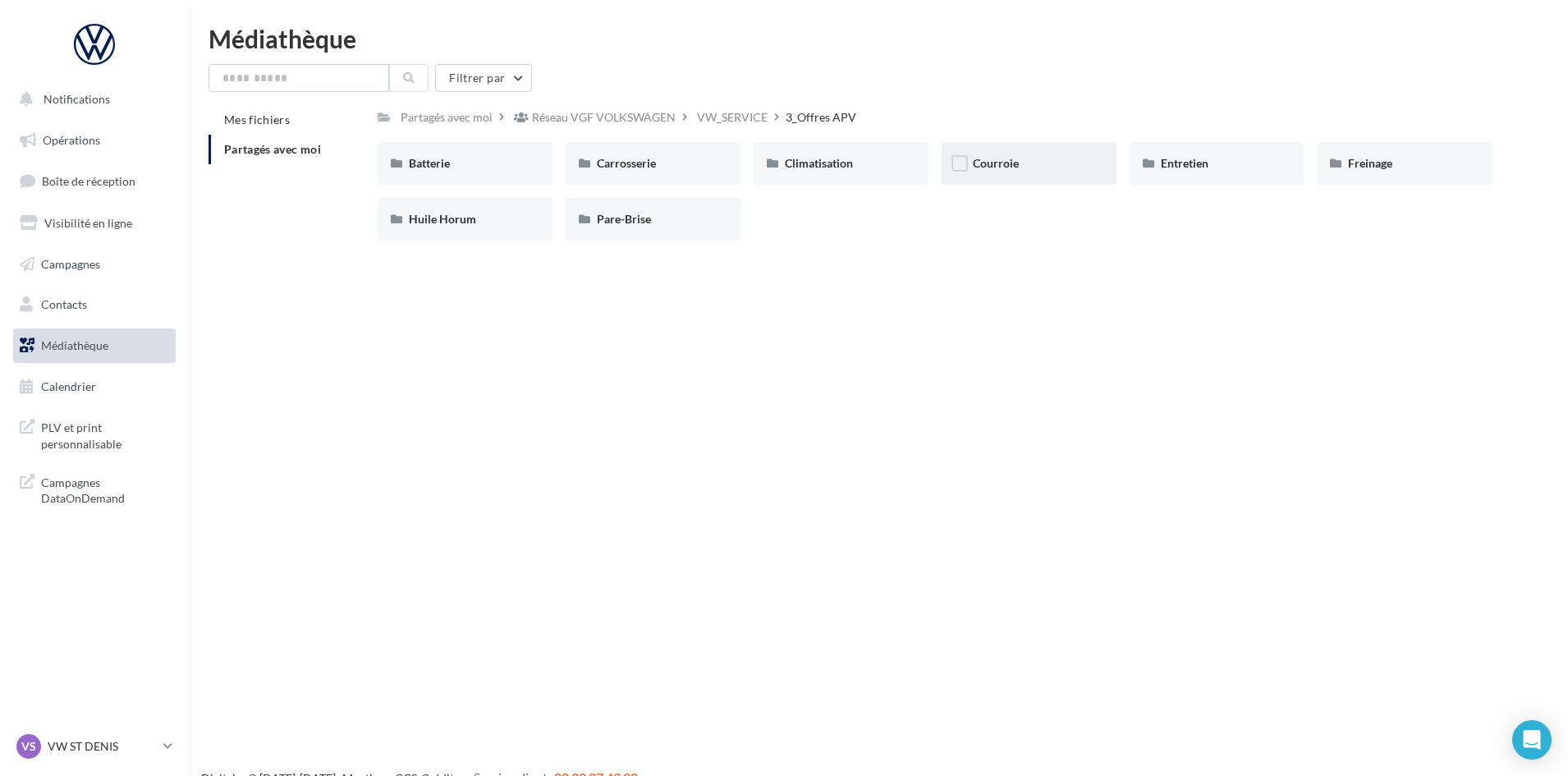
click at [1006, 181] on div "Courroie" at bounding box center [1029, 163] width 174 height 42
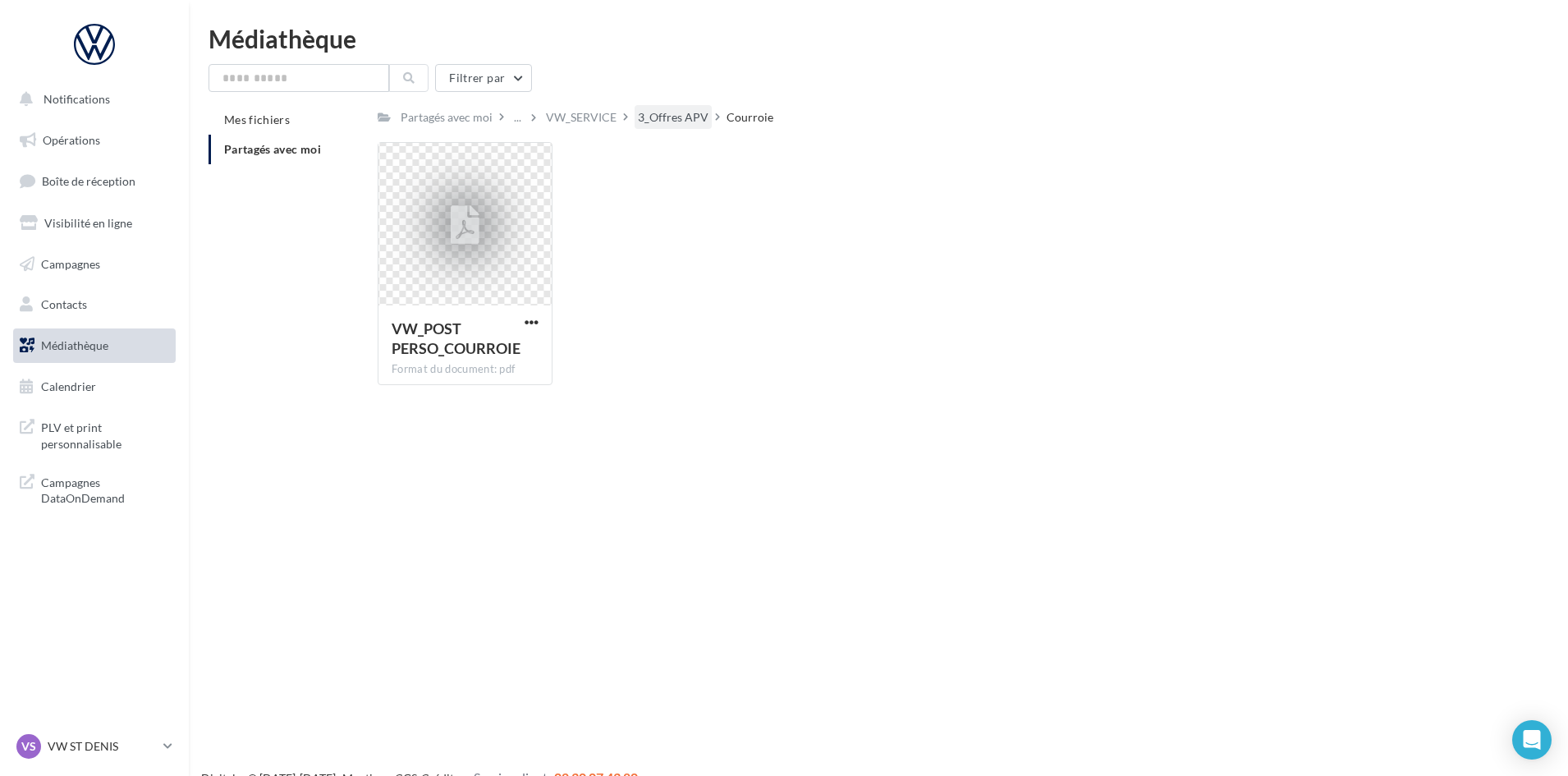
click at [676, 120] on div "3_Offres APV" at bounding box center [673, 117] width 71 height 17
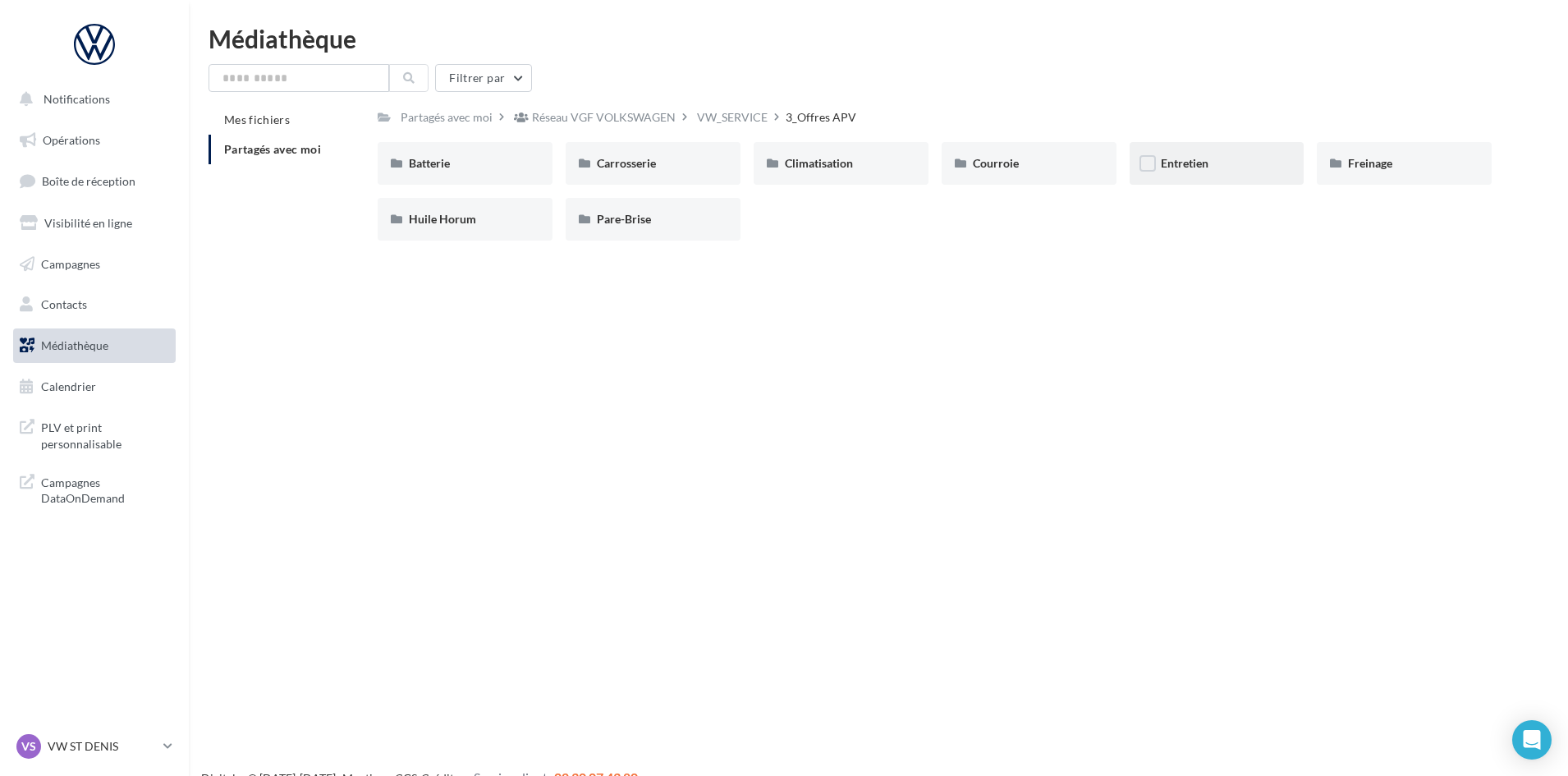
click at [1203, 174] on div "Entretien" at bounding box center [1217, 163] width 174 height 42
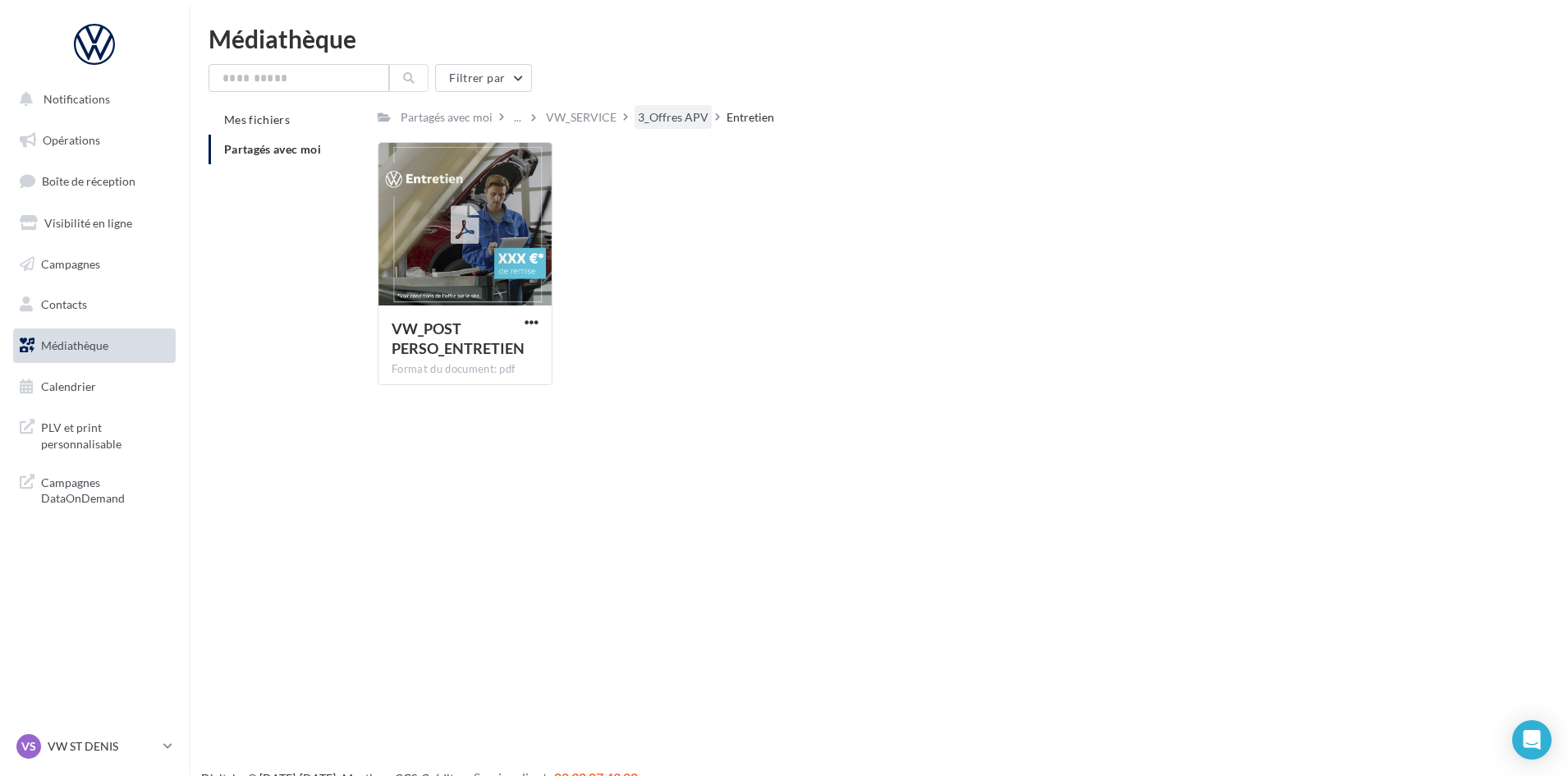
click at [661, 115] on div "3_Offres APV" at bounding box center [673, 117] width 71 height 17
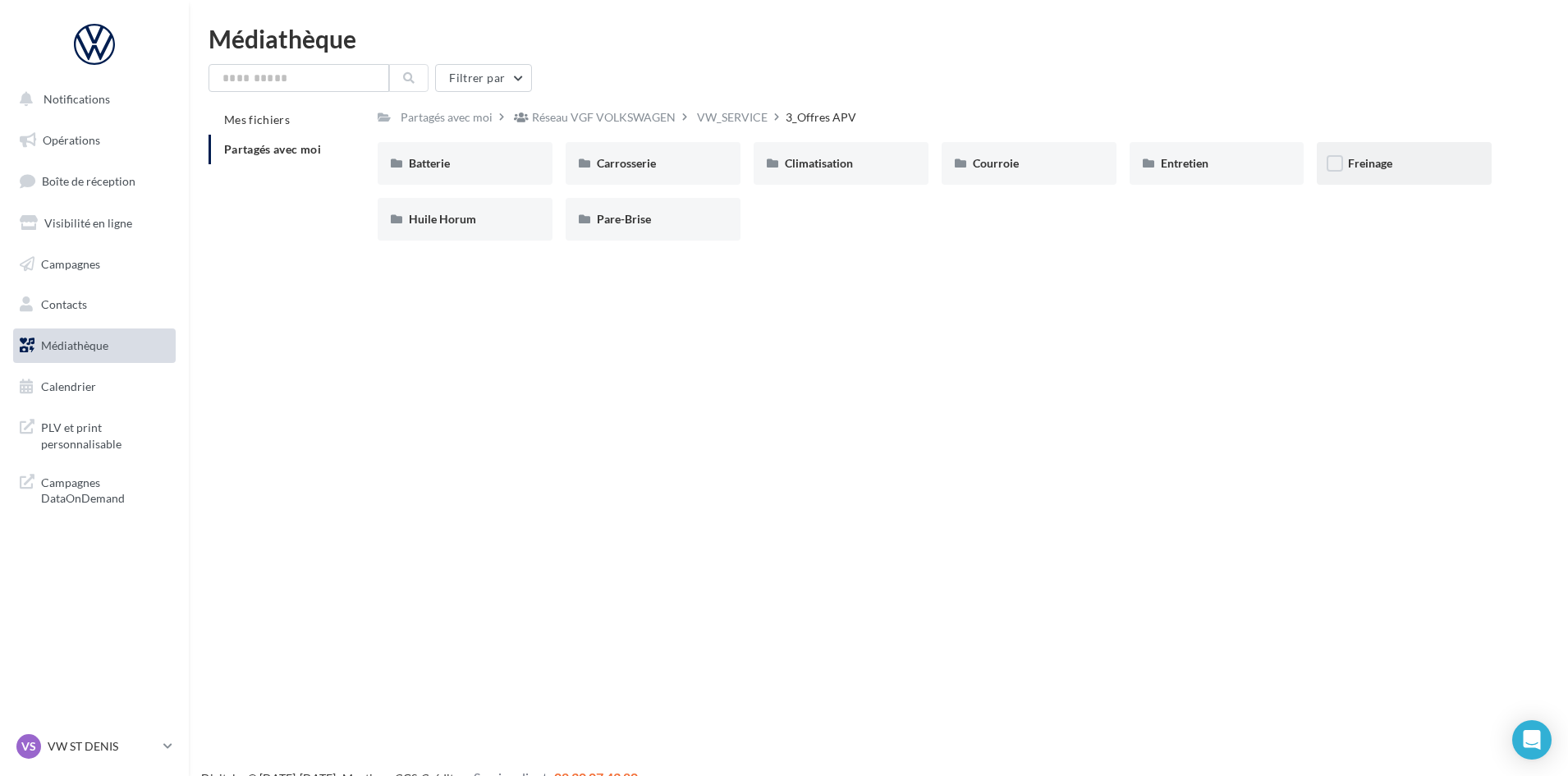
click at [1446, 177] on div "Freinage" at bounding box center [1404, 163] width 174 height 42
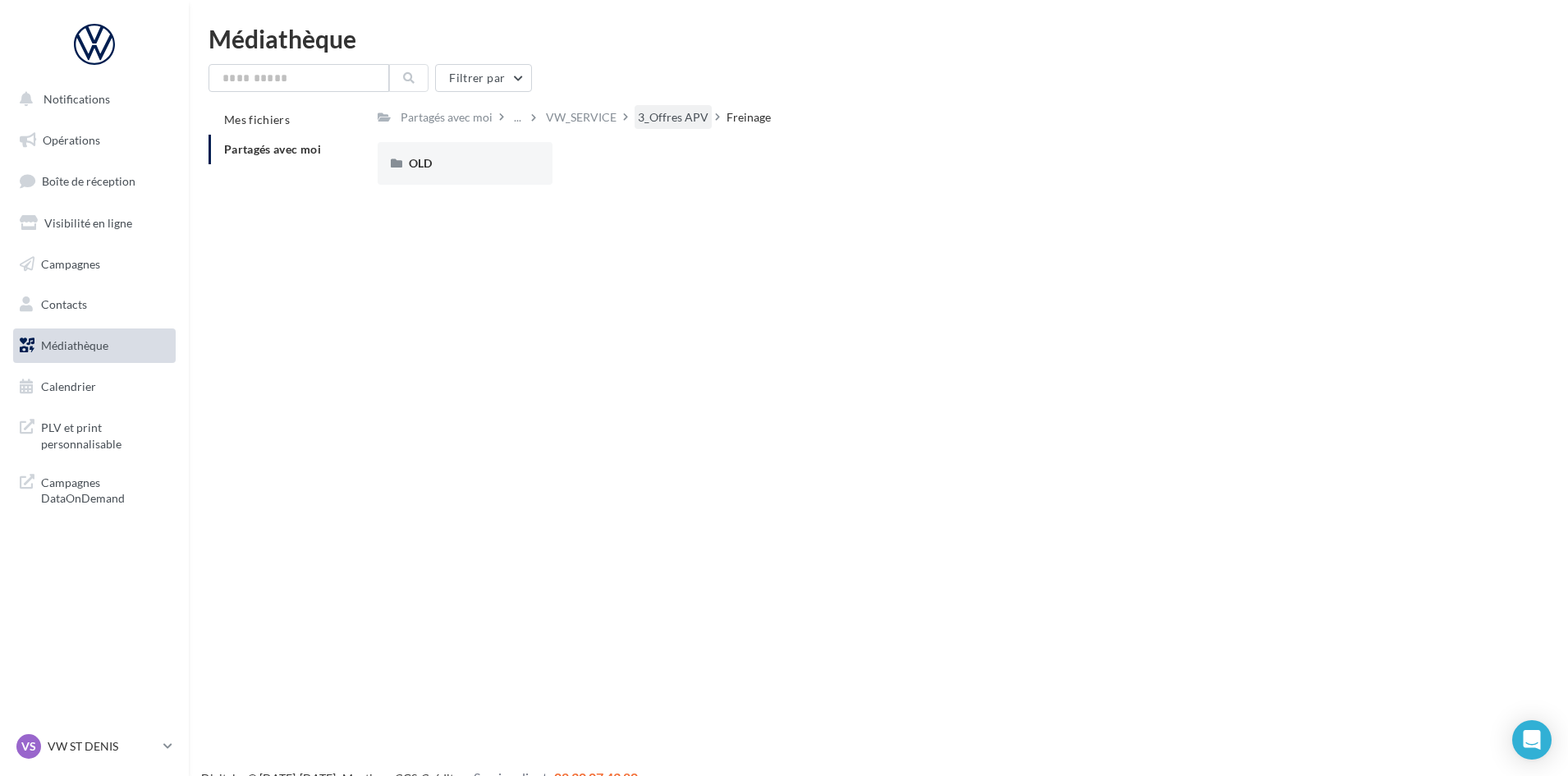
click at [680, 123] on div "3_Offres APV" at bounding box center [673, 117] width 71 height 17
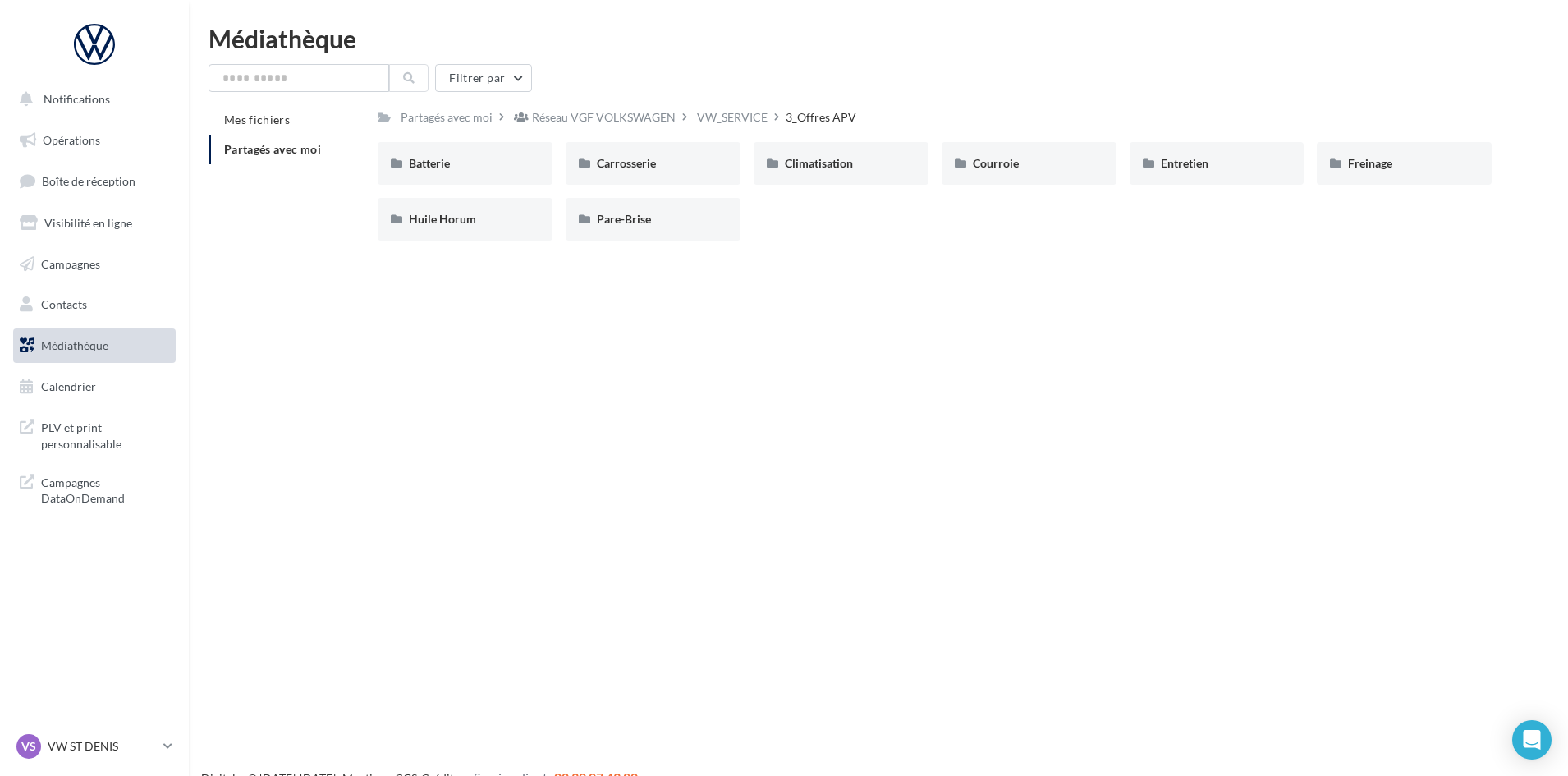
click at [487, 258] on div "Notifications Opérations Boîte de réception Visibilité en ligne Campagnes Conta…" at bounding box center [784, 415] width 1568 height 776
click at [478, 238] on div "Huile Horum" at bounding box center [465, 219] width 174 height 42
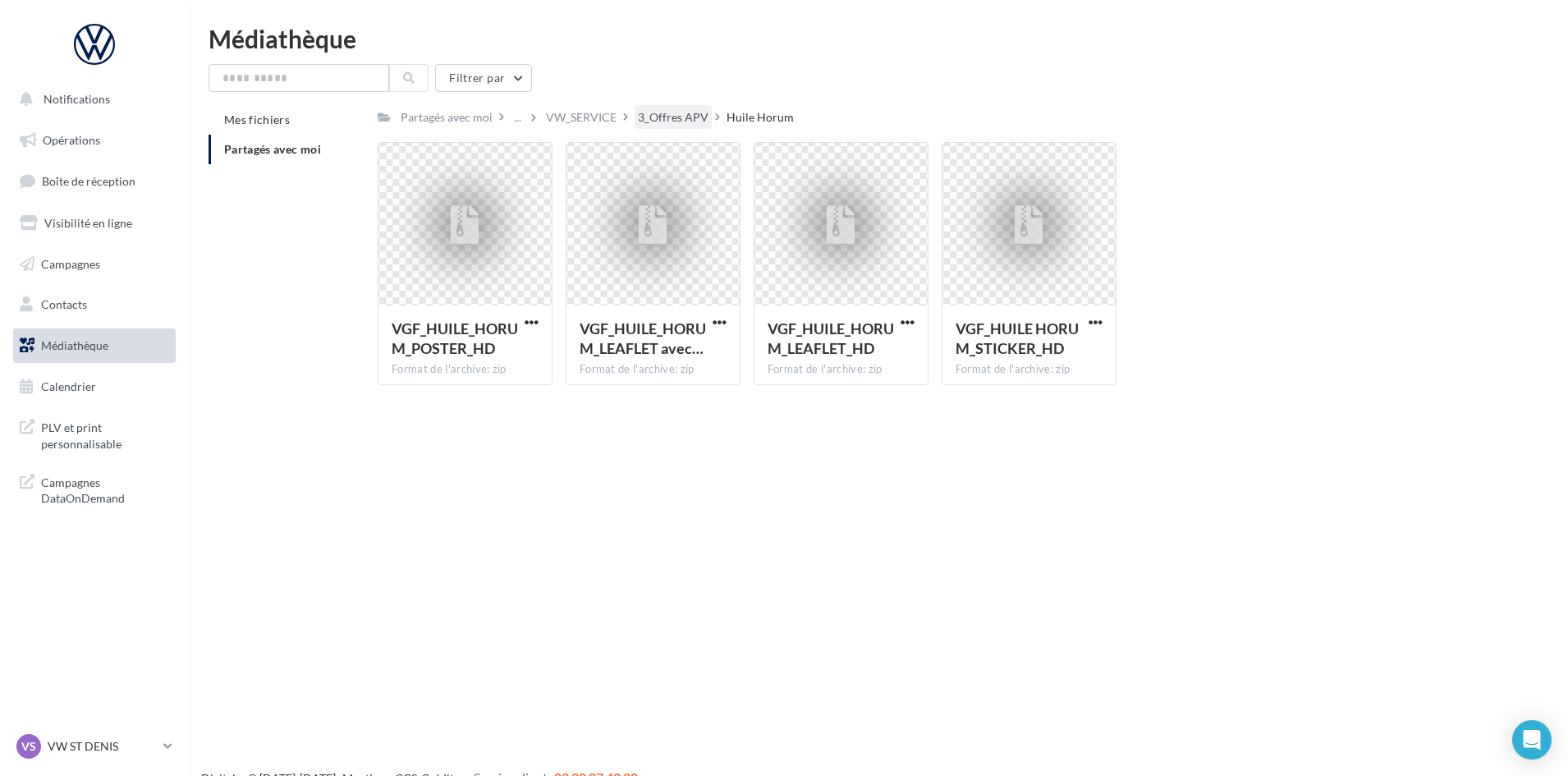
click at [691, 112] on div "3_Offres APV" at bounding box center [673, 117] width 71 height 17
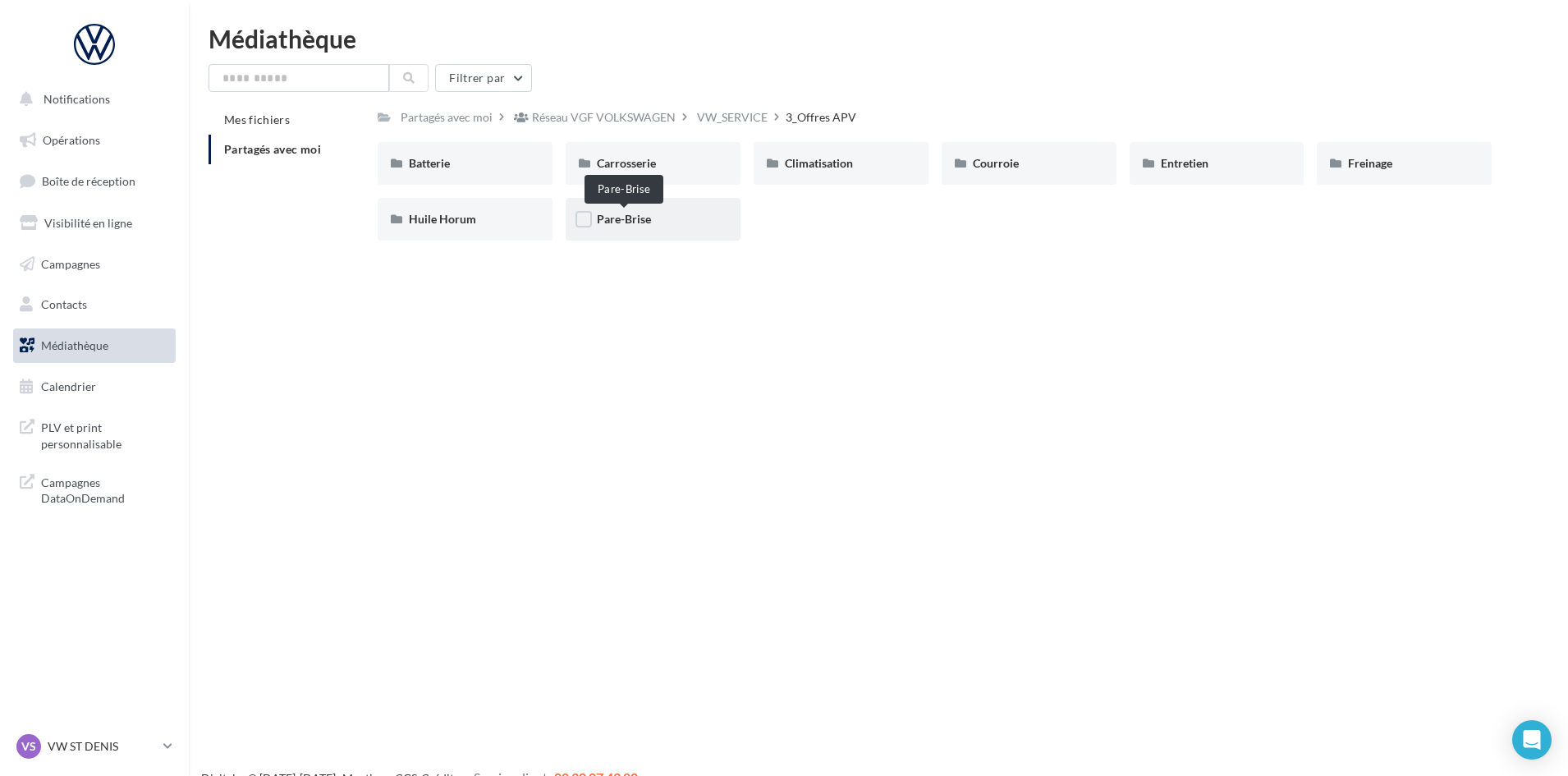
click at [638, 223] on span "Pare-Brise" at bounding box center [623, 219] width 54 height 14
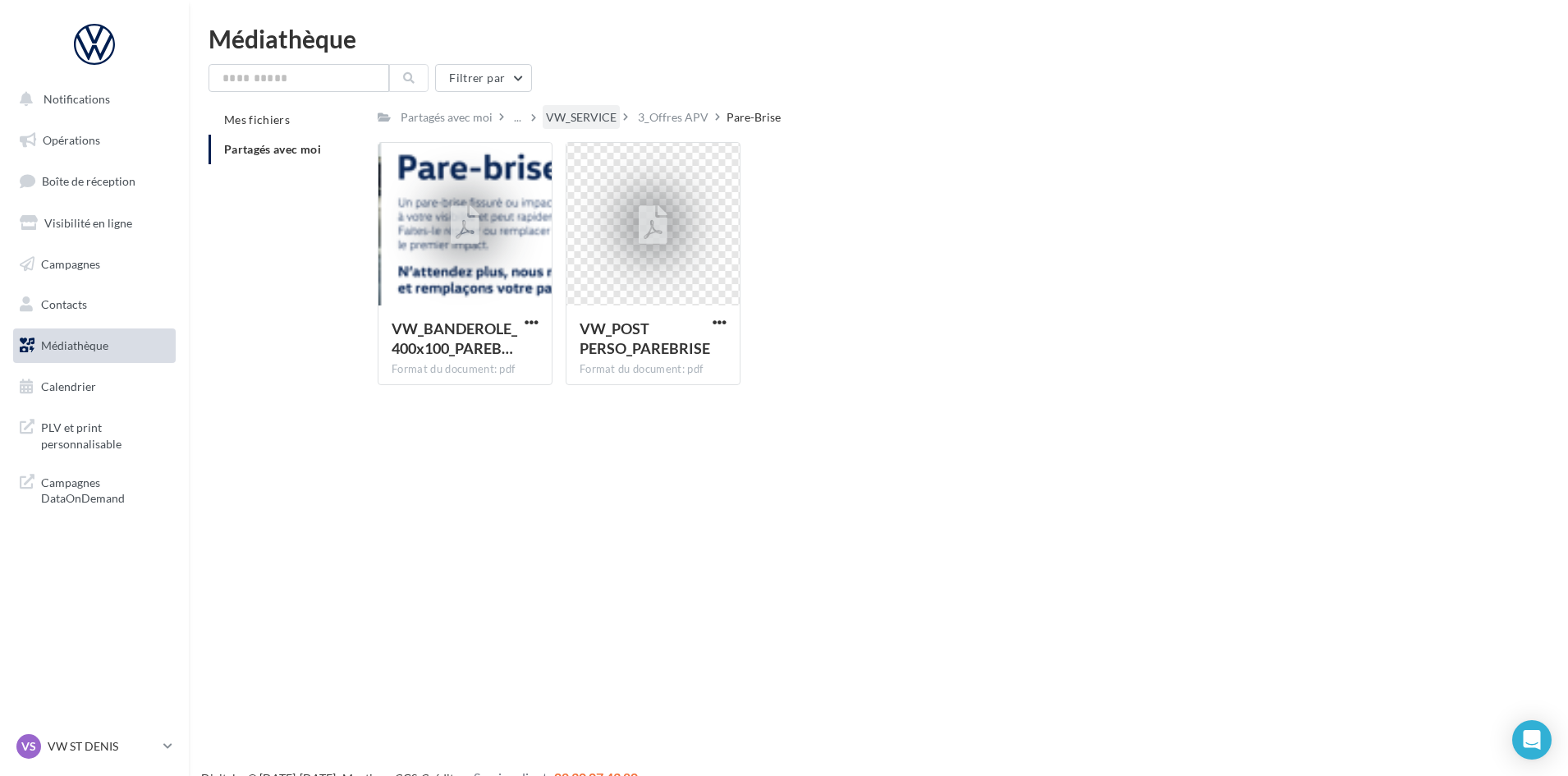
click at [599, 113] on div "VW_SERVICE" at bounding box center [581, 117] width 71 height 17
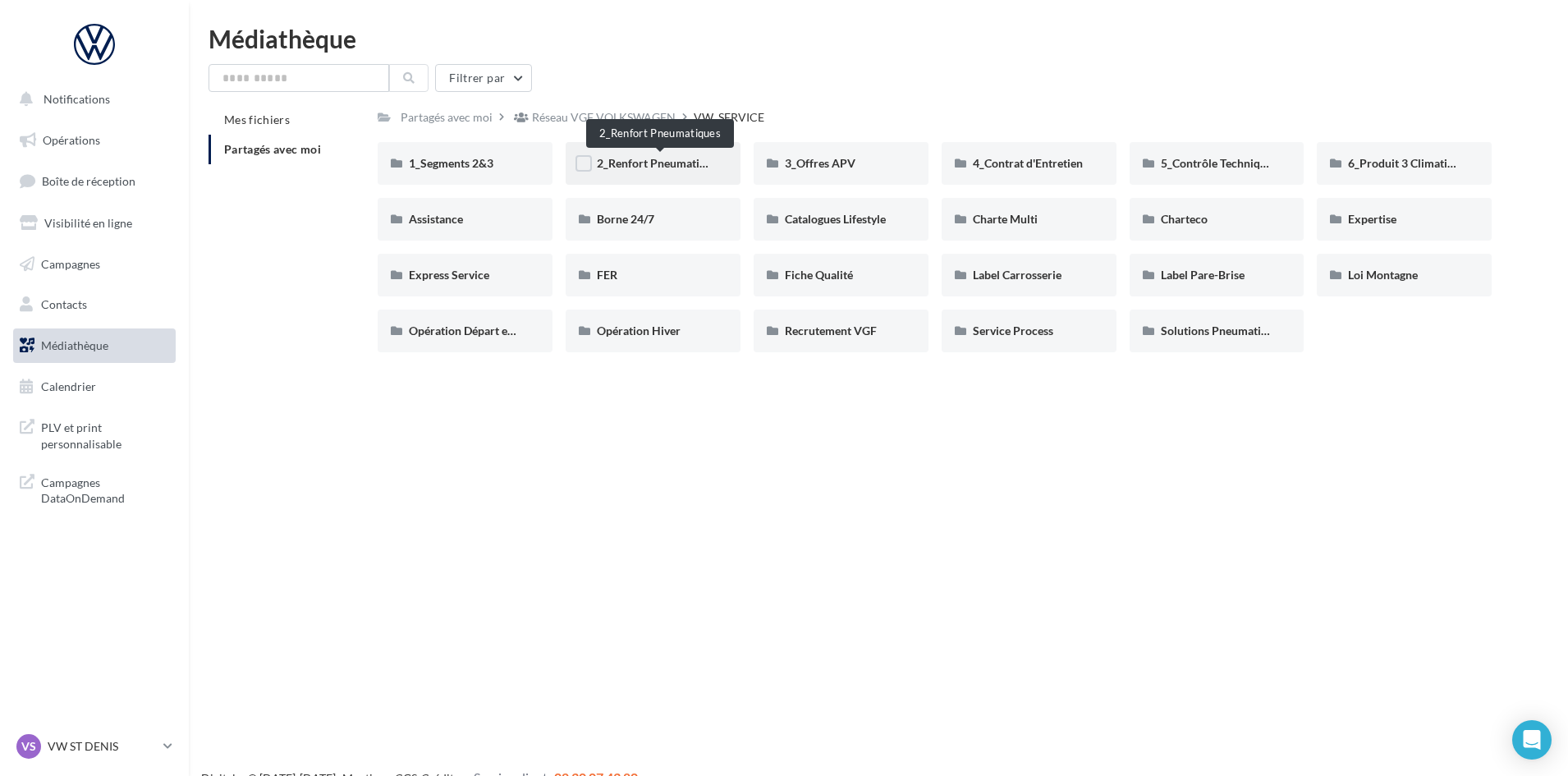
click at [682, 160] on span "2_Renfort Pneumatiques" at bounding box center [659, 163] width 126 height 14
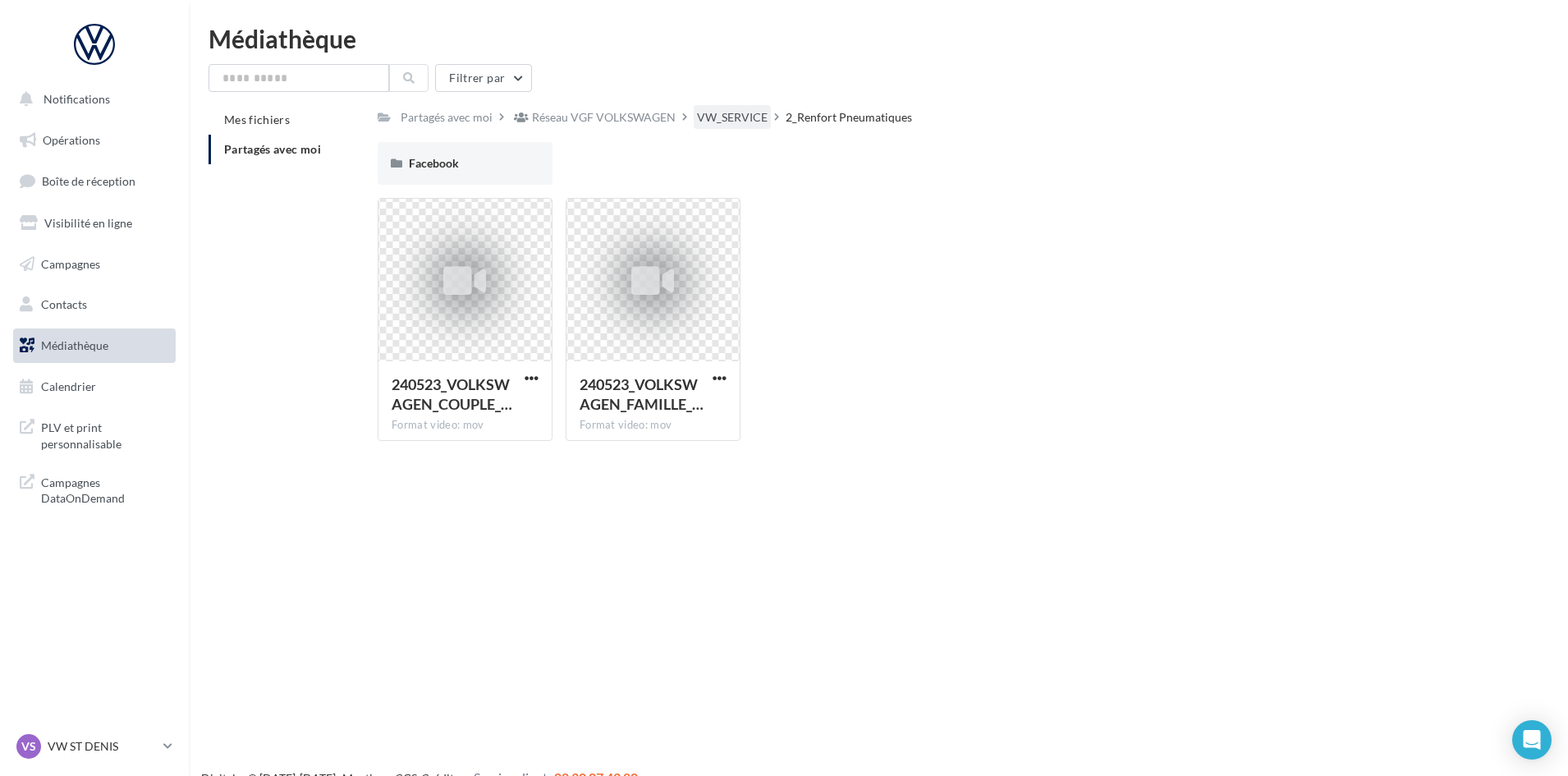
click at [703, 112] on div "VW_SERVICE" at bounding box center [732, 117] width 71 height 17
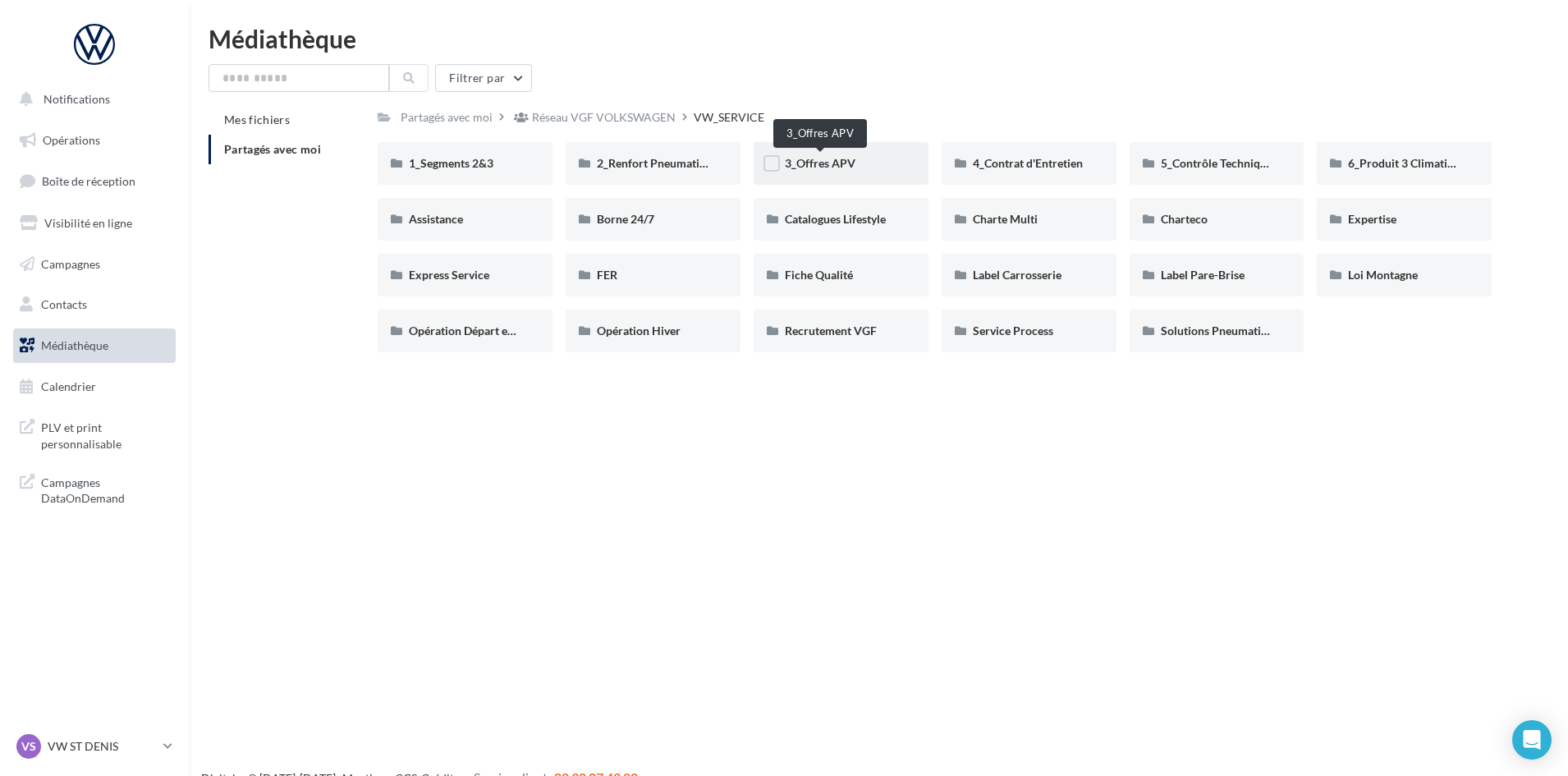
click at [828, 166] on span "3_Offres APV" at bounding box center [820, 163] width 71 height 14
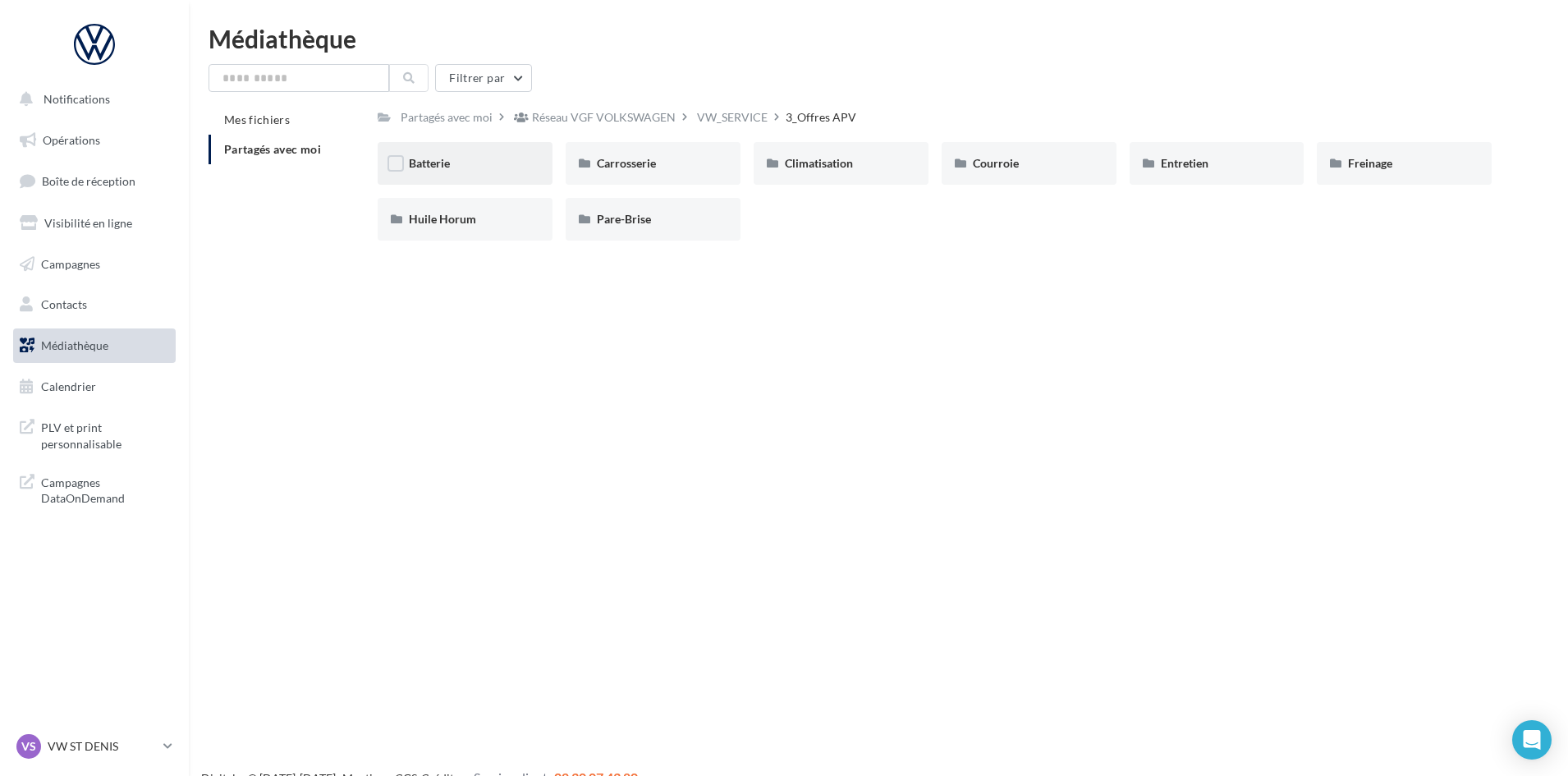
click at [424, 149] on div "Batterie" at bounding box center [465, 163] width 174 height 42
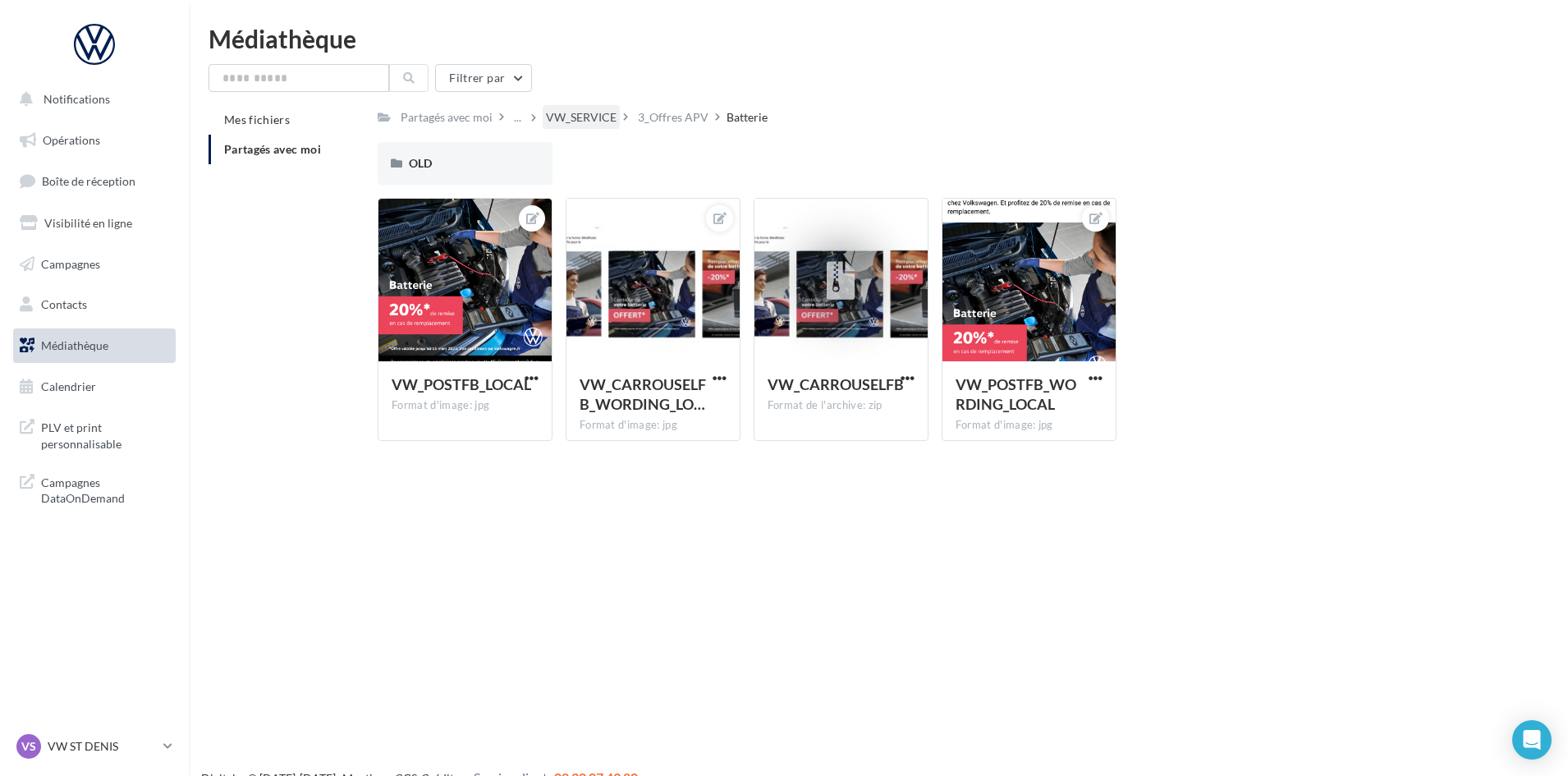
click at [589, 118] on div "VW_SERVICE" at bounding box center [581, 117] width 71 height 17
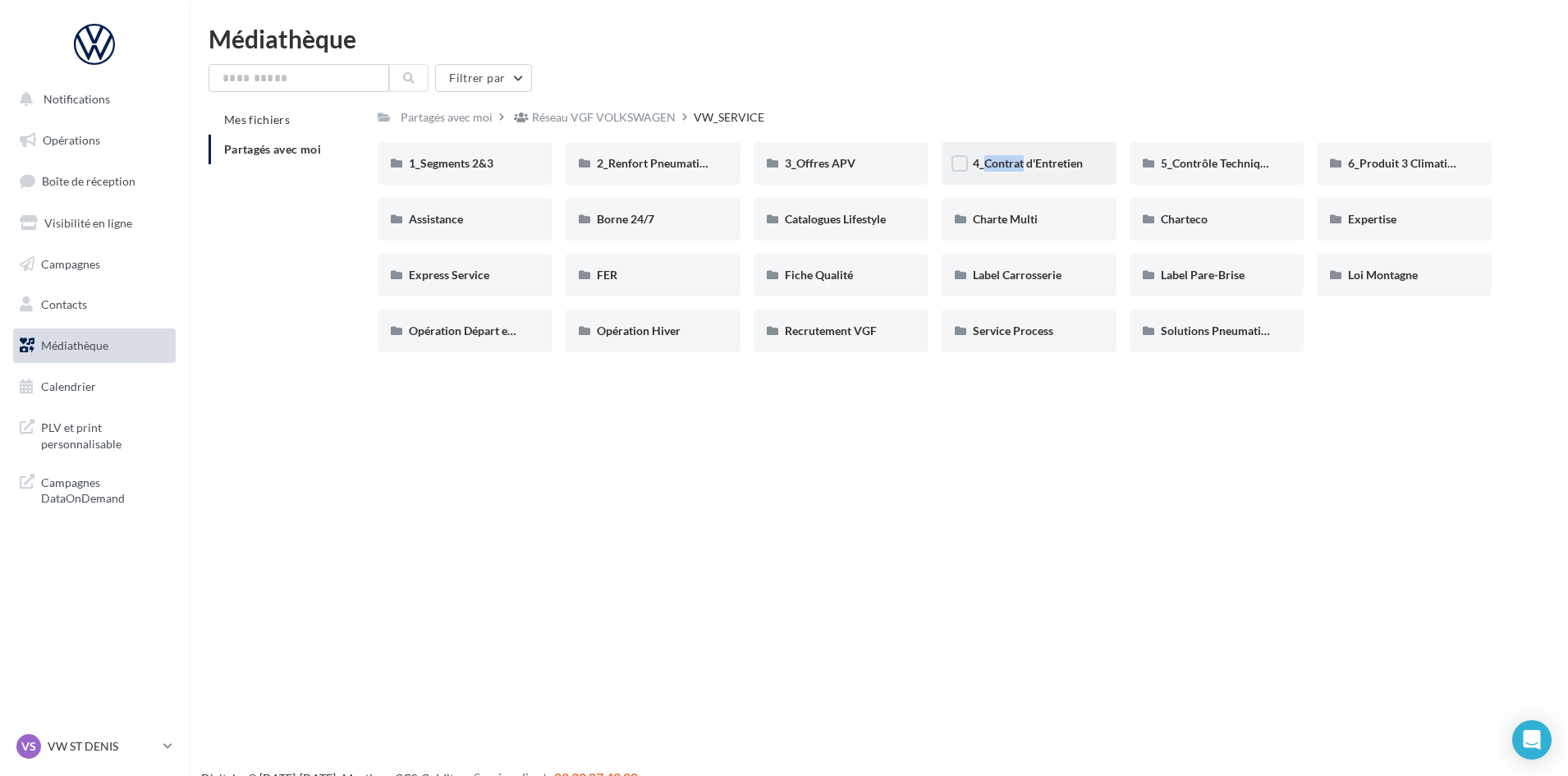
drag, startPoint x: 969, startPoint y: 165, endPoint x: 1017, endPoint y: 167, distance: 48.0
click at [1017, 167] on div "4_Contrat d'Entretien" at bounding box center [1029, 163] width 174 height 42
